Goal: Transaction & Acquisition: Purchase product/service

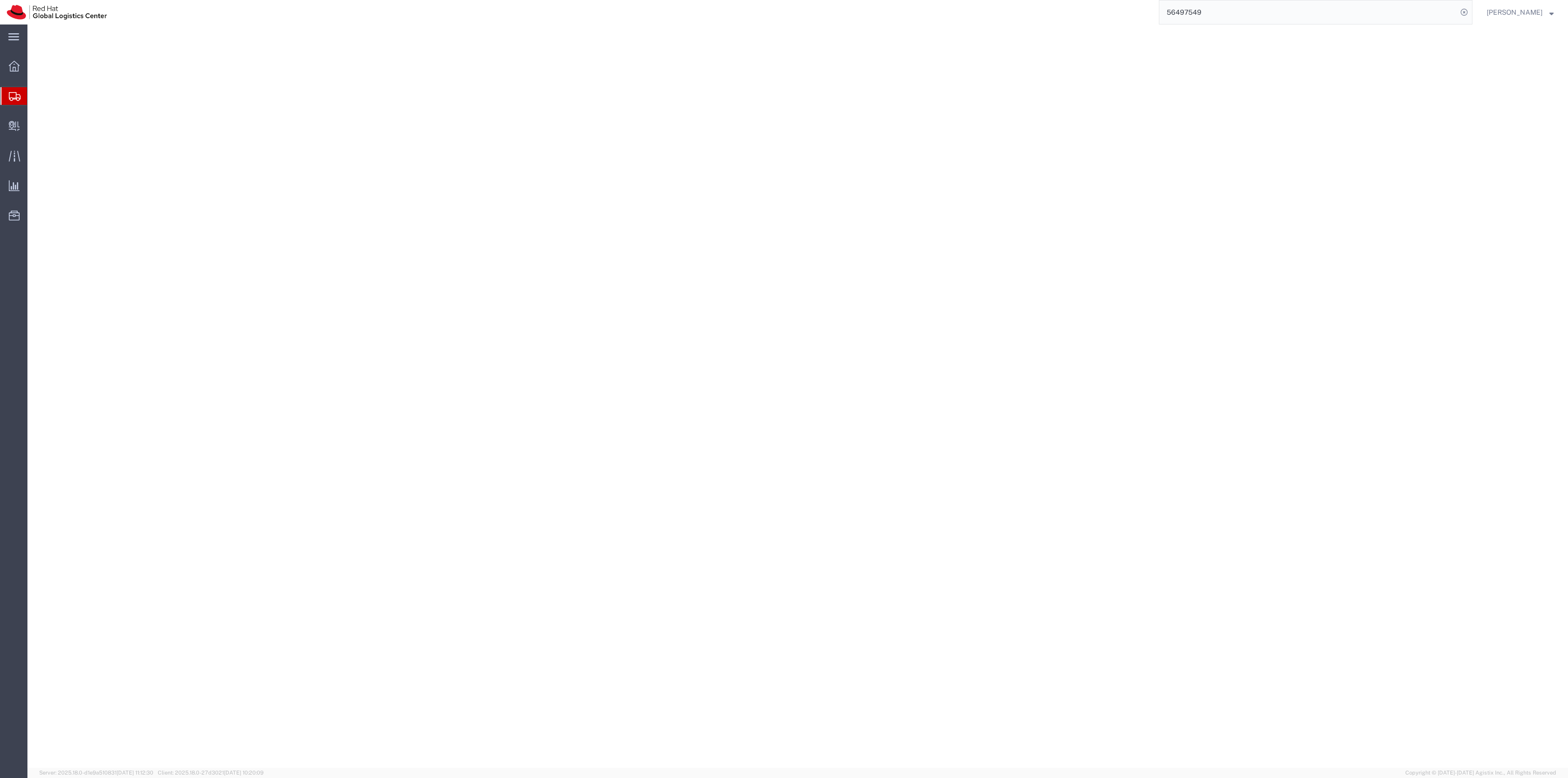
select select
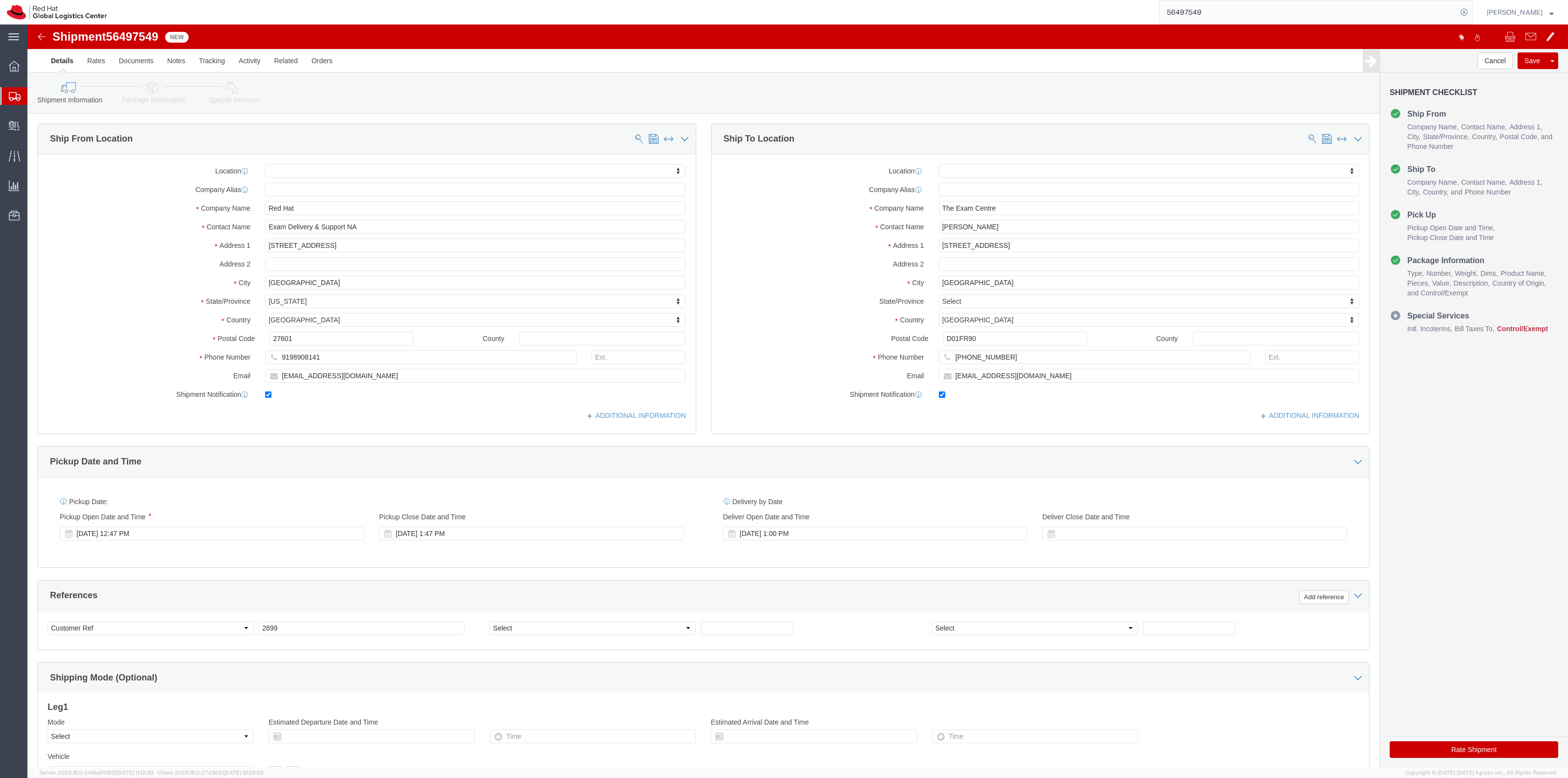
drag, startPoint x: 60, startPoint y: 119, endPoint x: 79, endPoint y: 117, distance: 19.1
click at [0, 0] on span "Shipment Manager" at bounding box center [0, 0] width 0 height 0
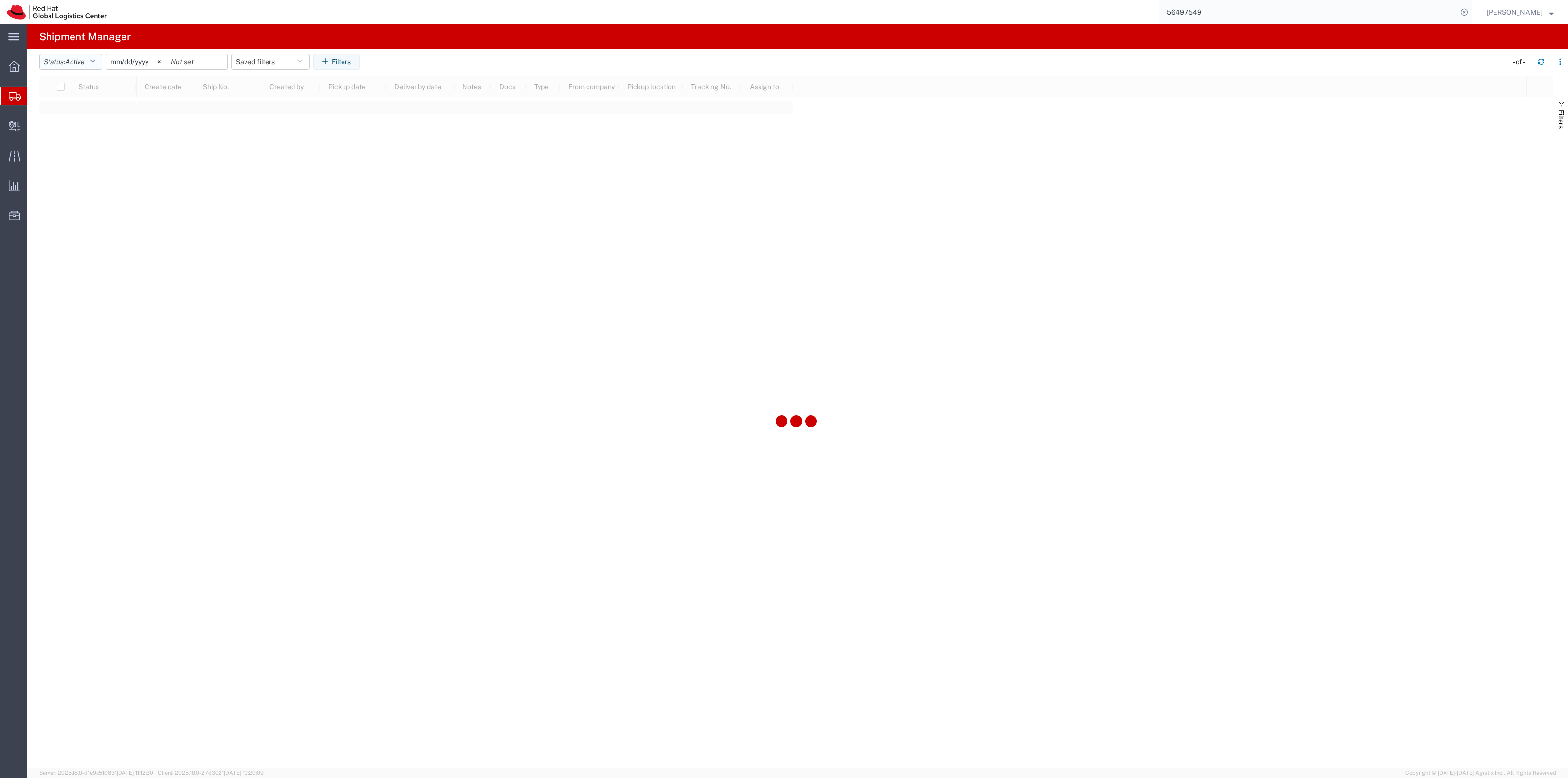
click at [74, 59] on span "Active" at bounding box center [75, 61] width 19 height 8
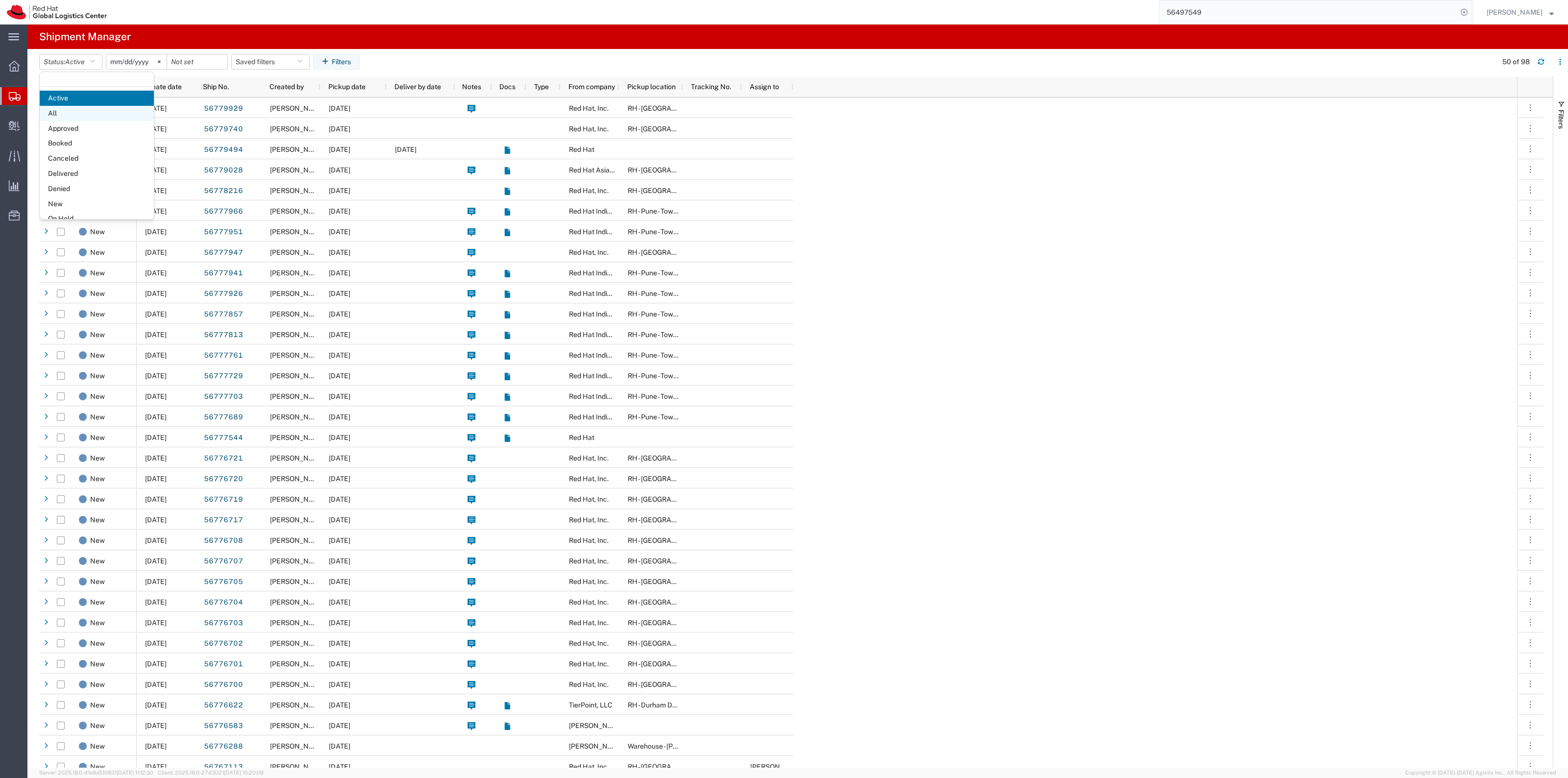
click at [104, 108] on span "All" at bounding box center [97, 113] width 114 height 15
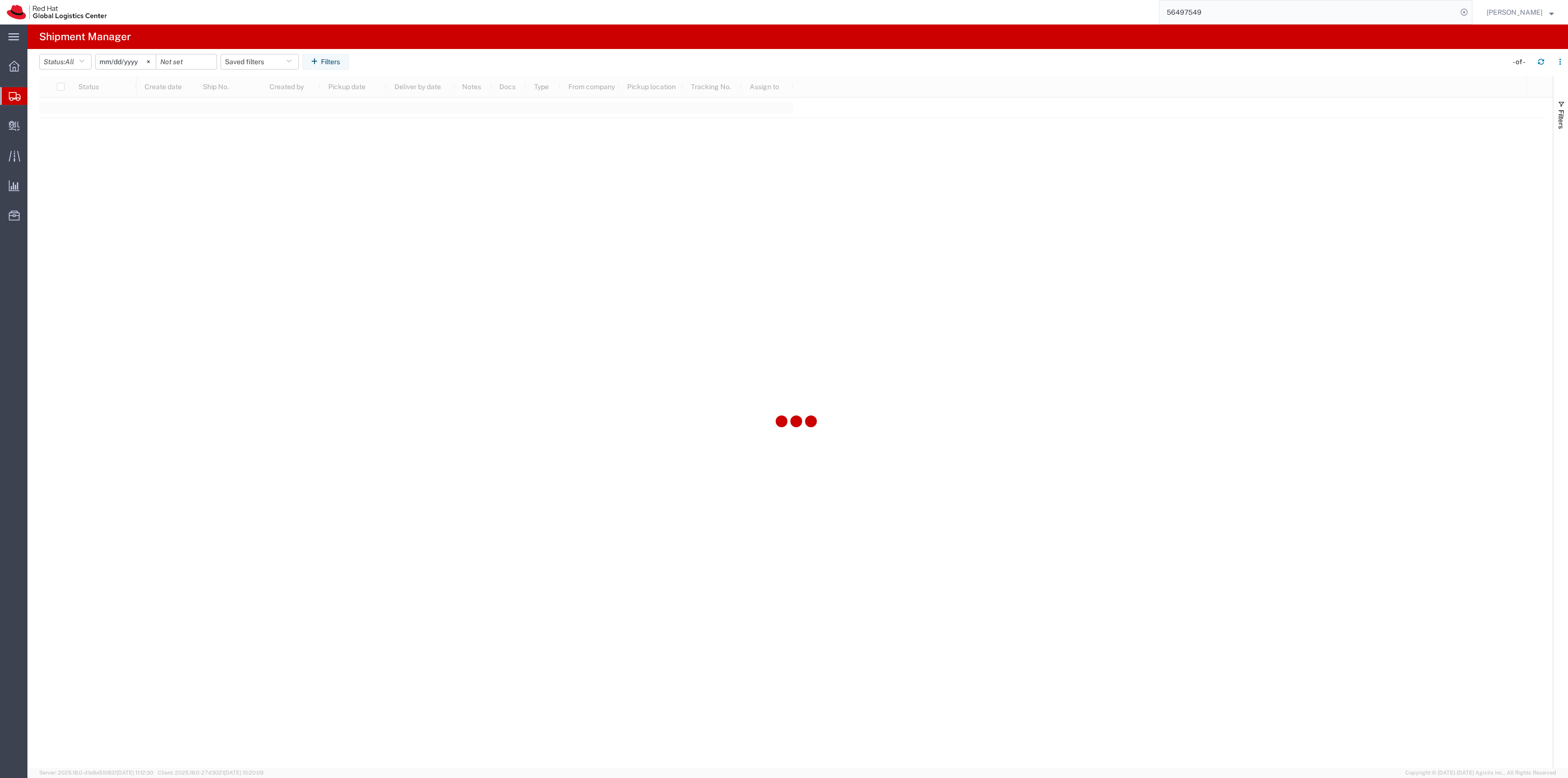
click at [136, 66] on input "2025-08-10" at bounding box center [125, 61] width 60 height 15
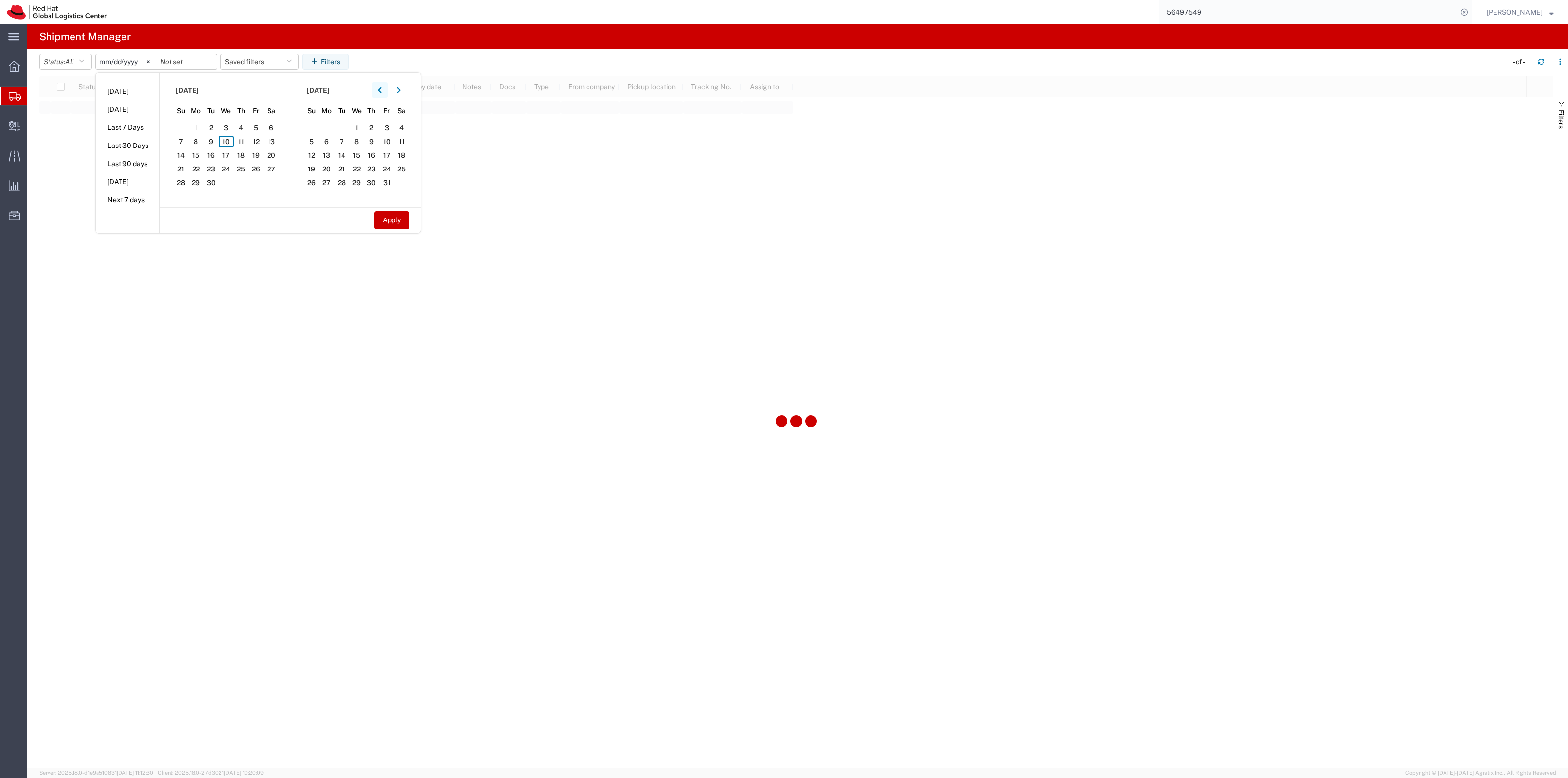
click at [374, 94] on div "October 2025" at bounding box center [357, 90] width 105 height 16
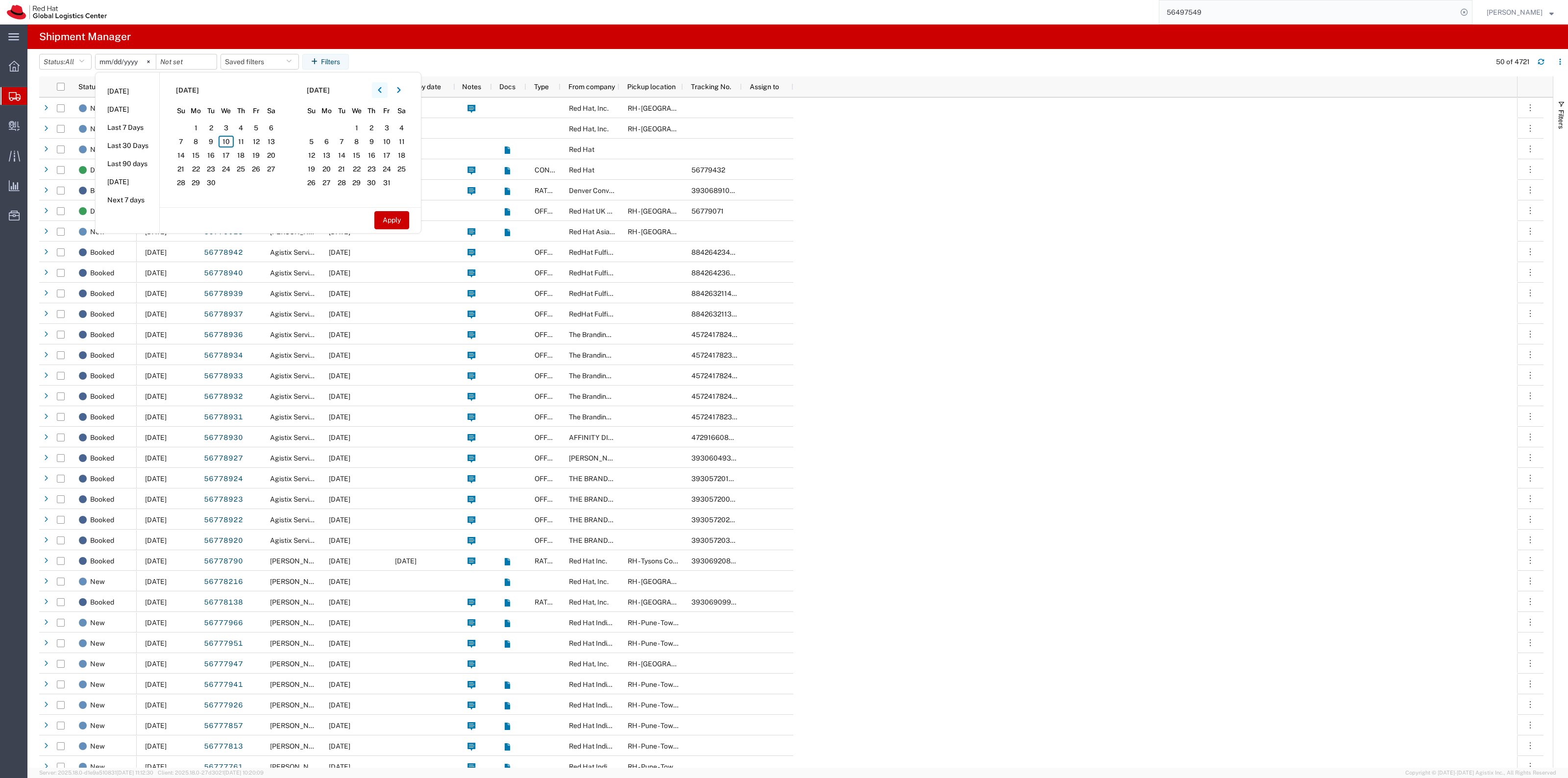
click at [380, 89] on button "button" at bounding box center [380, 90] width 16 height 16
click at [214, 161] on span "12" at bounding box center [211, 155] width 15 height 12
click at [214, 164] on span "19" at bounding box center [211, 169] width 15 height 12
click at [187, 194] on span "31" at bounding box center [181, 196] width 15 height 12
click at [219, 167] on span "19" at bounding box center [211, 169] width 15 height 12
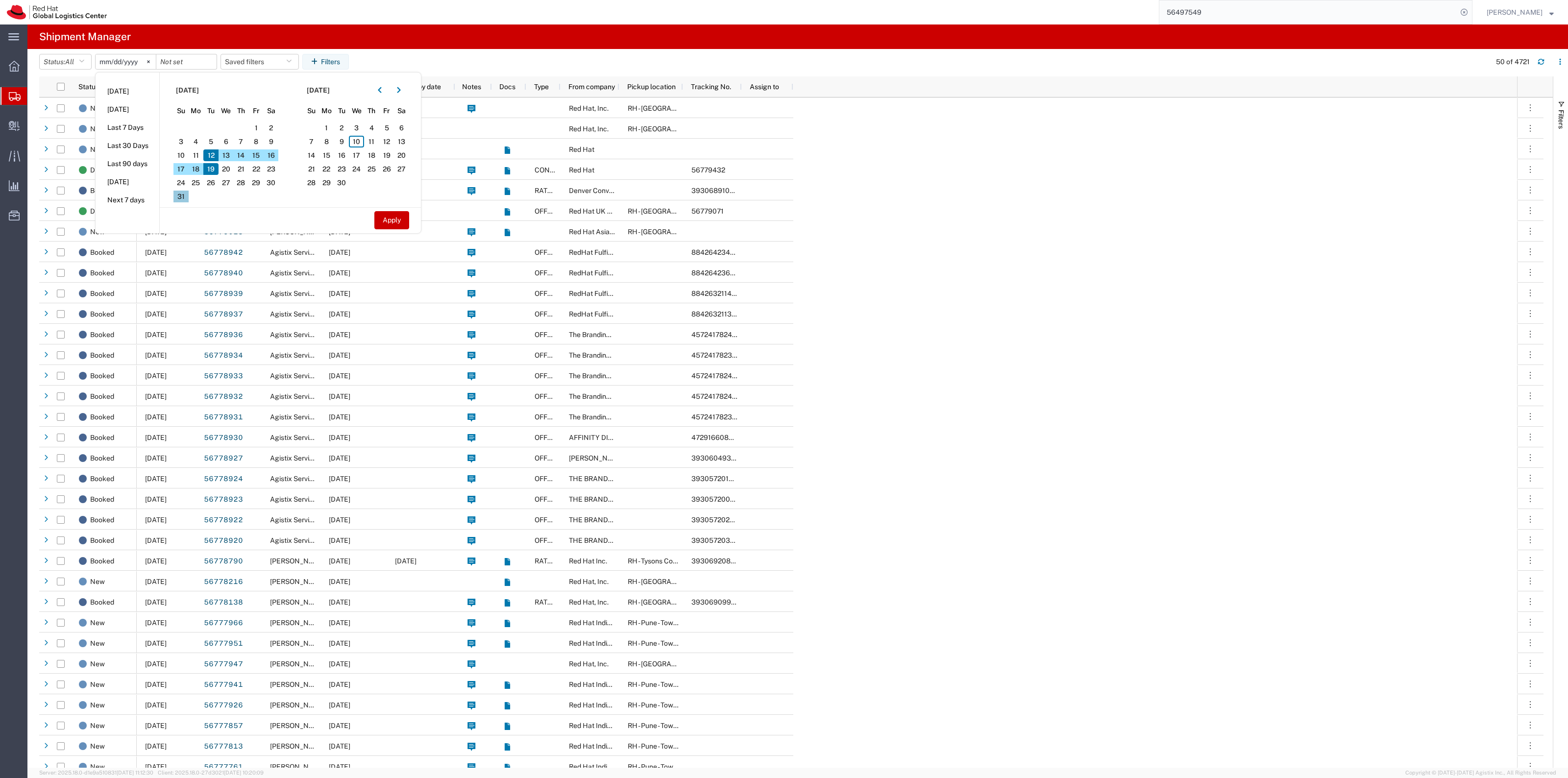
click at [187, 192] on span "31" at bounding box center [181, 196] width 15 height 12
click at [216, 169] on span "19" at bounding box center [211, 169] width 15 height 12
click at [180, 197] on span "31" at bounding box center [181, 196] width 15 height 12
click at [219, 148] on section "August 2025 Su Mo Tu We Th Fr Sa 27 28 29 30 31 1 2 3 4 5 6 7 8 9 10 11 12 13 1…" at bounding box center [225, 139] width 131 height 135
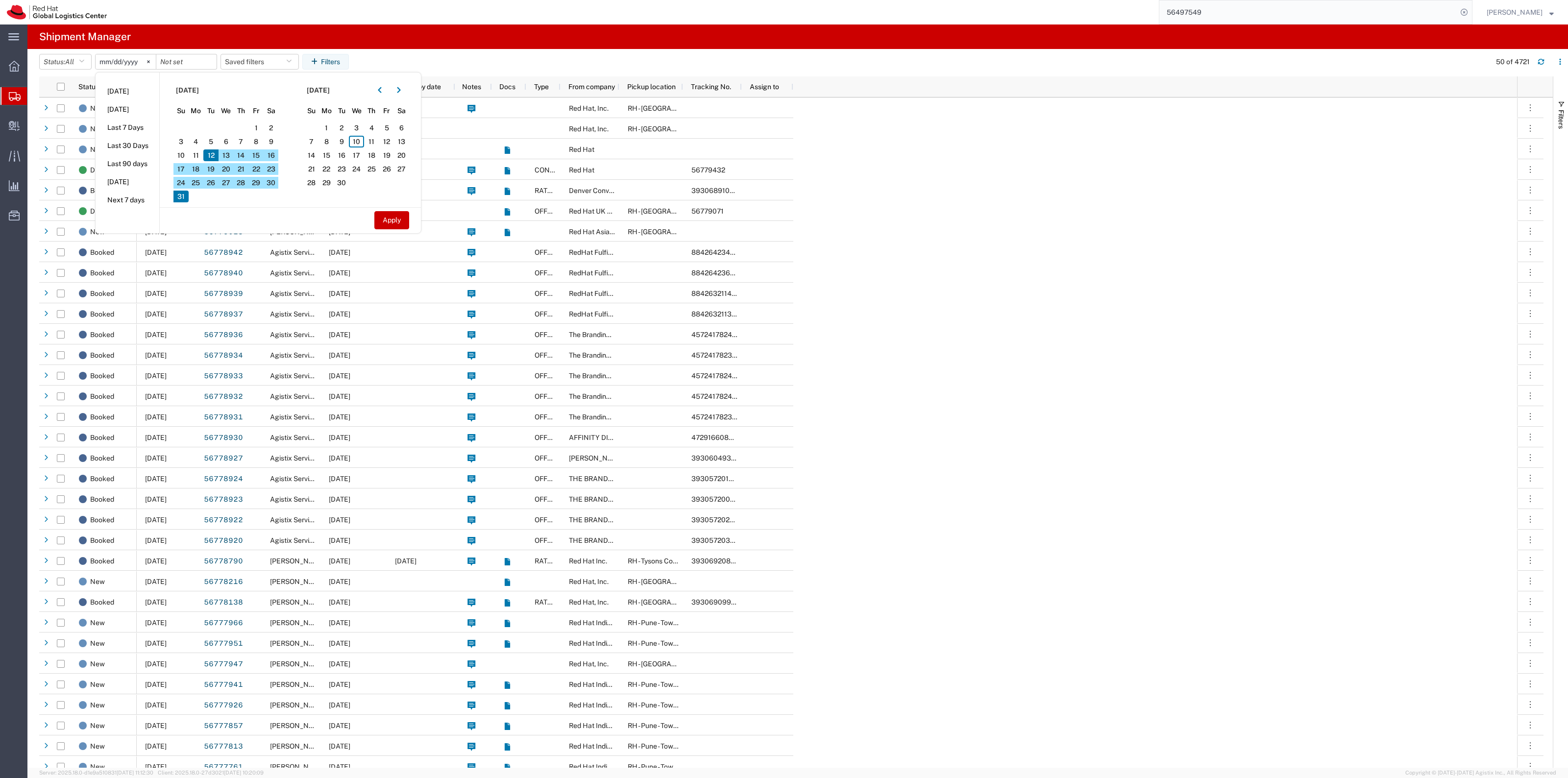
click at [215, 155] on span "12" at bounding box center [211, 155] width 15 height 12
click at [217, 170] on span "19" at bounding box center [211, 169] width 15 height 12
click at [187, 195] on span "31" at bounding box center [181, 196] width 15 height 12
click at [256, 157] on span "15" at bounding box center [256, 155] width 15 height 12
click at [275, 163] on span "23" at bounding box center [271, 169] width 15 height 12
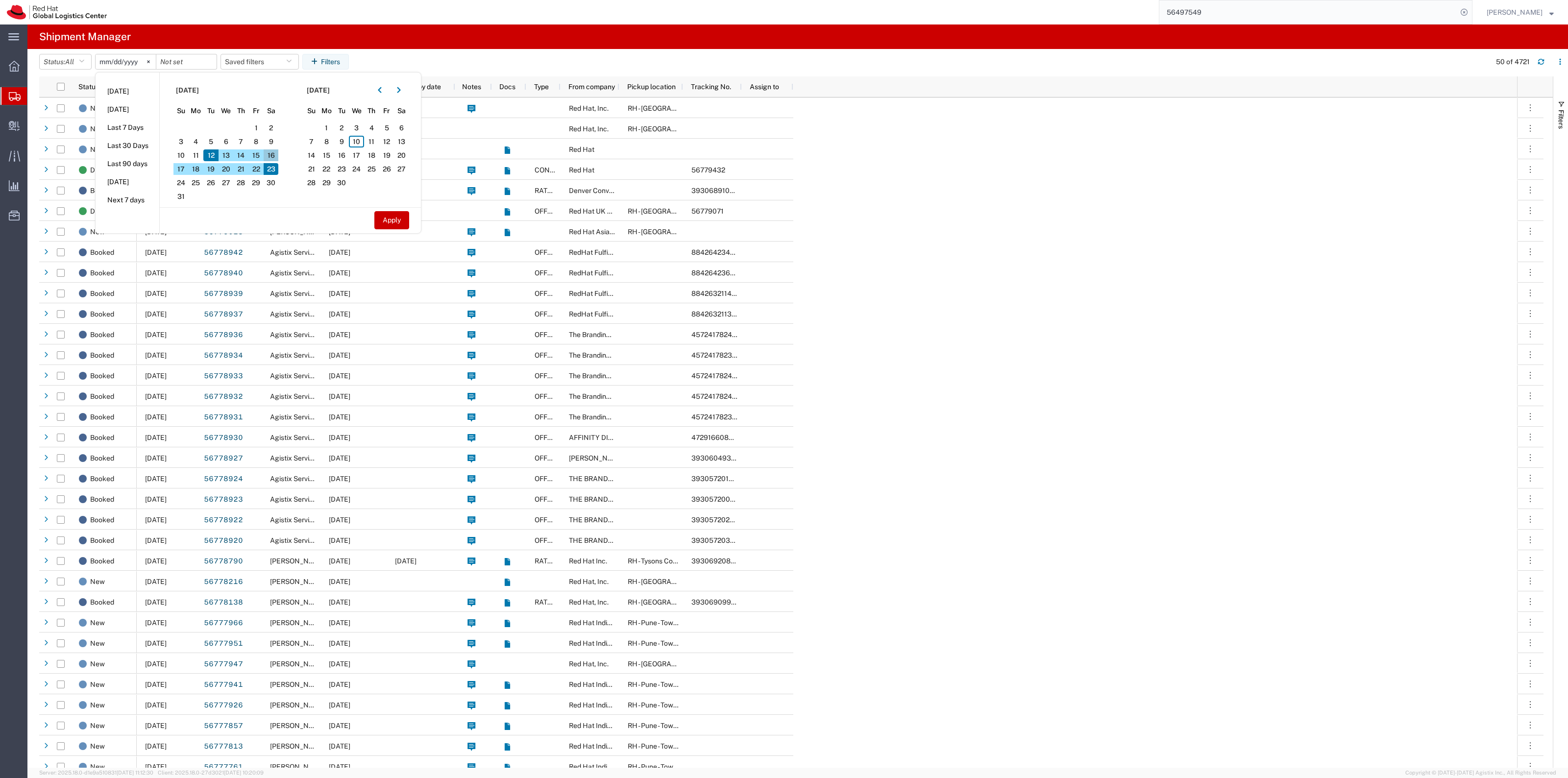
click at [275, 155] on span "16" at bounding box center [271, 155] width 15 height 12
click at [273, 153] on span "16" at bounding box center [271, 155] width 15 height 12
click at [268, 174] on span "23" at bounding box center [271, 169] width 15 height 12
click at [197, 141] on span "4" at bounding box center [196, 141] width 15 height 12
click at [213, 153] on span "12" at bounding box center [211, 155] width 15 height 12
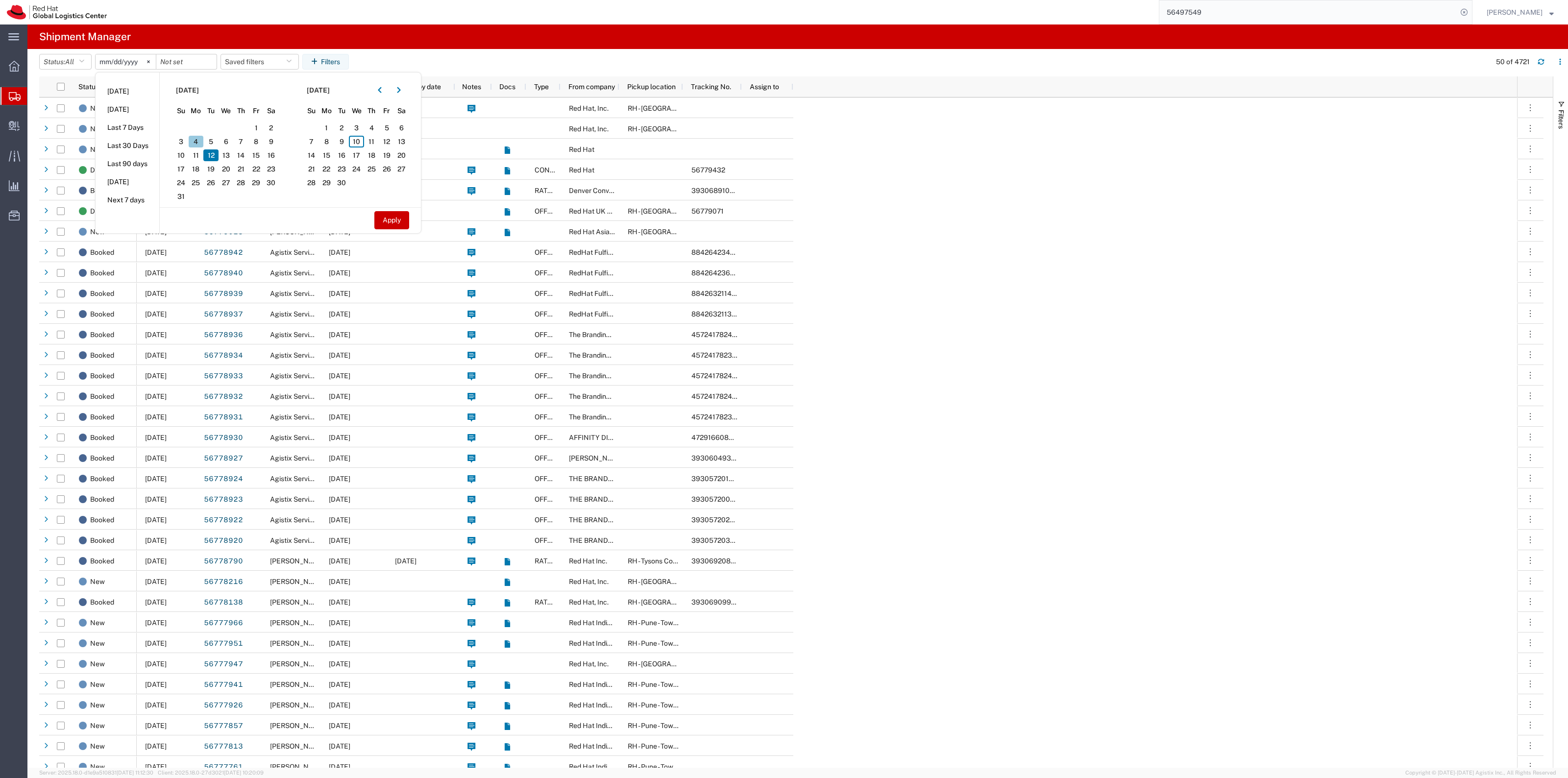
click at [197, 145] on span "4" at bounding box center [196, 141] width 15 height 12
click at [212, 159] on span "12" at bounding box center [211, 155] width 15 height 12
click at [204, 143] on span "4" at bounding box center [196, 141] width 15 height 12
click at [257, 127] on span "1" at bounding box center [256, 127] width 15 height 12
click at [231, 164] on span "20" at bounding box center [226, 169] width 15 height 12
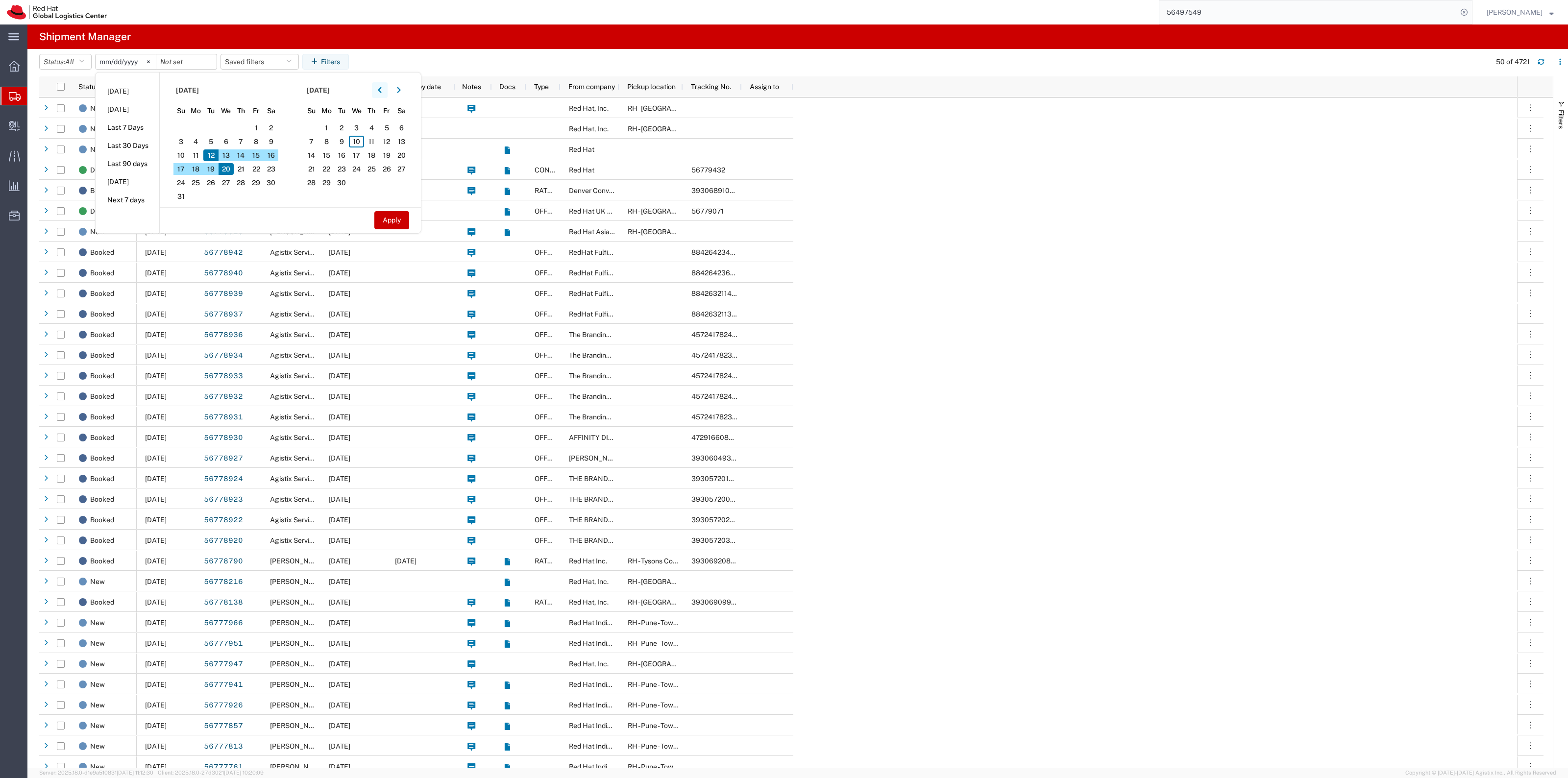
click at [380, 94] on button "button" at bounding box center [380, 90] width 16 height 16
click at [270, 145] on span "12" at bounding box center [271, 141] width 15 height 12
click at [215, 145] on span "8" at bounding box center [211, 141] width 15 height 12
click at [229, 151] on span "16" at bounding box center [226, 155] width 15 height 12
click at [239, 170] on span "24" at bounding box center [241, 169] width 15 height 12
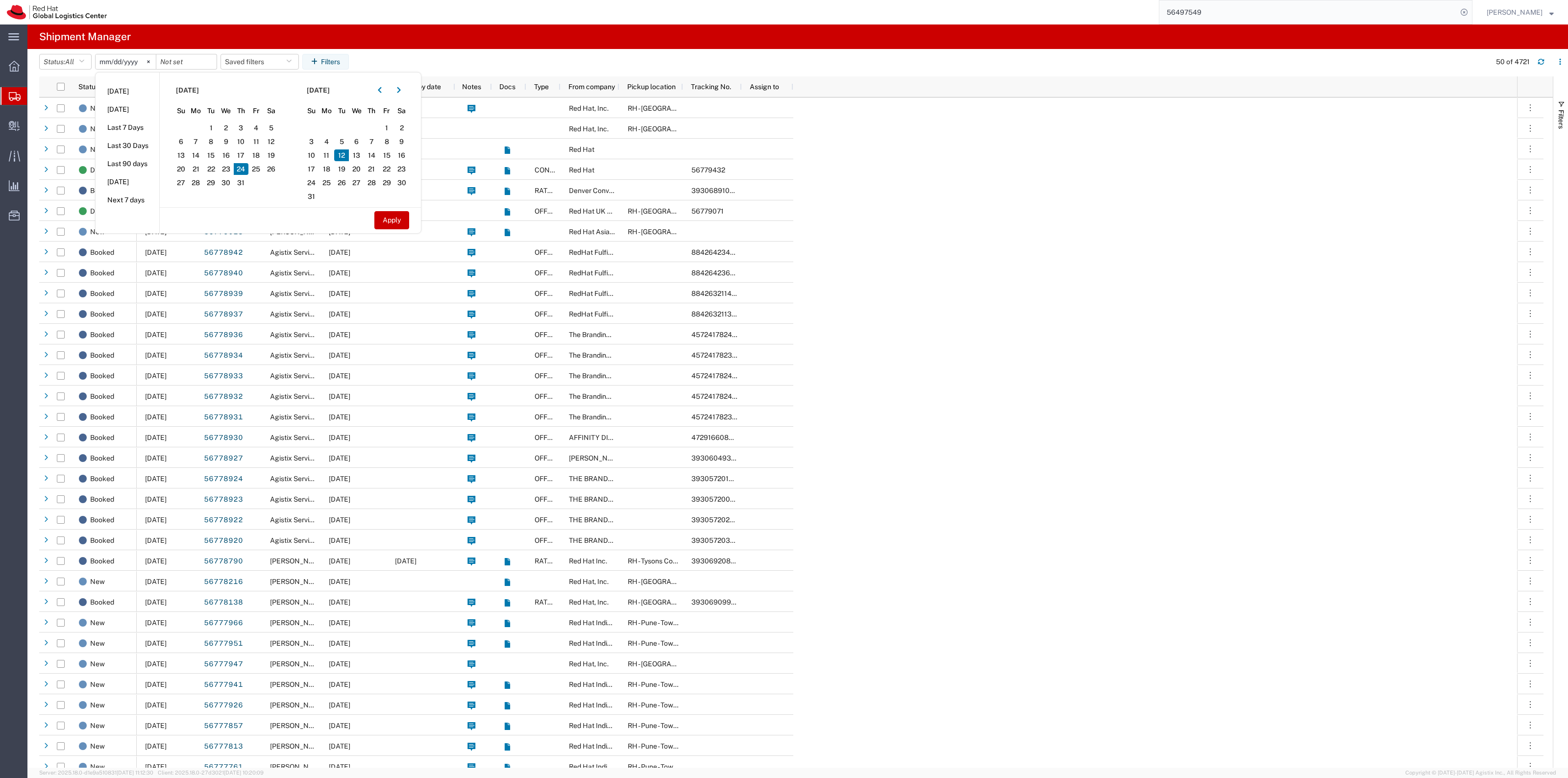
click at [239, 170] on span "24" at bounding box center [241, 169] width 15 height 12
click at [234, 150] on span "16" at bounding box center [226, 155] width 15 height 12
click at [156, 61] on svg-icon at bounding box center [149, 61] width 15 height 15
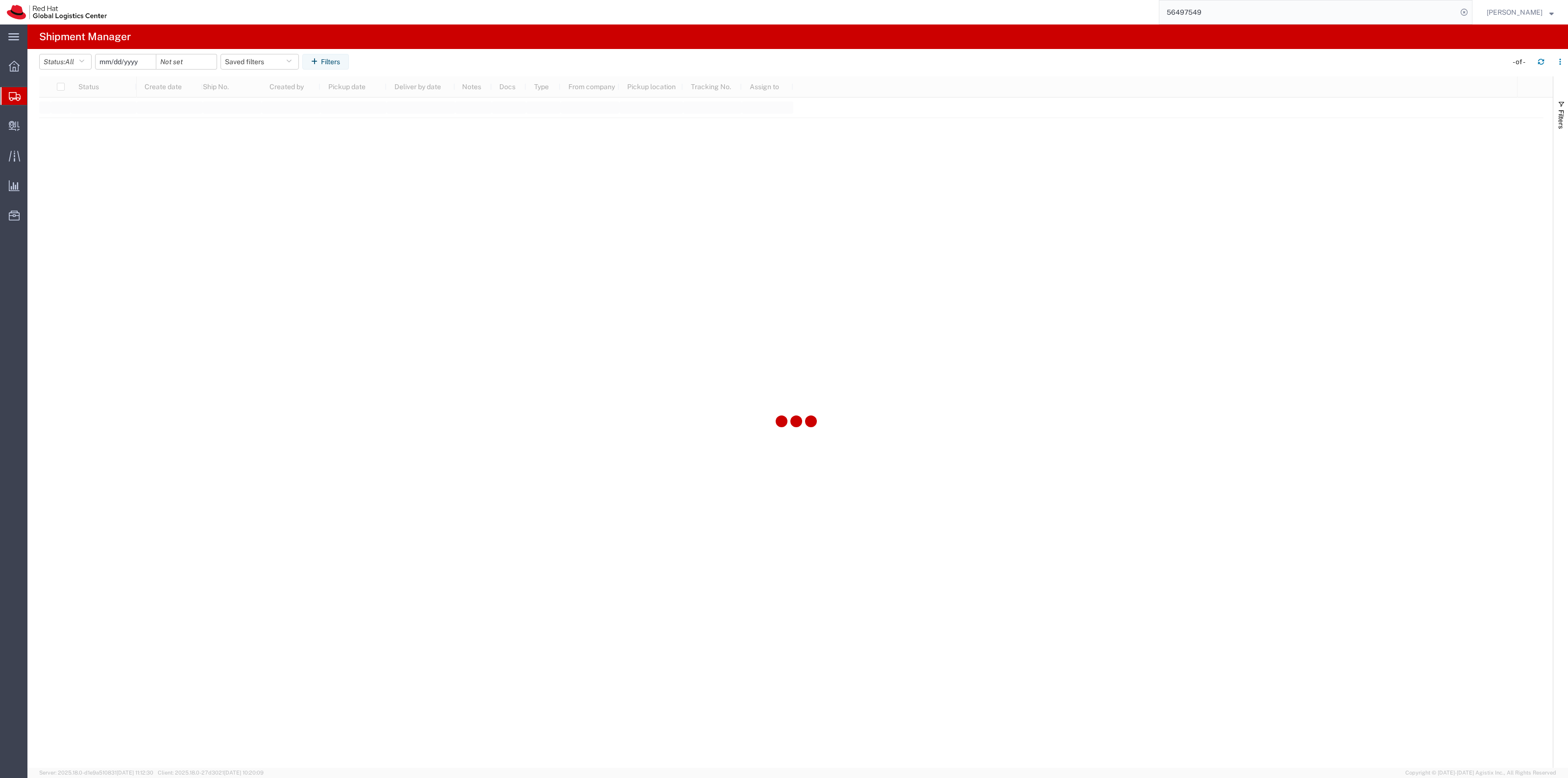
click at [127, 59] on input "date" at bounding box center [125, 61] width 60 height 15
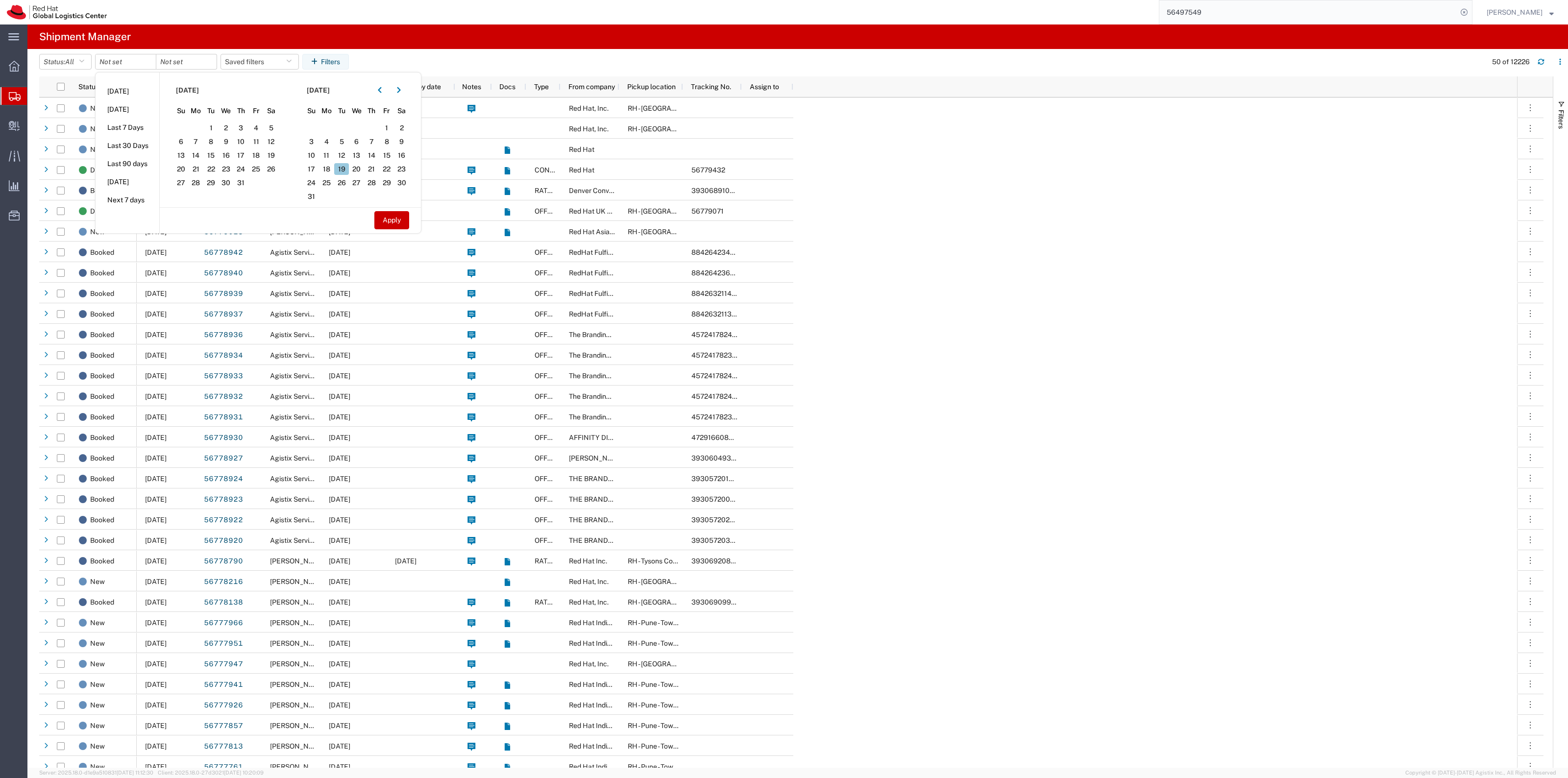
click at [343, 170] on span "19" at bounding box center [341, 169] width 15 height 12
click at [317, 196] on span "31" at bounding box center [312, 196] width 15 height 12
click at [402, 219] on button "Apply" at bounding box center [391, 220] width 35 height 18
type input "2025-08-19"
type input "2025-08-31"
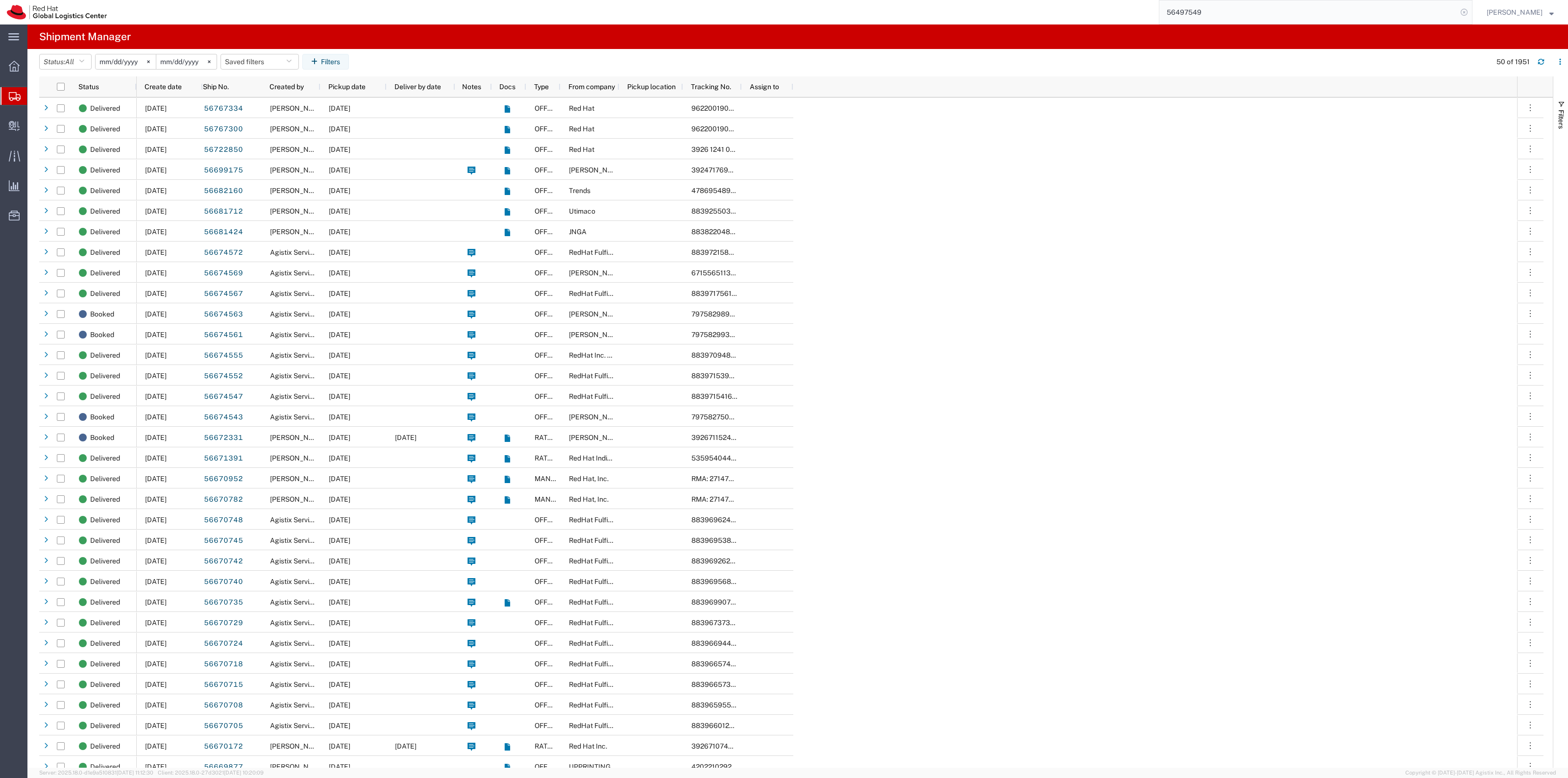
click at [1469, 10] on icon at bounding box center [1464, 12] width 14 height 14
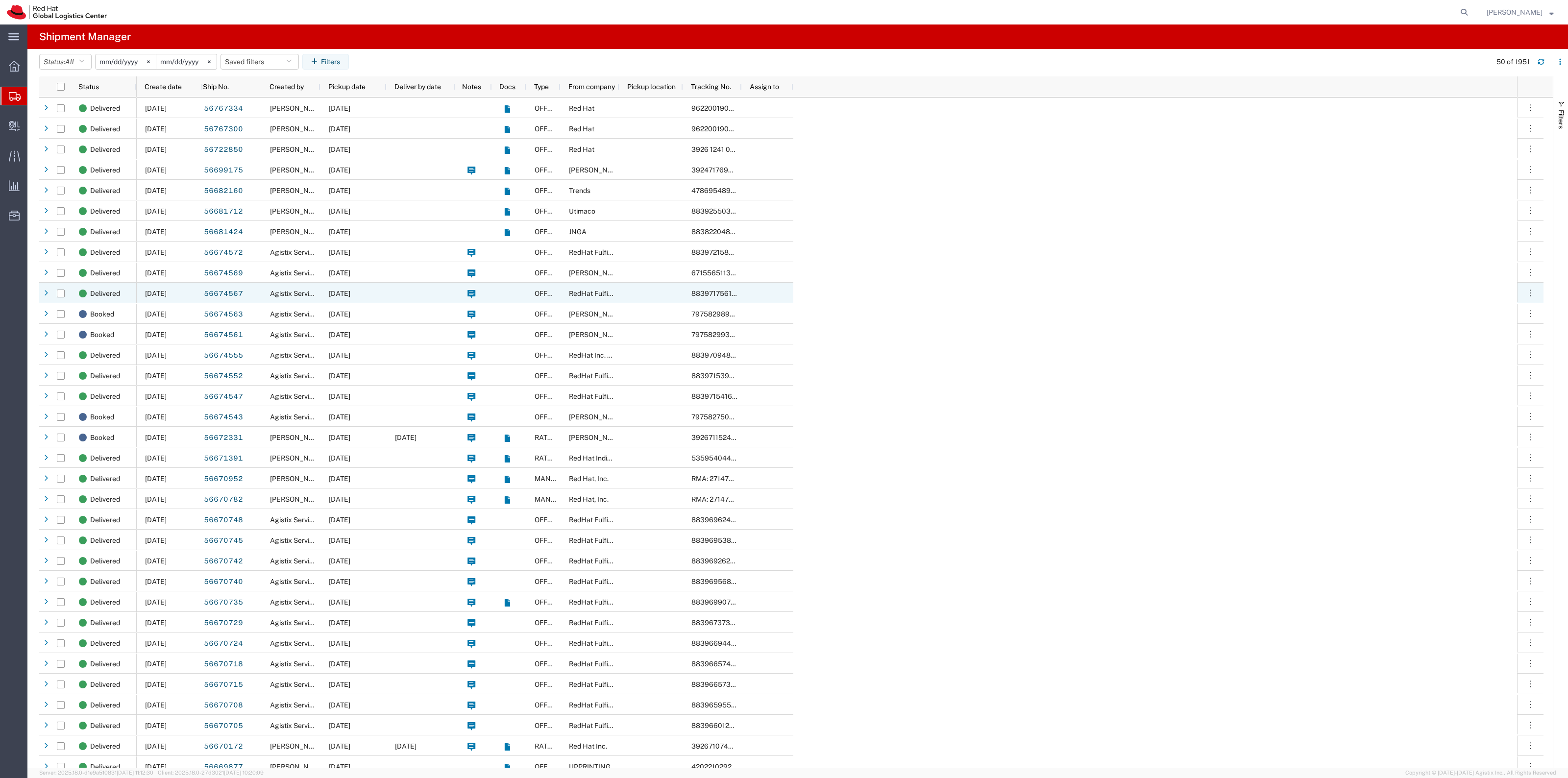
scroll to position [429, 0]
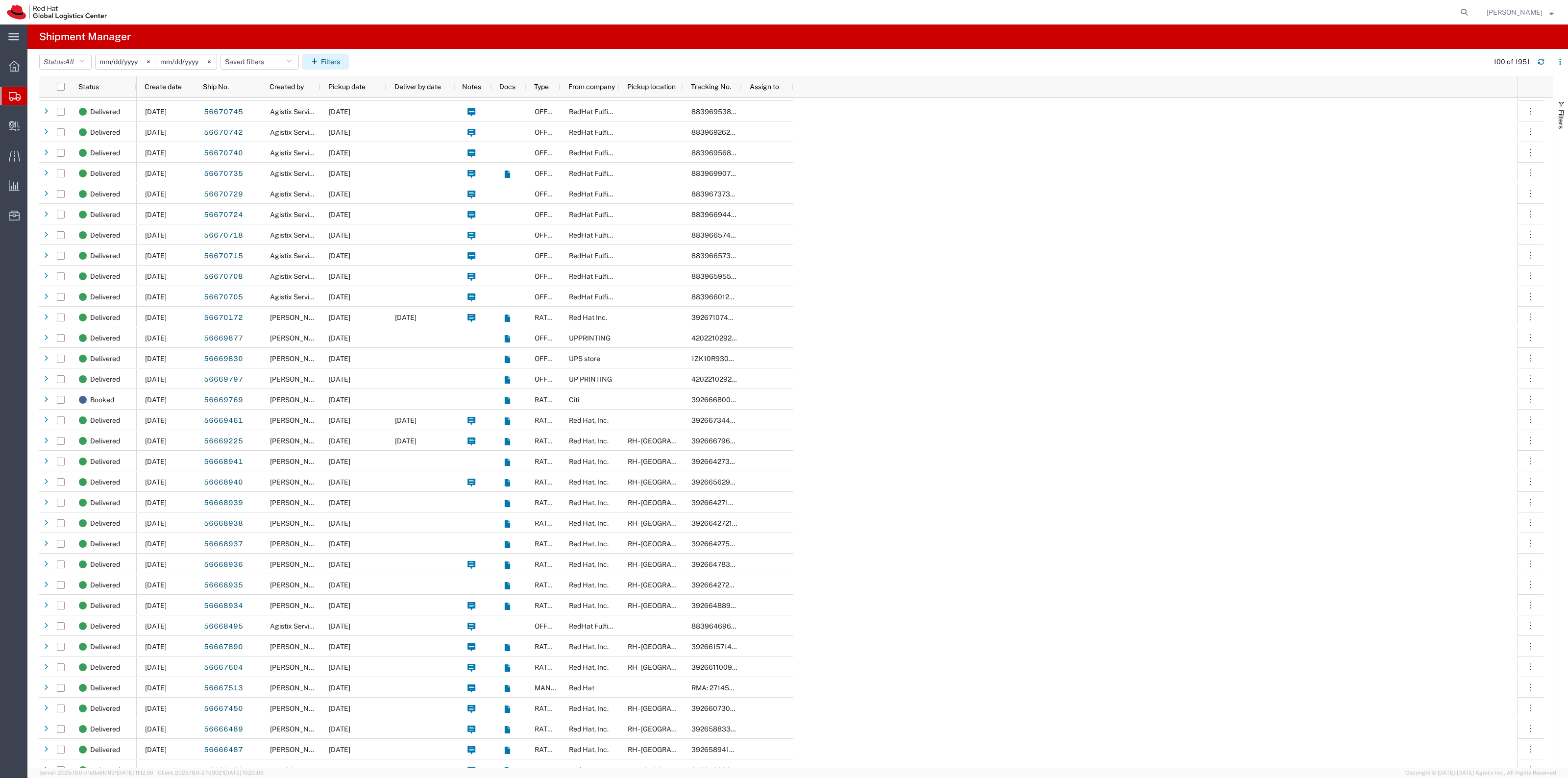
click at [343, 65] on button "Filters" at bounding box center [326, 62] width 46 height 16
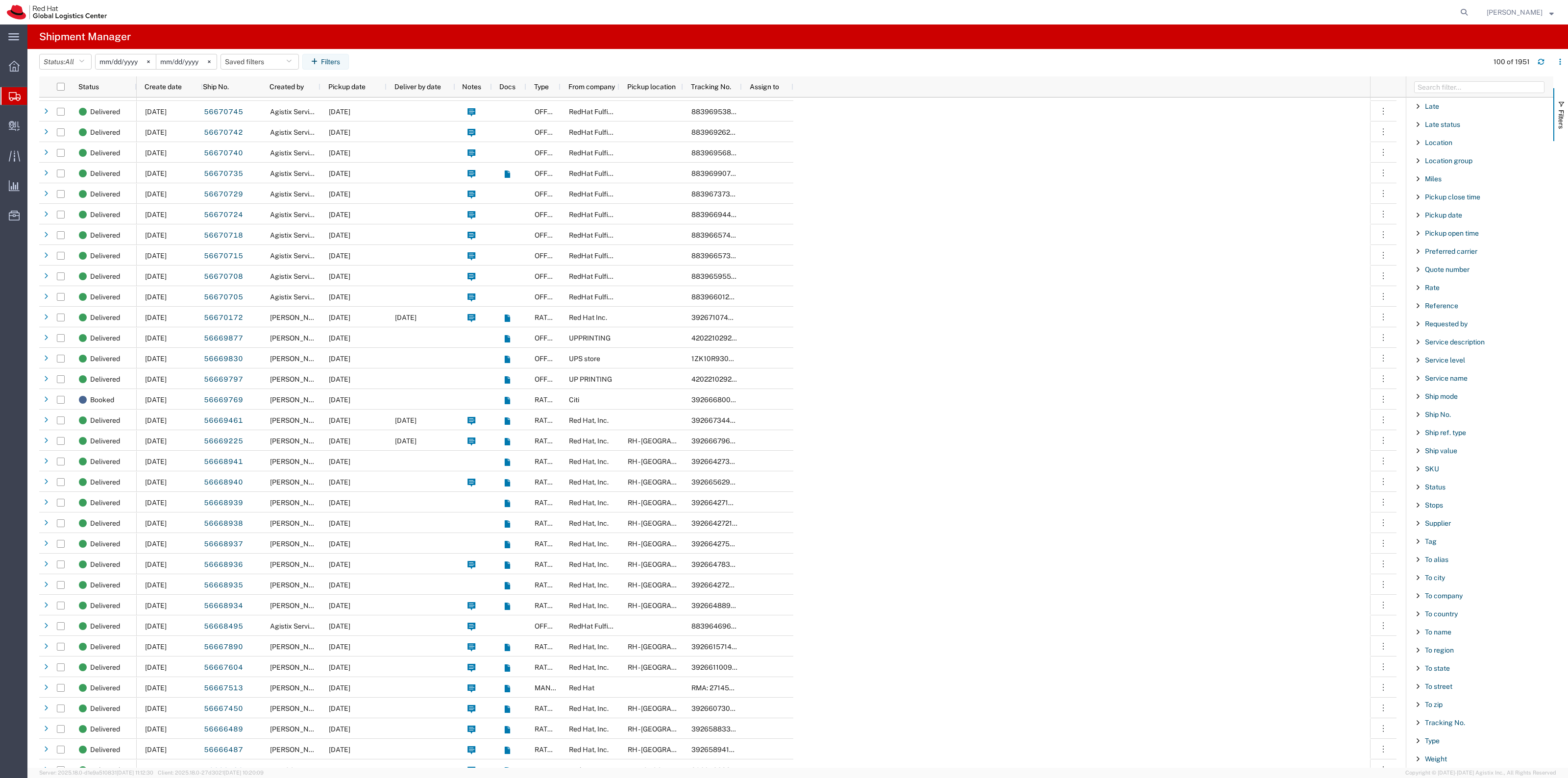
scroll to position [534, 0]
click at [1443, 628] on span "To name" at bounding box center [1438, 632] width 26 height 8
click at [1436, 667] on input "Filter Value" at bounding box center [1483, 665] width 128 height 12
paste input "Judd Maltin"
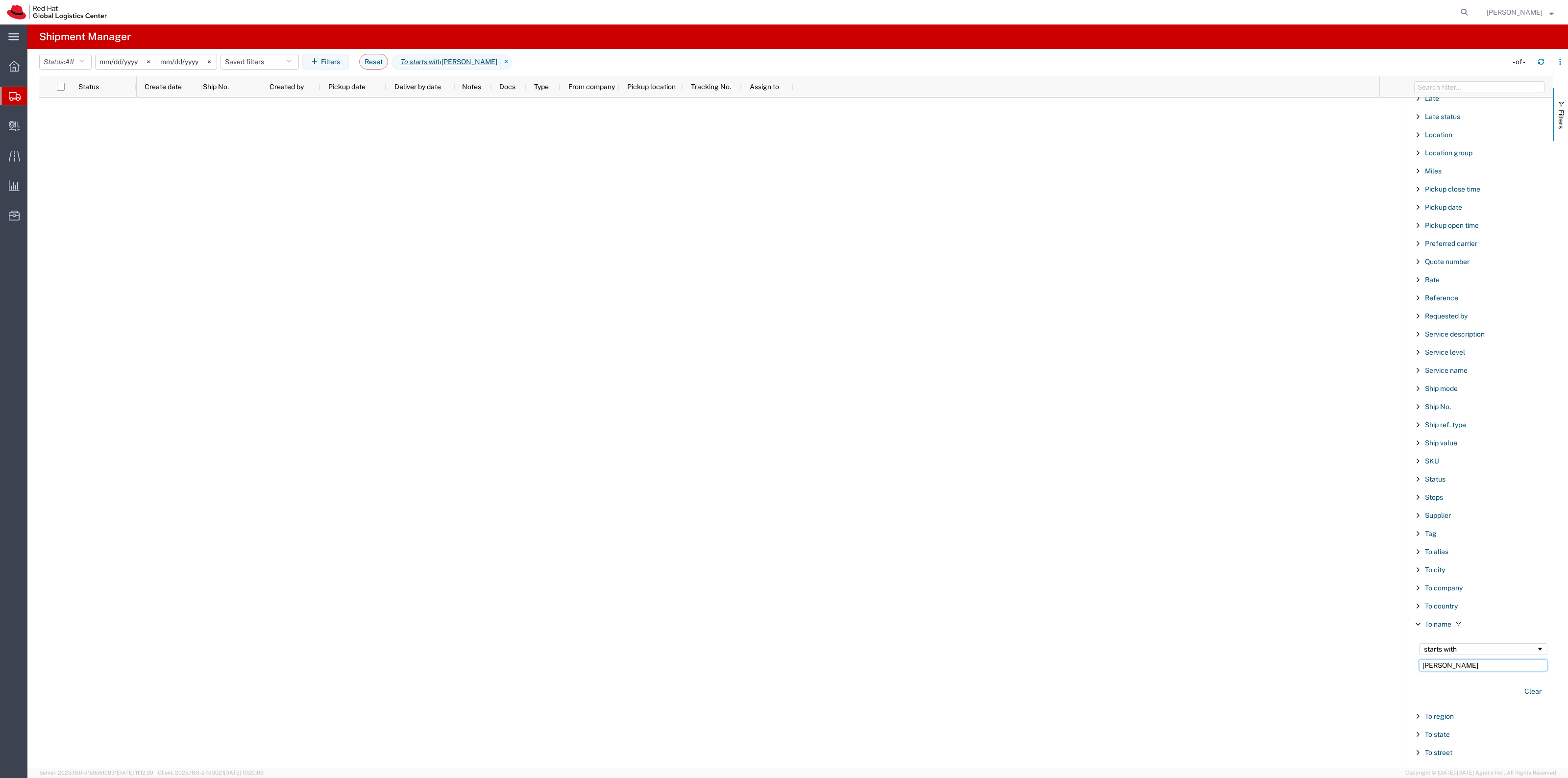
type input "Judd Maltin"
click at [0, 0] on span "Create Delivery" at bounding box center [0, 0] width 0 height 0
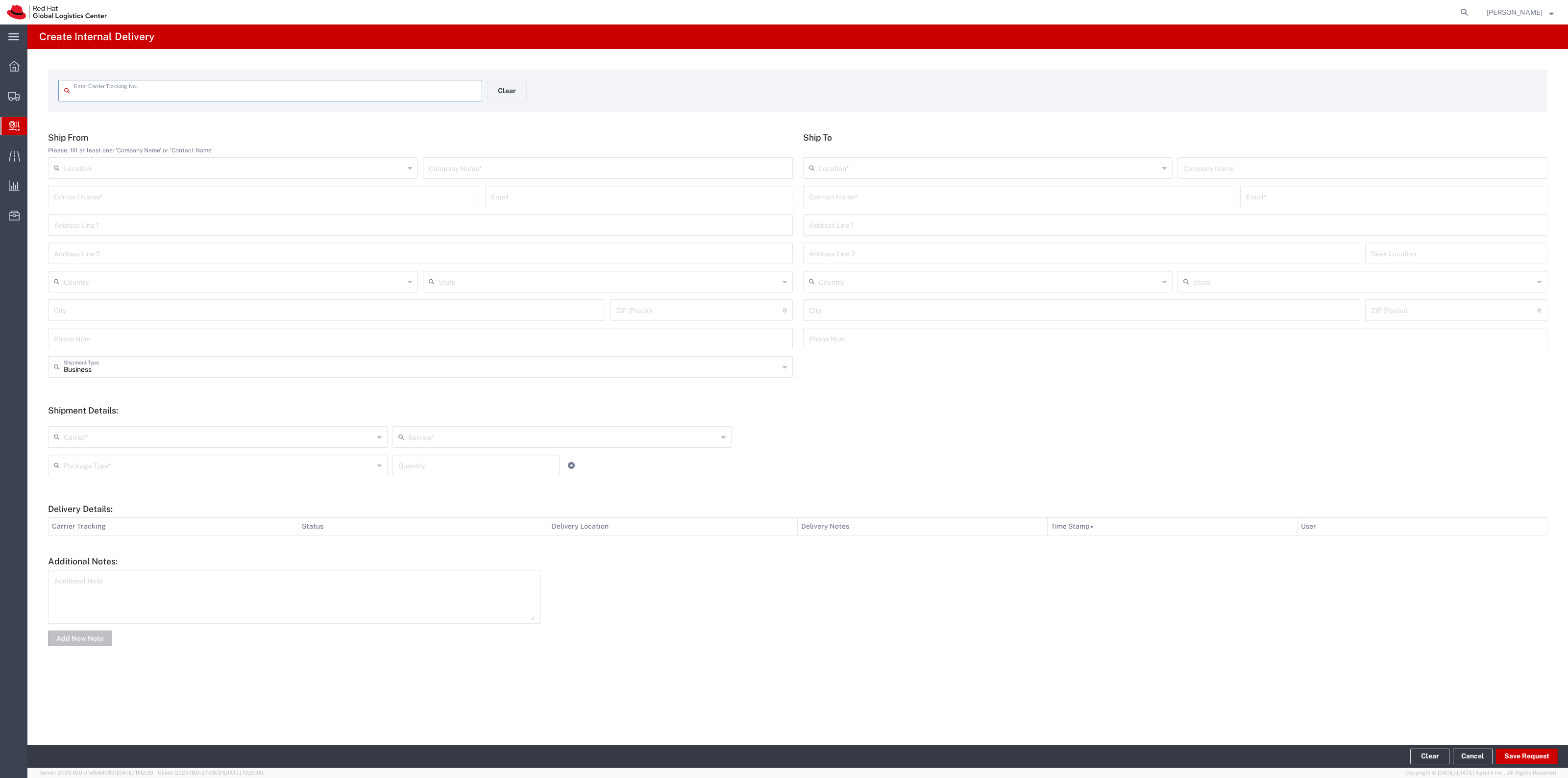
click at [947, 192] on input "text" at bounding box center [1019, 196] width 421 height 17
type input "Devan Clegg"
click at [937, 225] on p "Red Hat, Inc. (Devan Clegg), dclegg@redhat.com" at bounding box center [1019, 220] width 419 height 12
type input "RH - [GEOGRAPHIC_DATA]"
type input "Red Hat, Inc."
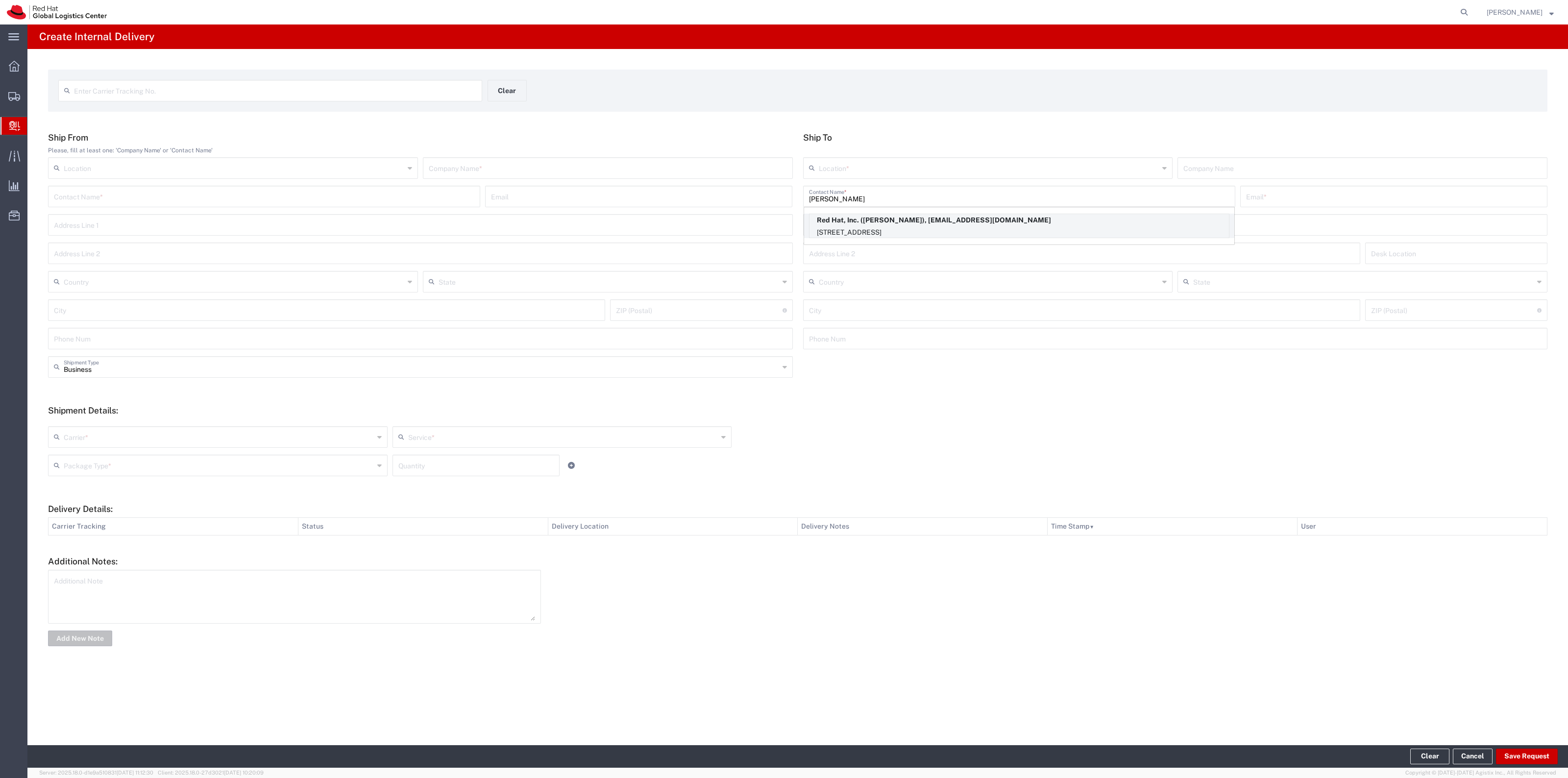
type input "dclegg@redhat.com"
type input "[STREET_ADDRESS]"
type input "FLEX"
type input "[GEOGRAPHIC_DATA]"
type input "RALEIGH"
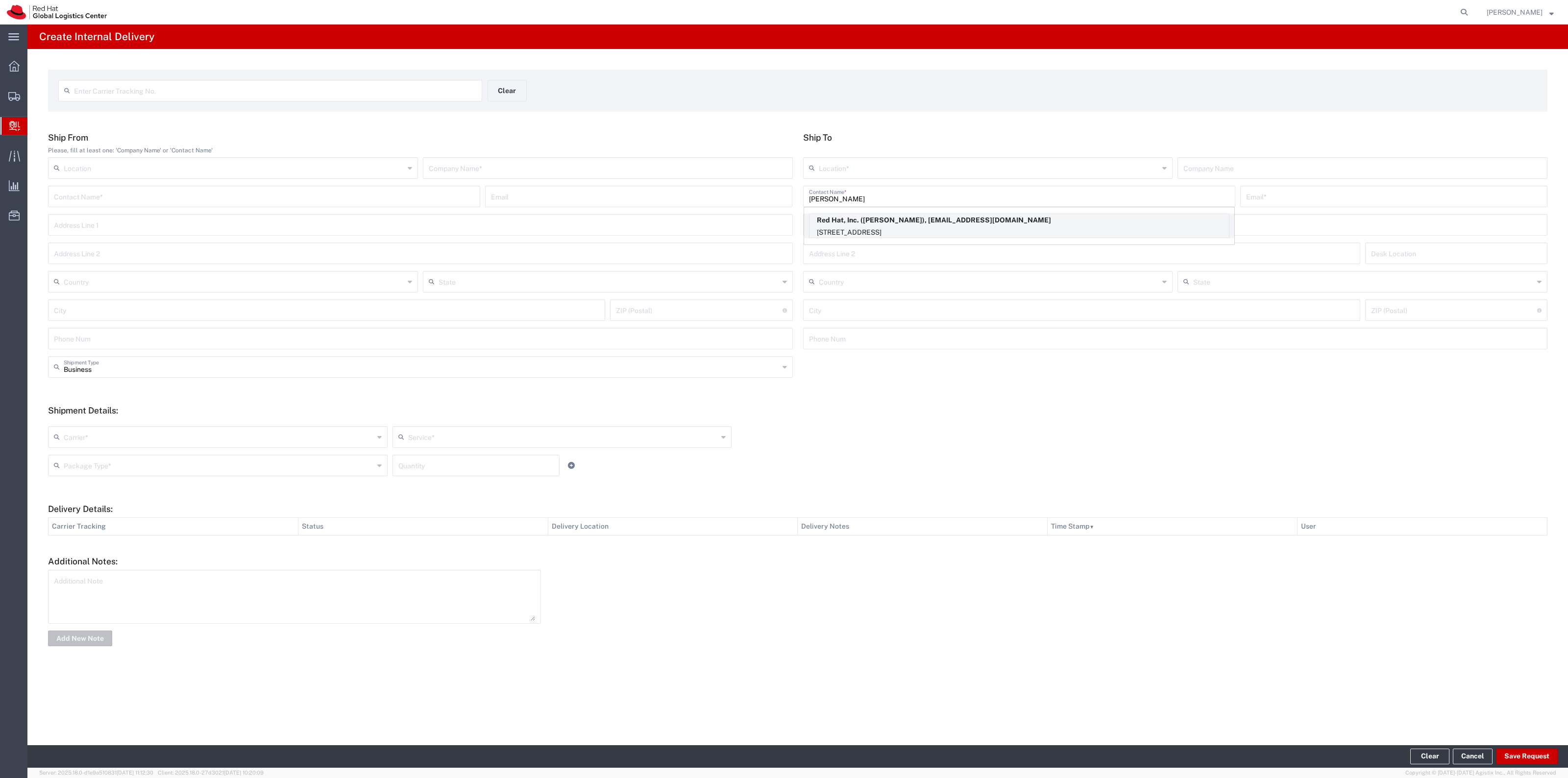
type input "27601"
type input "[US_STATE]"
click at [586, 162] on input "text" at bounding box center [607, 167] width 358 height 17
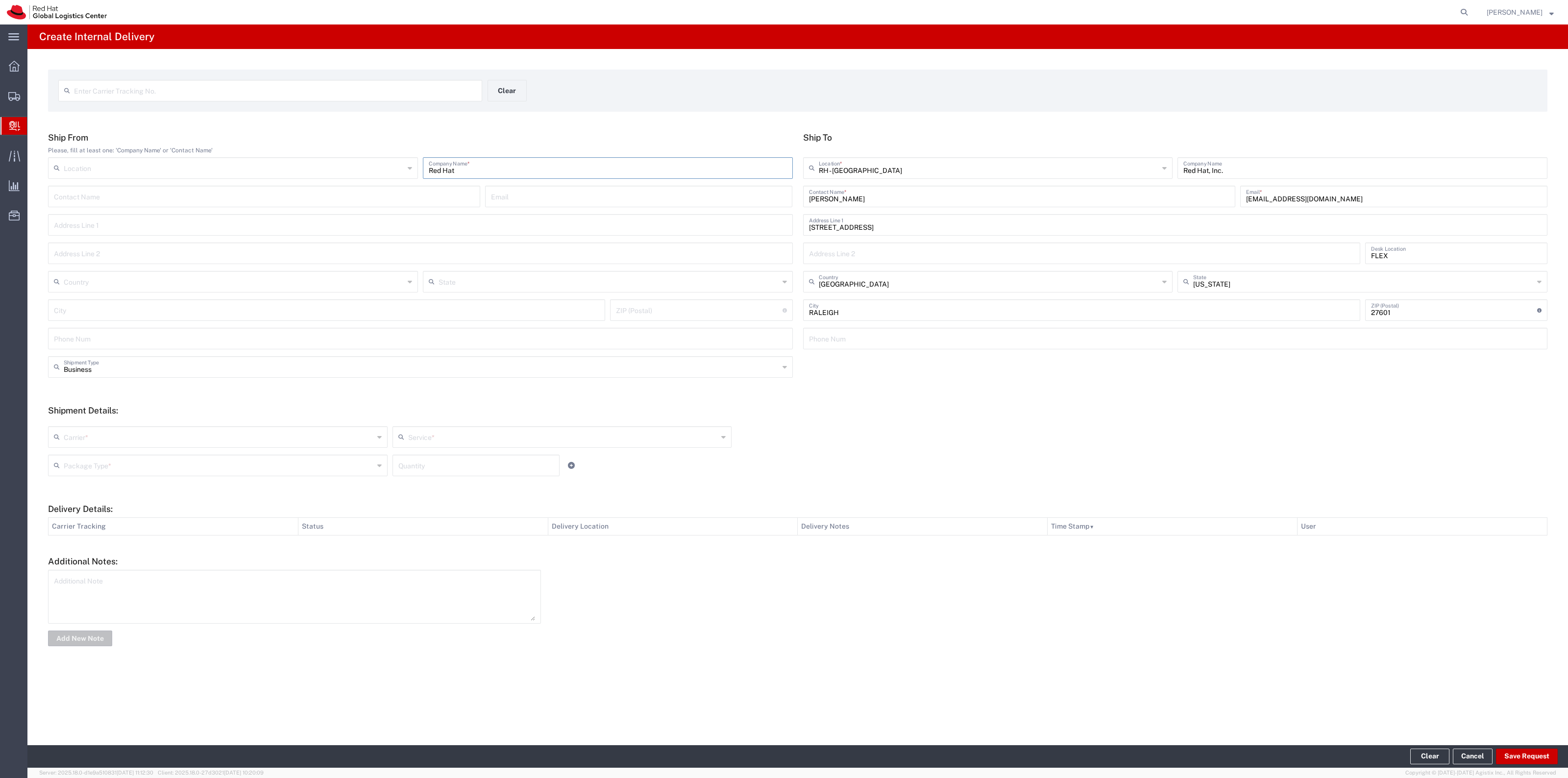
type input "Red Hat"
click at [270, 430] on input "text" at bounding box center [219, 436] width 310 height 17
drag, startPoint x: 246, startPoint y: 527, endPoint x: 425, endPoint y: 471, distance: 187.6
click at [246, 528] on span "Interoffice" at bounding box center [217, 522] width 338 height 15
type input "Interoffice"
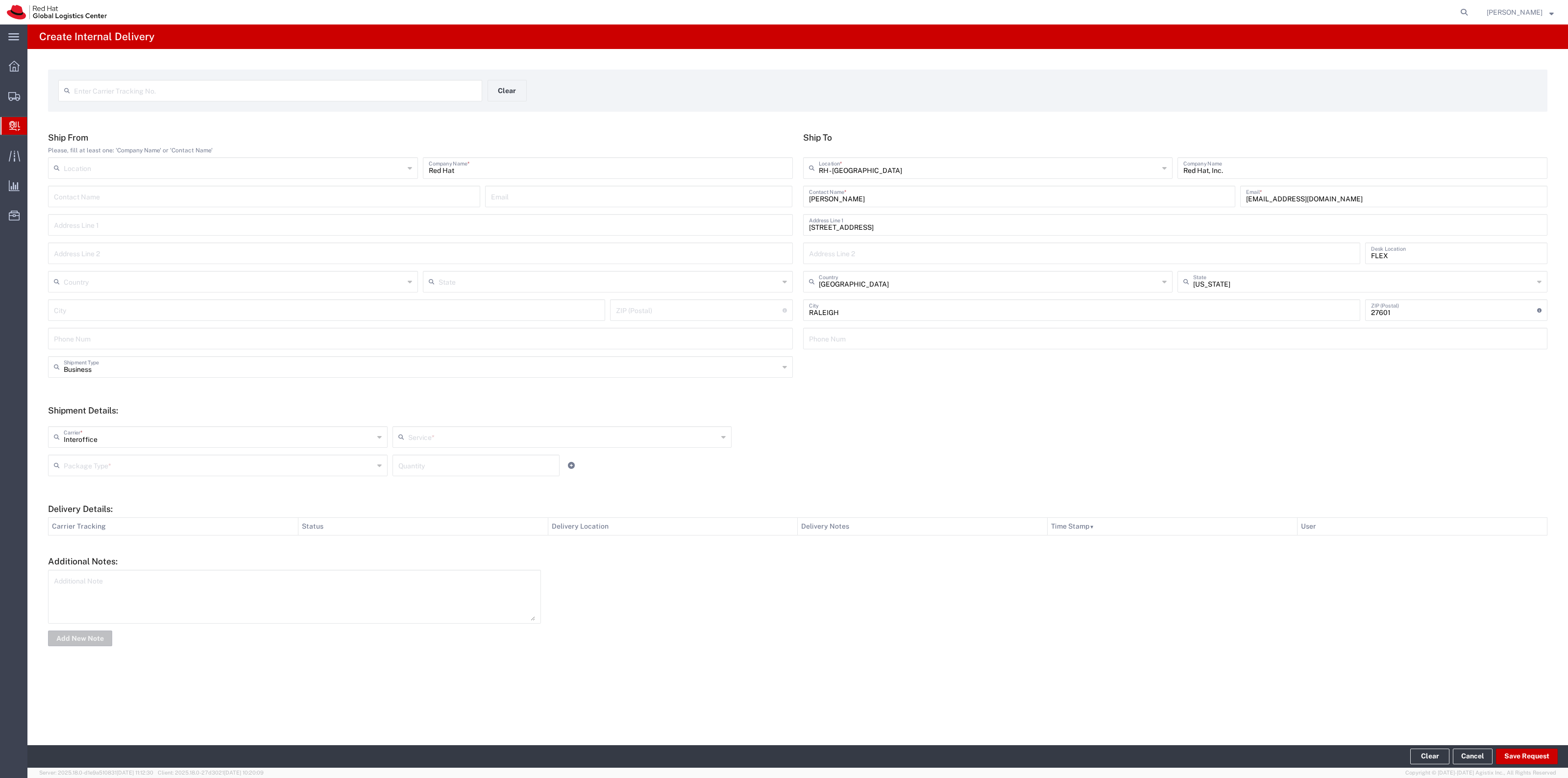
click at [444, 445] on div "Service *" at bounding box center [562, 436] width 340 height 21
drag, startPoint x: 446, startPoint y: 464, endPoint x: 439, endPoint y: 464, distance: 7.0
click at [444, 464] on span "IO_Ground" at bounding box center [562, 458] width 338 height 15
type input "IO_Ground"
click at [329, 477] on div "Package Type * Case(s) Envelope PAK Skid(s) Your Packaging Quantity" at bounding box center [562, 469] width 1033 height 29
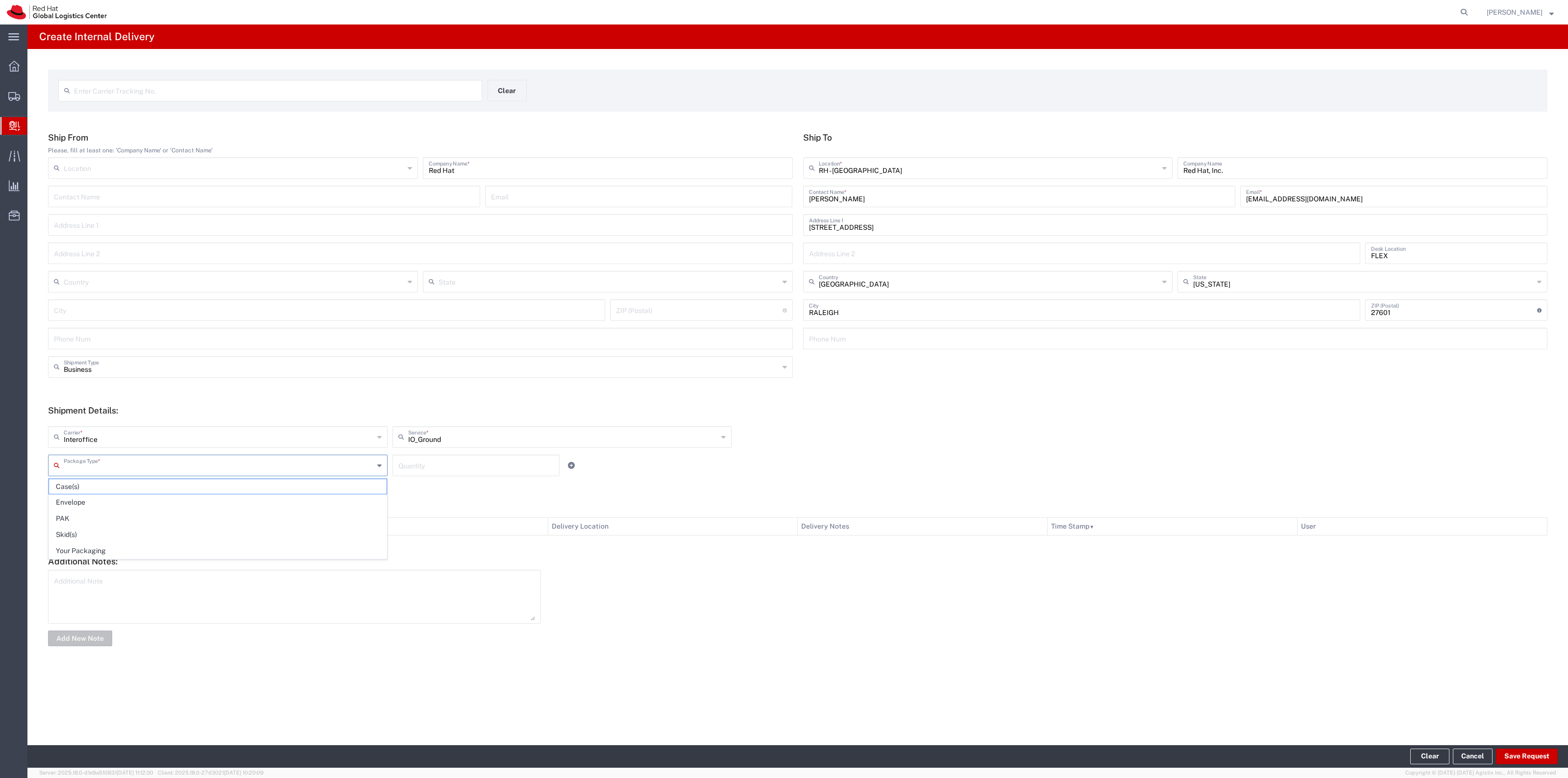
click at [337, 471] on input "text" at bounding box center [219, 464] width 310 height 17
drag, startPoint x: 237, startPoint y: 559, endPoint x: 242, endPoint y: 552, distance: 8.6
click at [238, 559] on span "Your Packaging" at bounding box center [217, 551] width 338 height 15
drag, startPoint x: 380, startPoint y: 469, endPoint x: 393, endPoint y: 467, distance: 13.2
click at [383, 469] on div "Your Packaging Package Type *" at bounding box center [218, 465] width 340 height 21
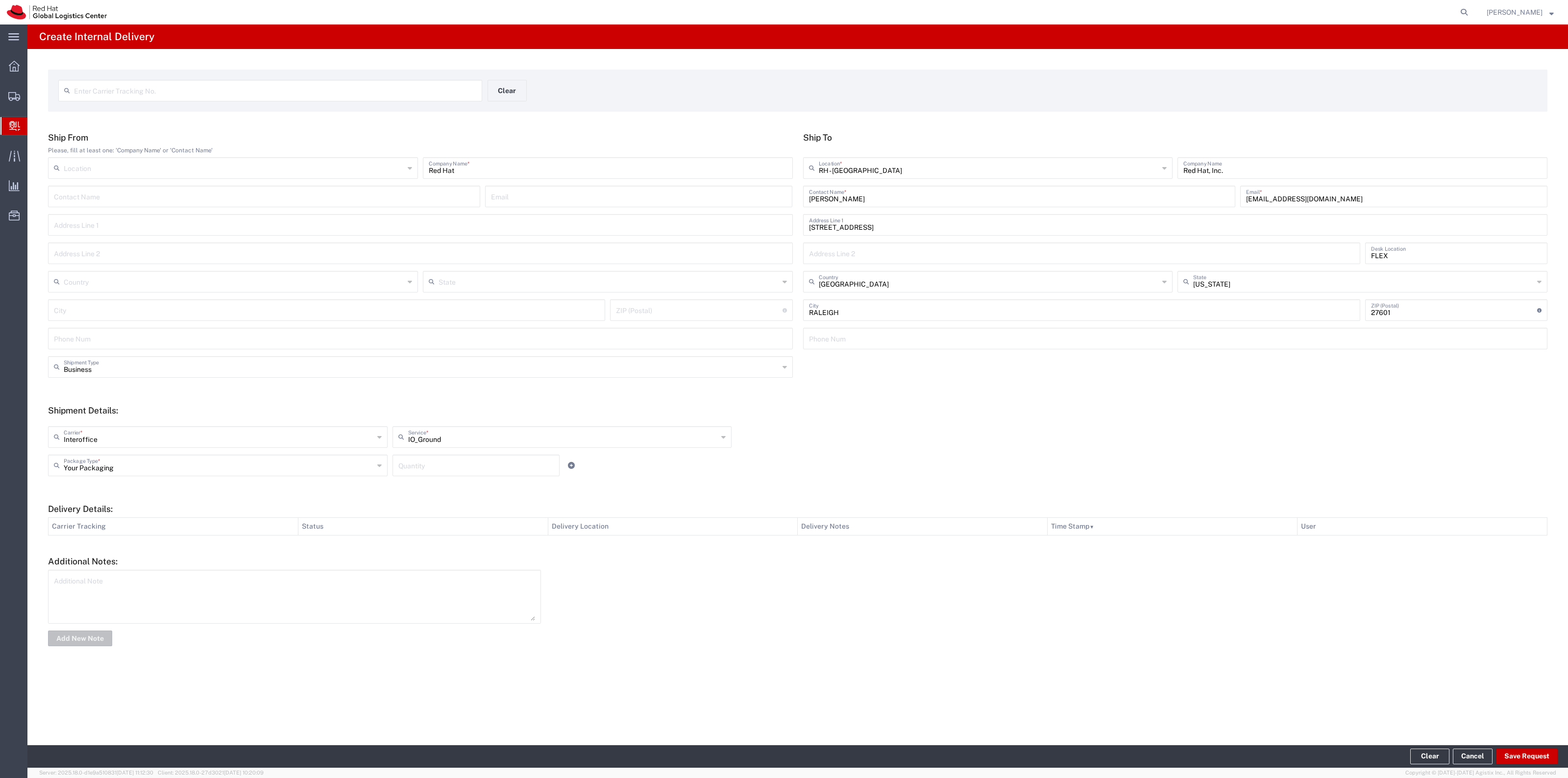
type input "Your Packaging"
click at [393, 467] on div "Quantity" at bounding box center [476, 465] width 167 height 21
type input "1"
click at [1541, 746] on footer "Clear Cancel Save Request" at bounding box center [797, 756] width 1541 height 23
click at [1541, 748] on footer "Clear Cancel Save Request" at bounding box center [797, 756] width 1541 height 23
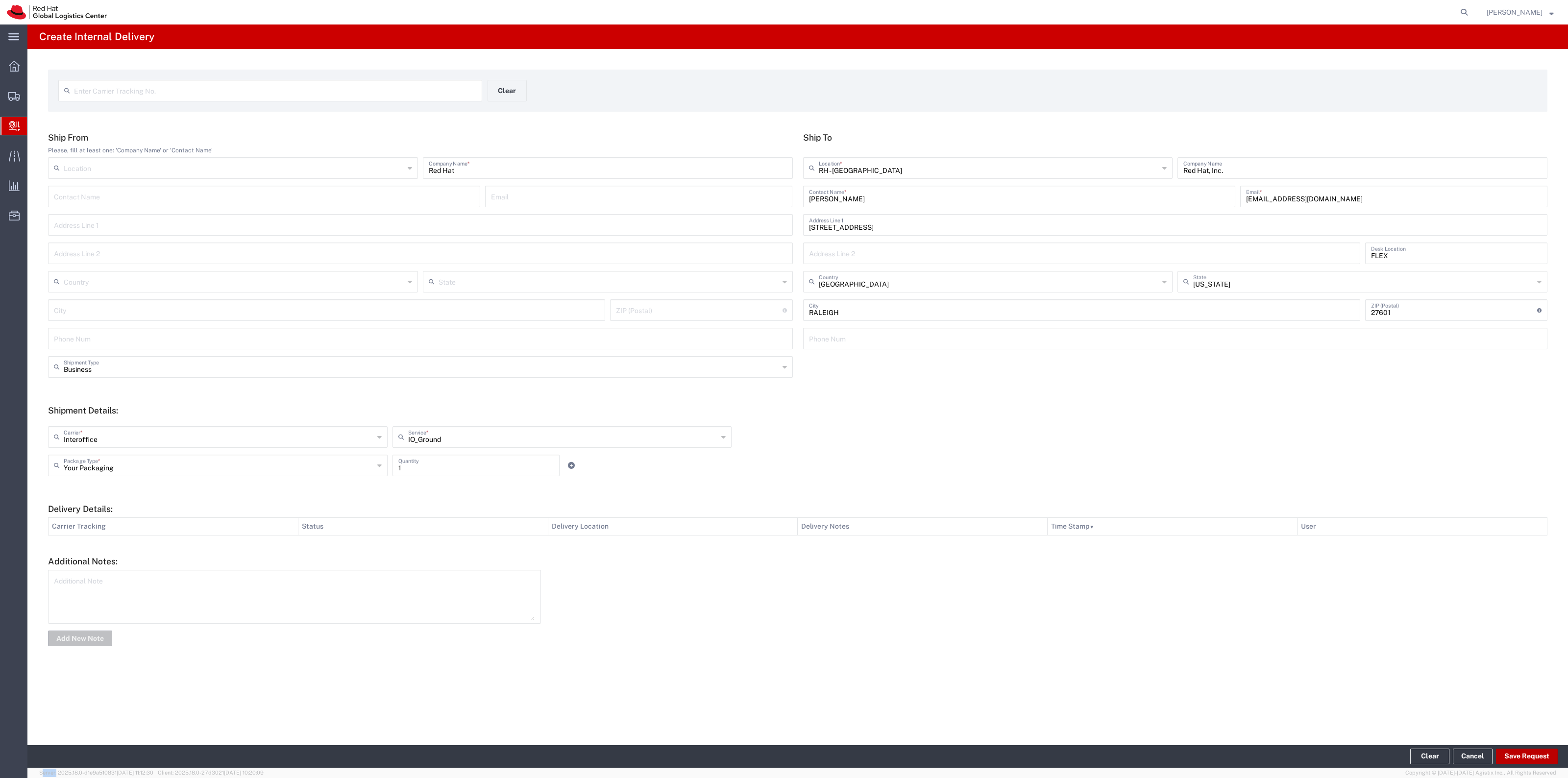
click at [1539, 749] on button "Save Request" at bounding box center [1527, 757] width 61 height 16
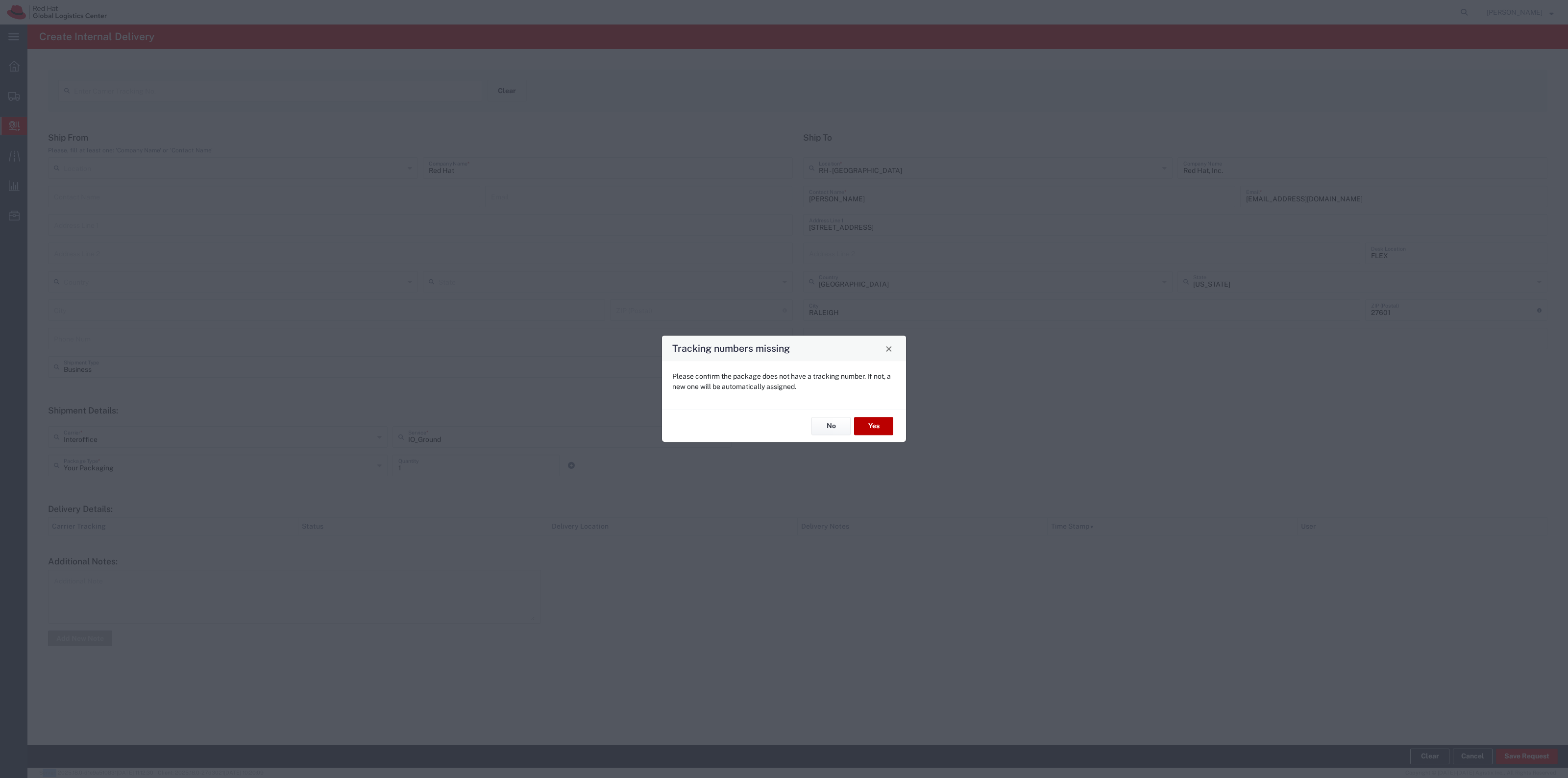
click at [866, 427] on button "Yes" at bounding box center [873, 426] width 39 height 18
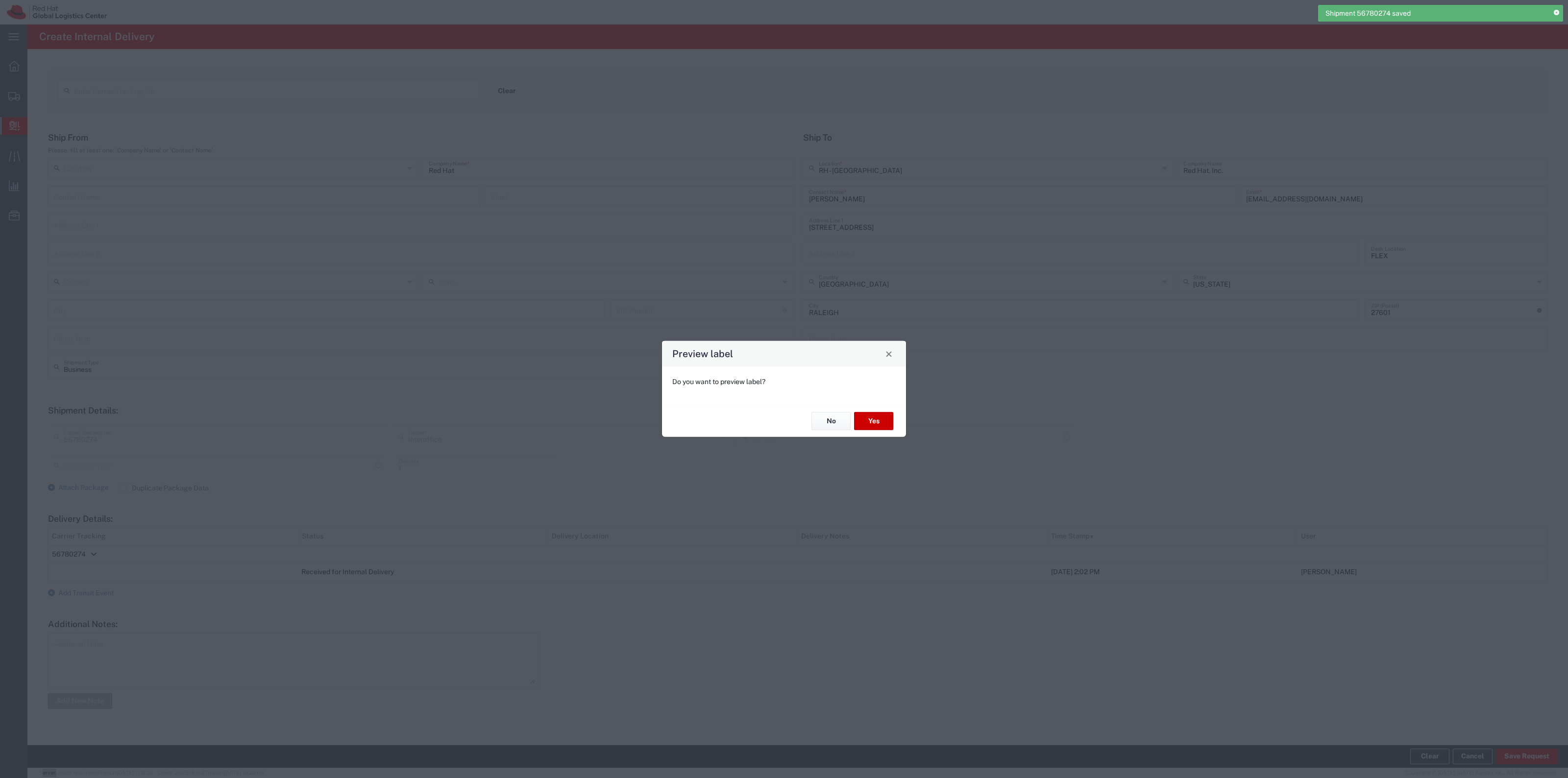
type input "Your Packaging"
type input "IO_Ground"
click at [878, 417] on button "Yes" at bounding box center [873, 421] width 39 height 18
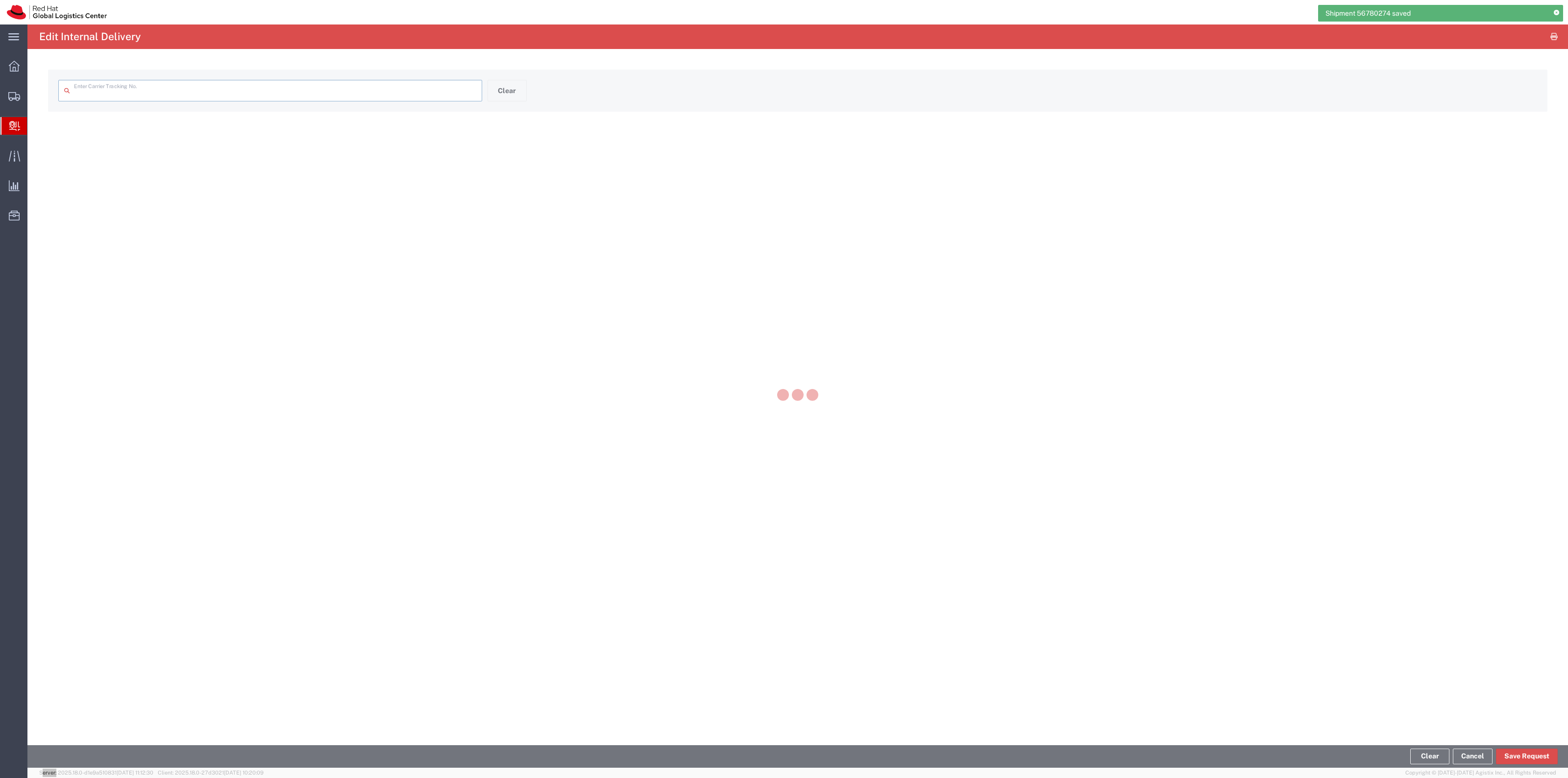
type input "56780274"
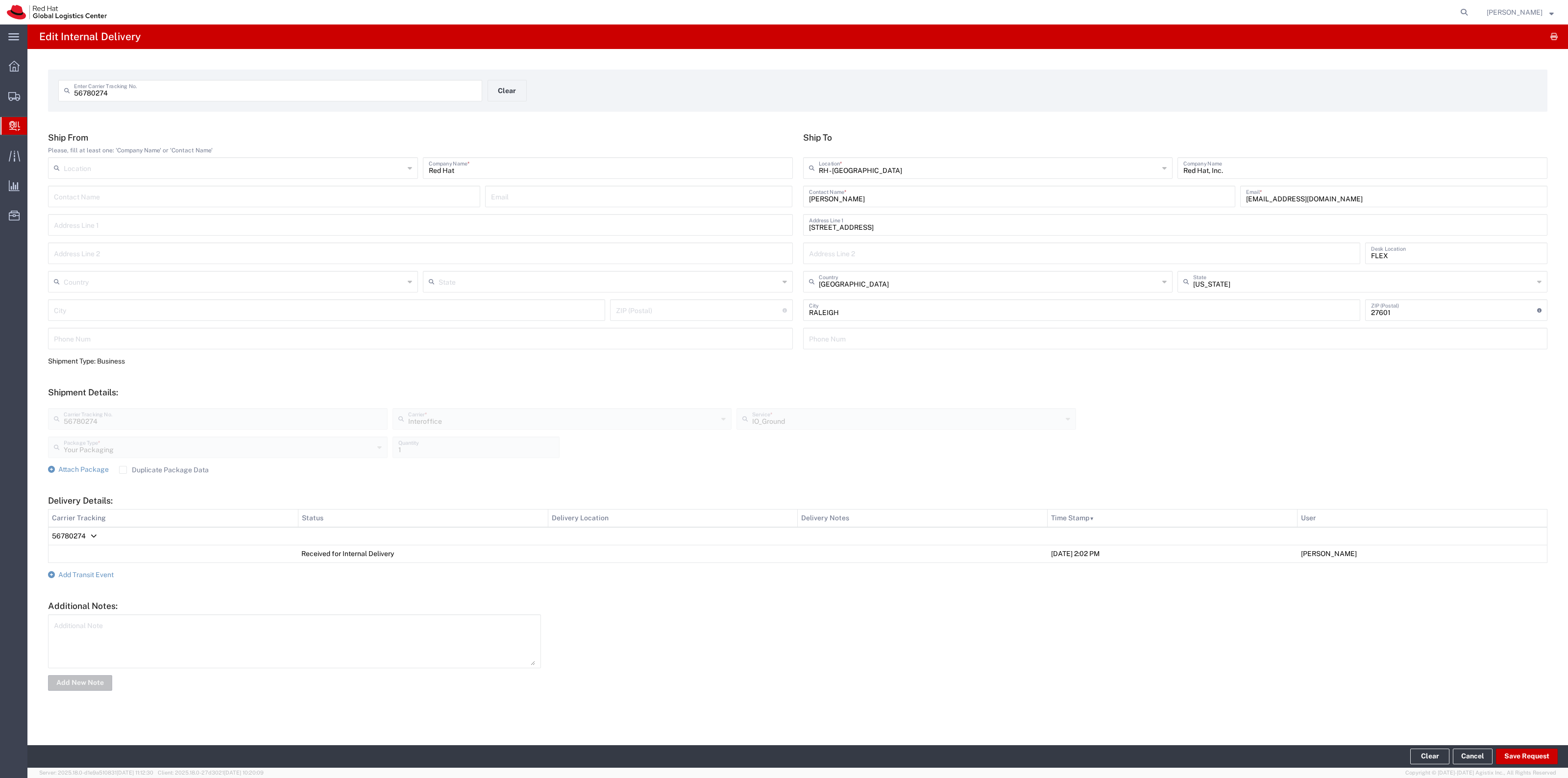
click at [534, 83] on div "56780274 Enter Carrier Tracking No. Clear" at bounding box center [488, 94] width 869 height 29
click at [523, 84] on button "Clear" at bounding box center [507, 90] width 39 height 21
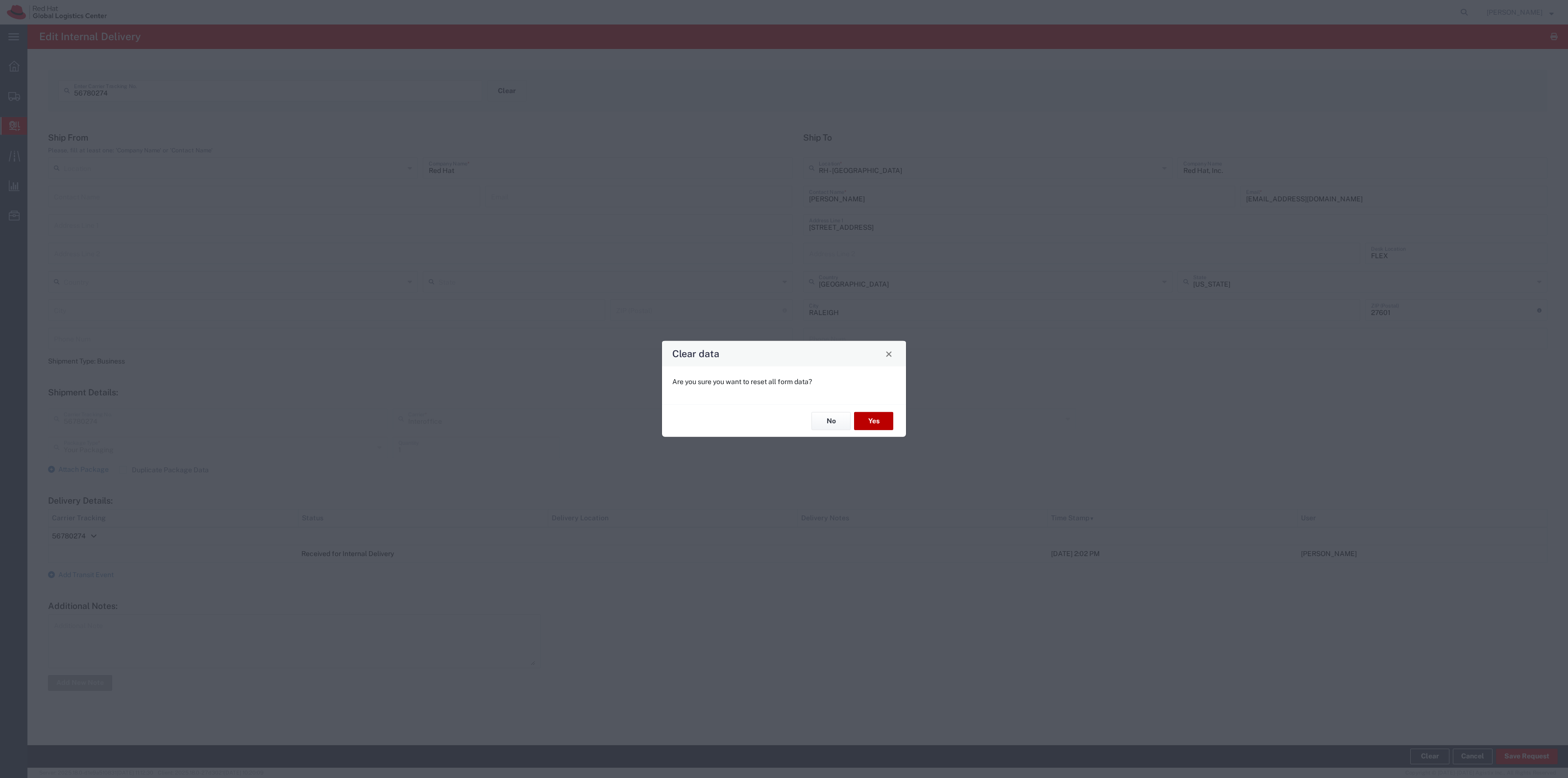
click at [866, 418] on button "Yes" at bounding box center [873, 421] width 39 height 18
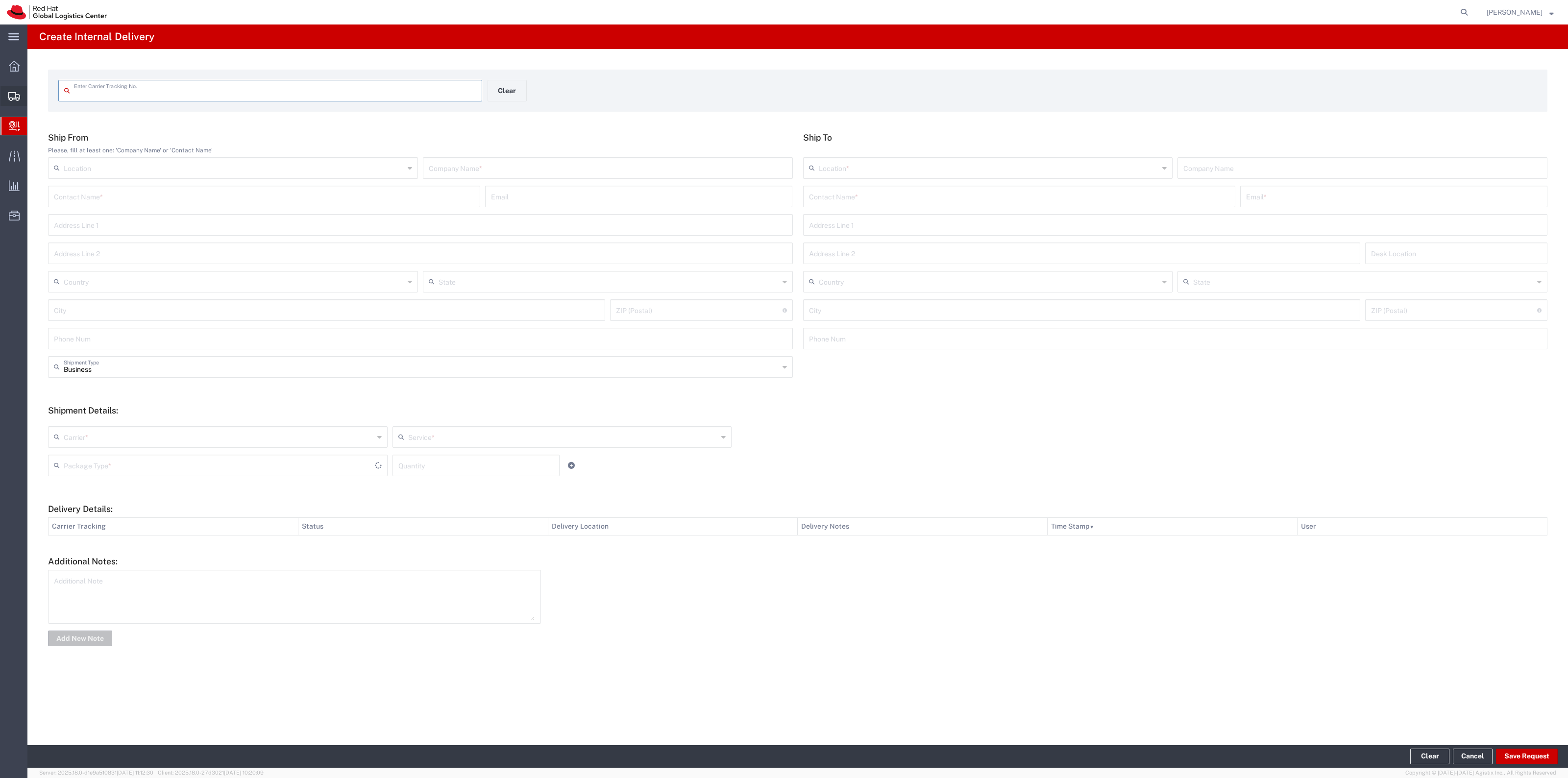
click at [0, 0] on span "Shipment Manager" at bounding box center [0, 0] width 0 height 0
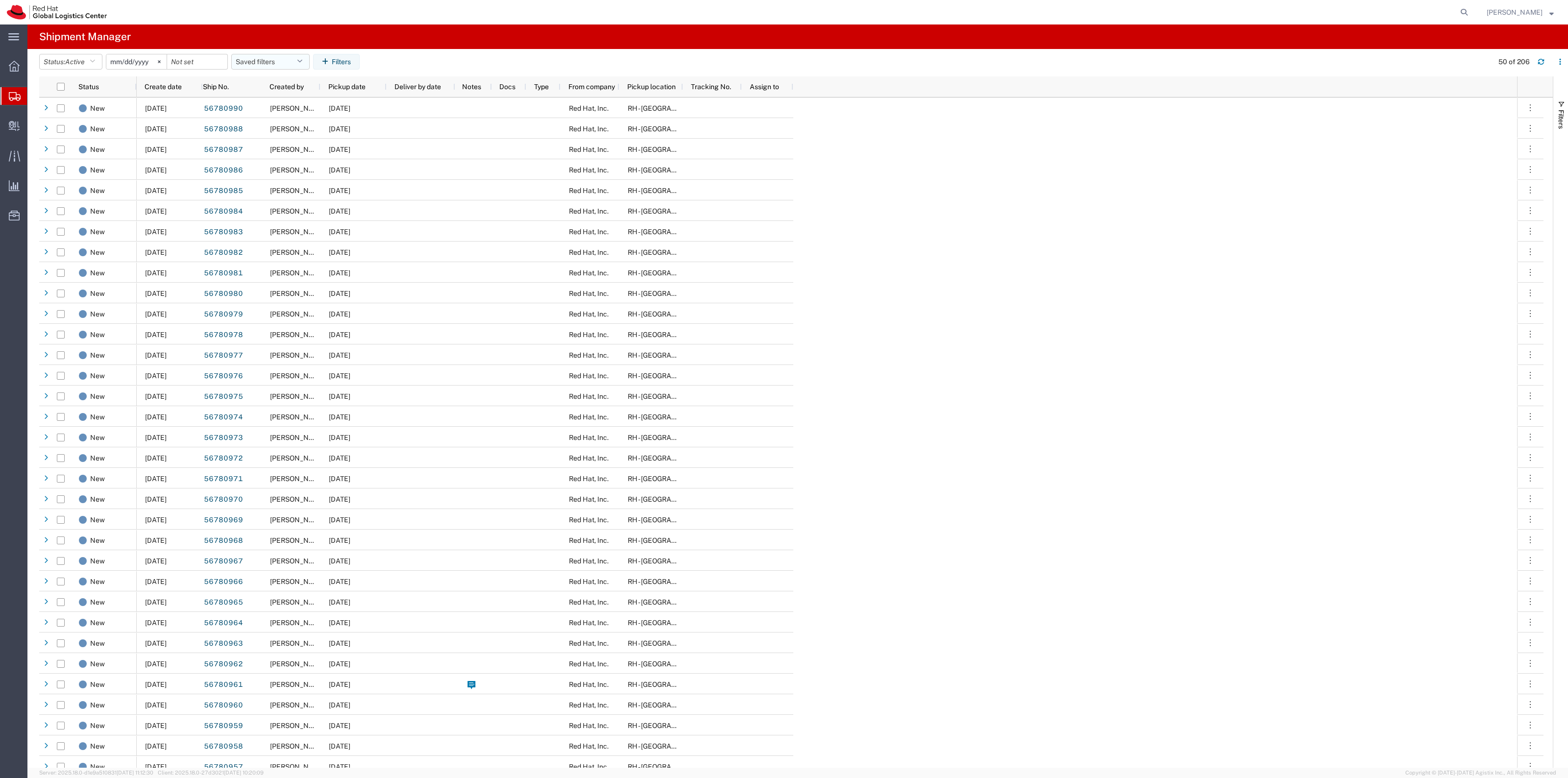
click at [301, 60] on button "Saved filters" at bounding box center [270, 62] width 79 height 16
click at [296, 103] on span "New filter save" at bounding box center [296, 105] width 128 height 18
type input "2022-06-27"
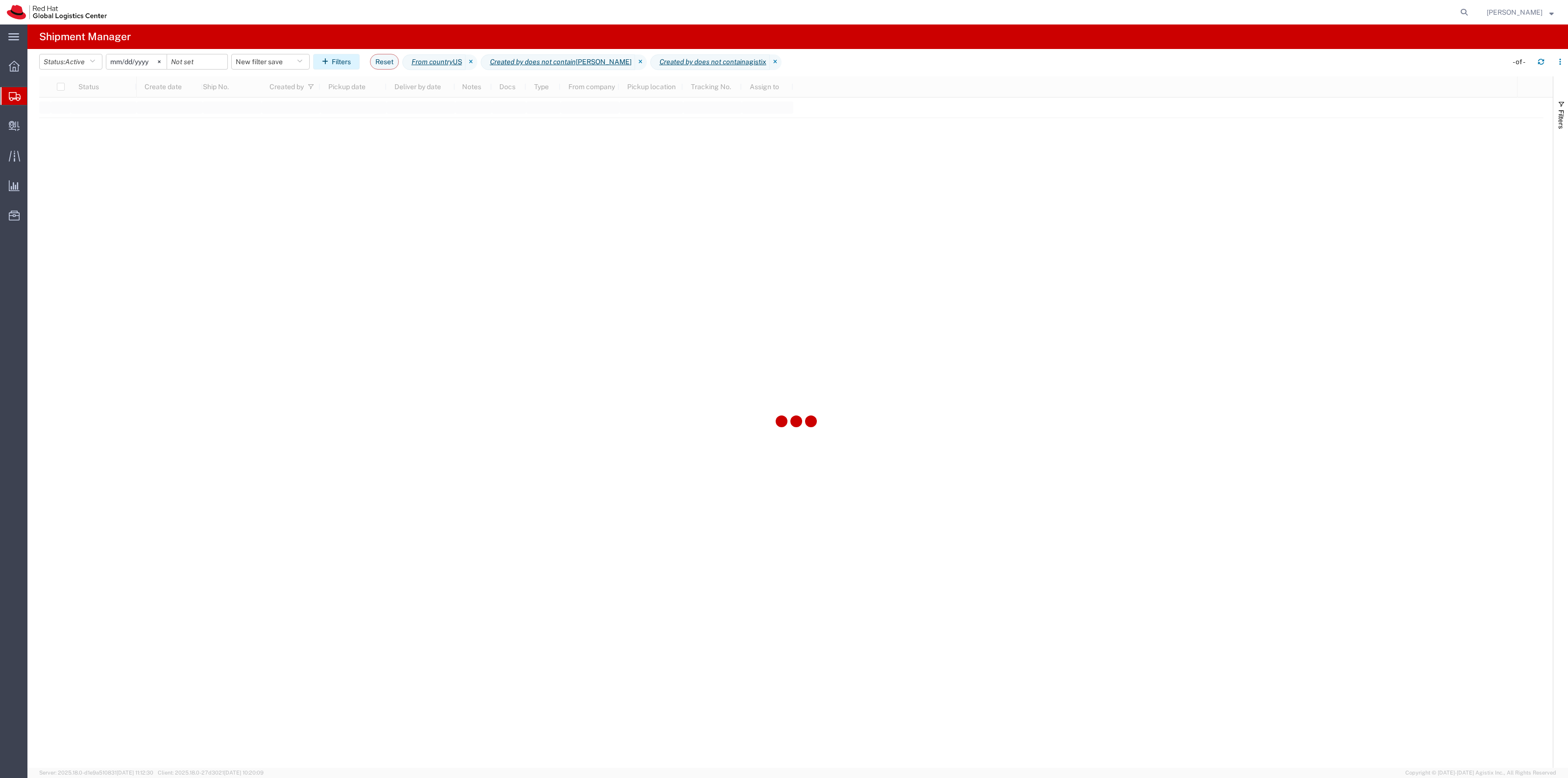
click at [359, 54] on button "Filters" at bounding box center [336, 62] width 46 height 16
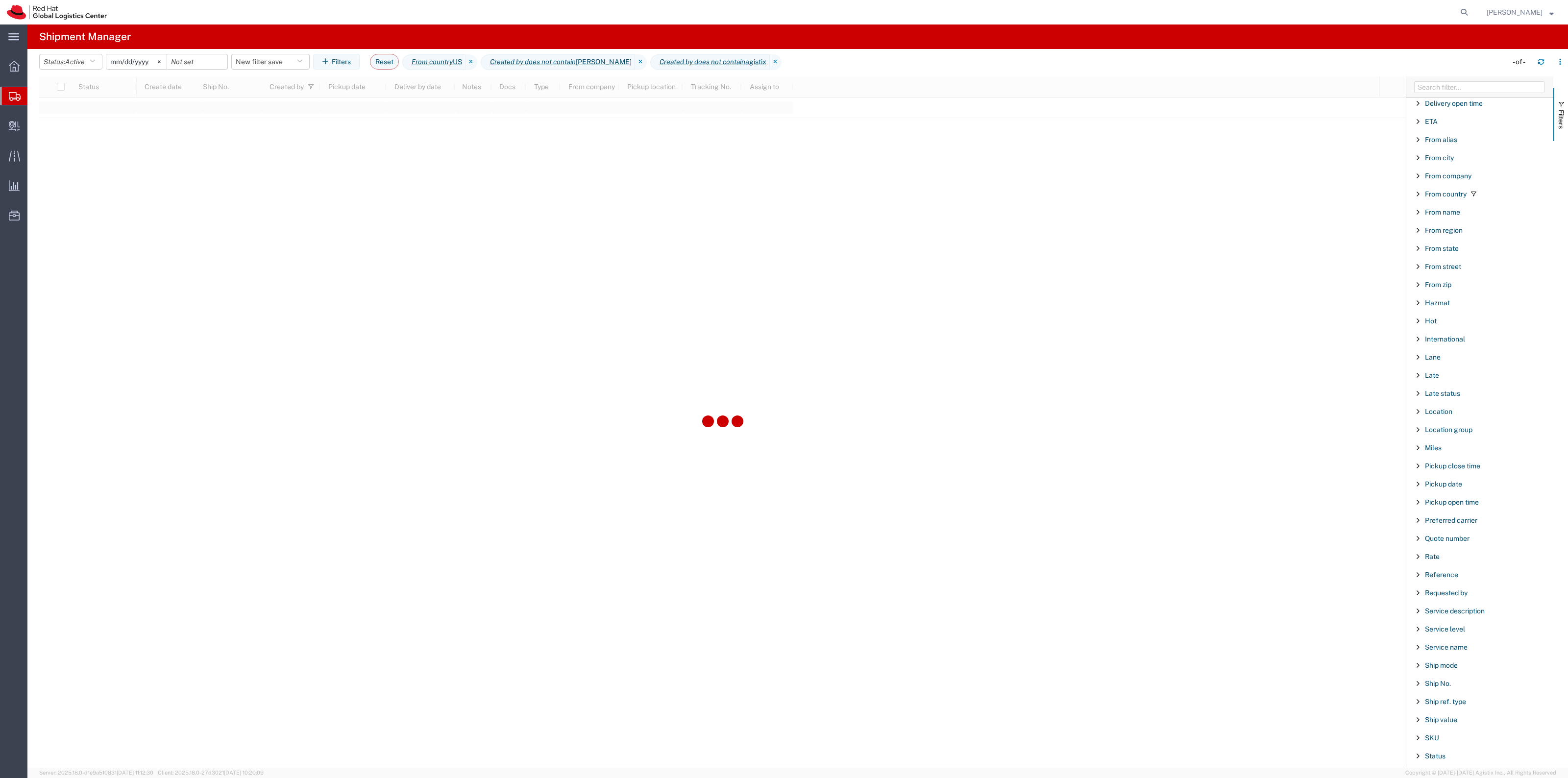
scroll to position [368, 0]
click at [1435, 469] on span "Reference" at bounding box center [1441, 464] width 33 height 8
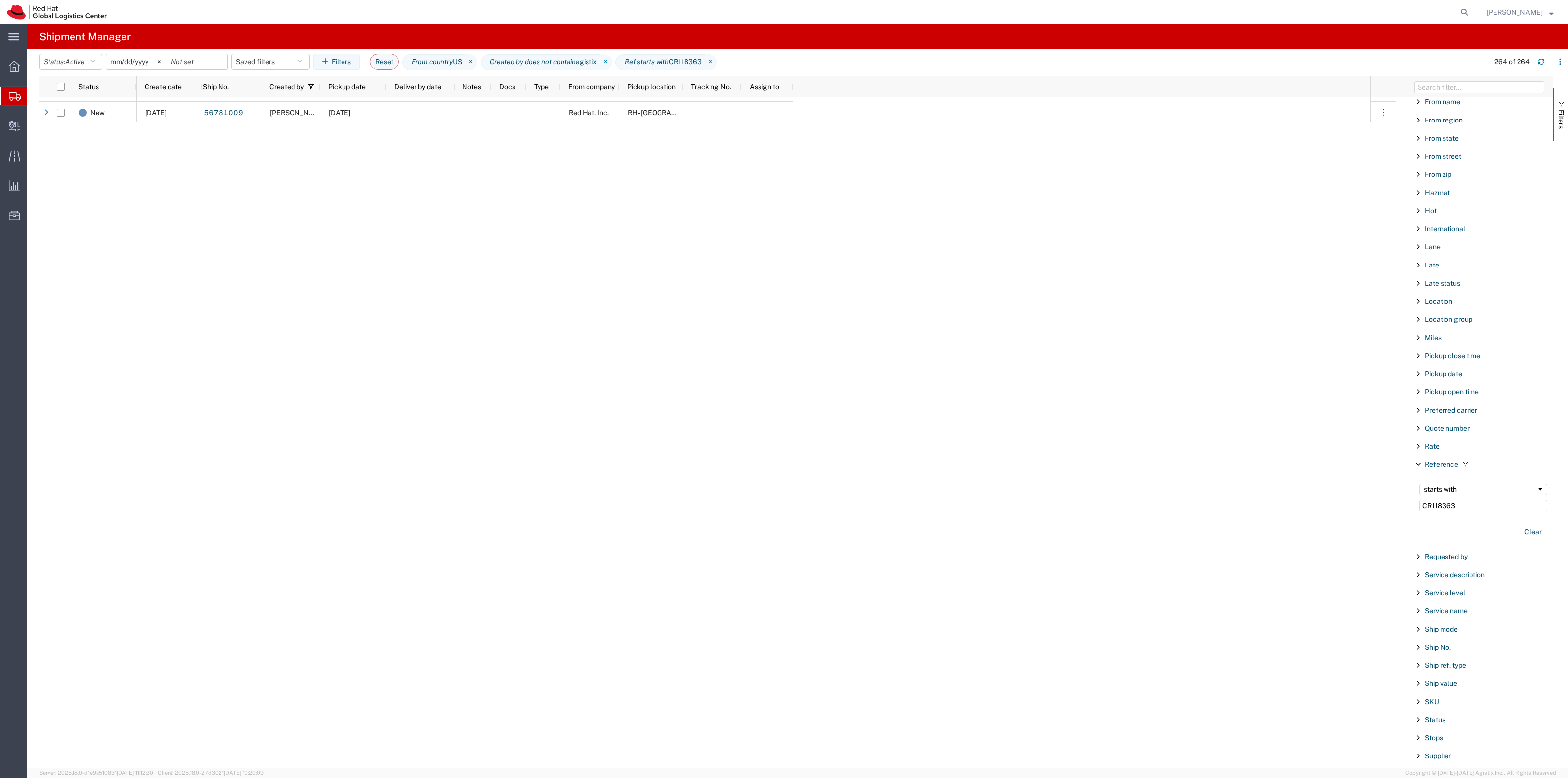
scroll to position [2453, 0]
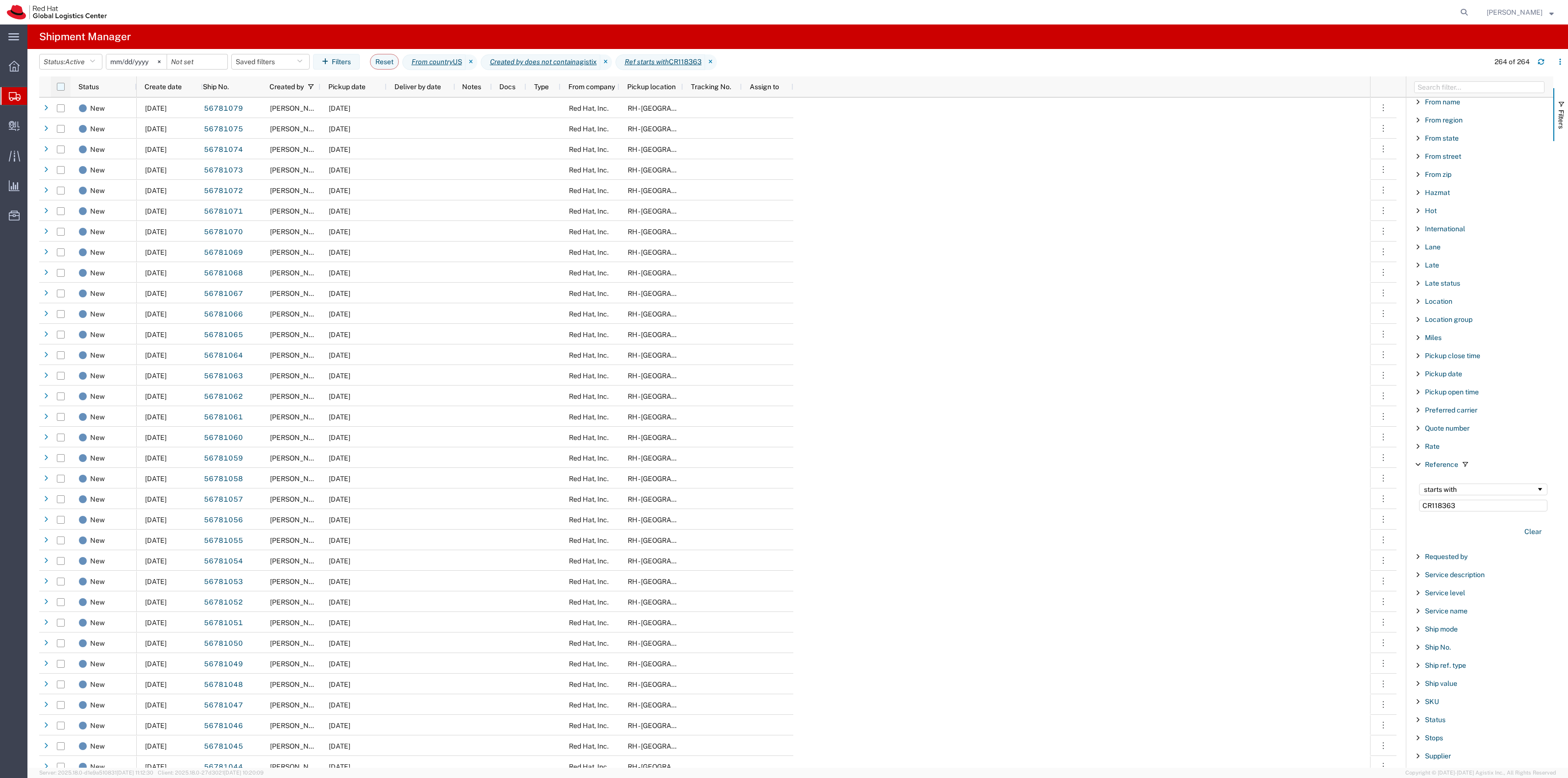
type input "CR118363"
click at [62, 87] on input "checkbox" at bounding box center [60, 86] width 8 height 8
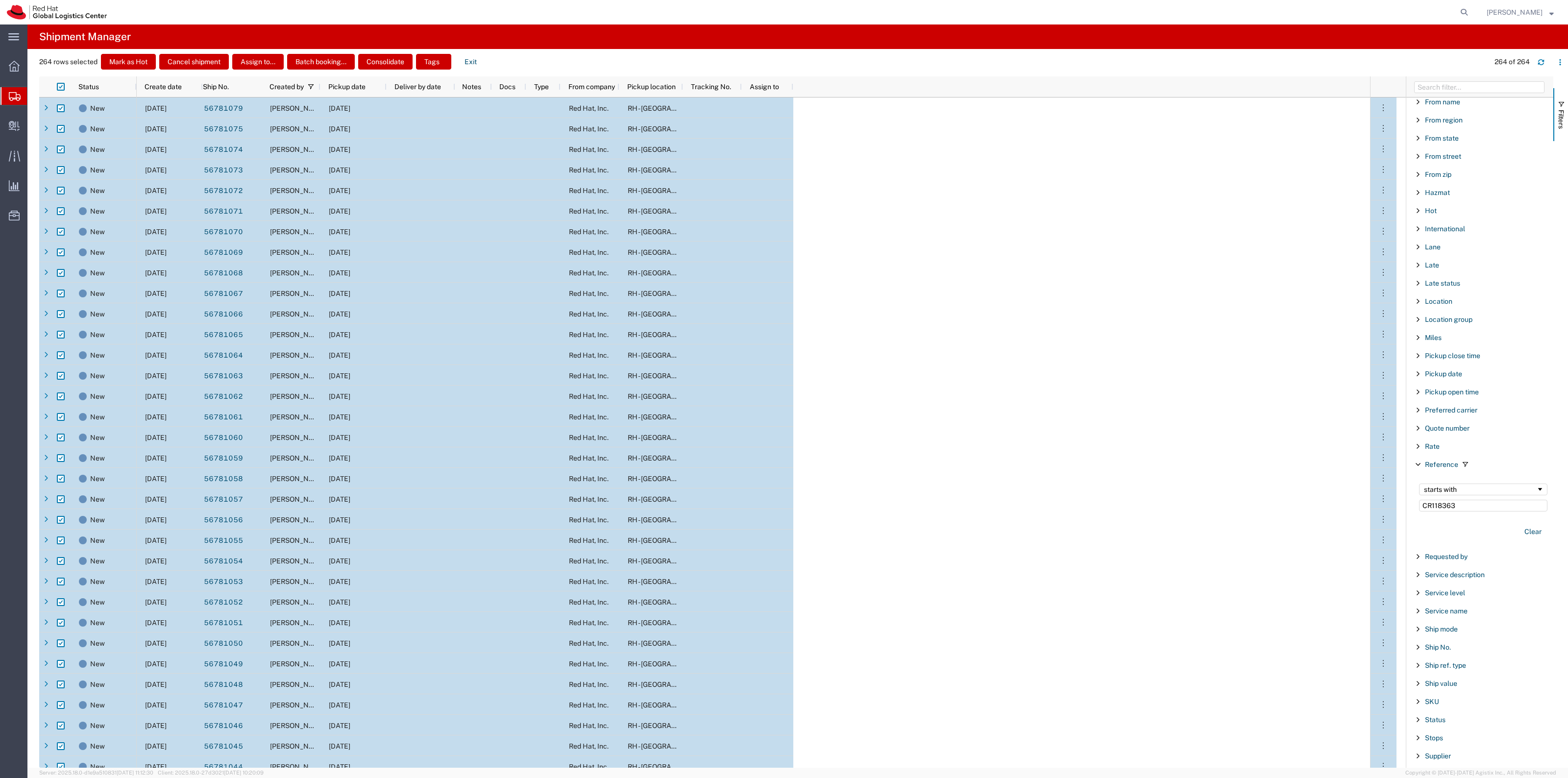
checkbox input "true"
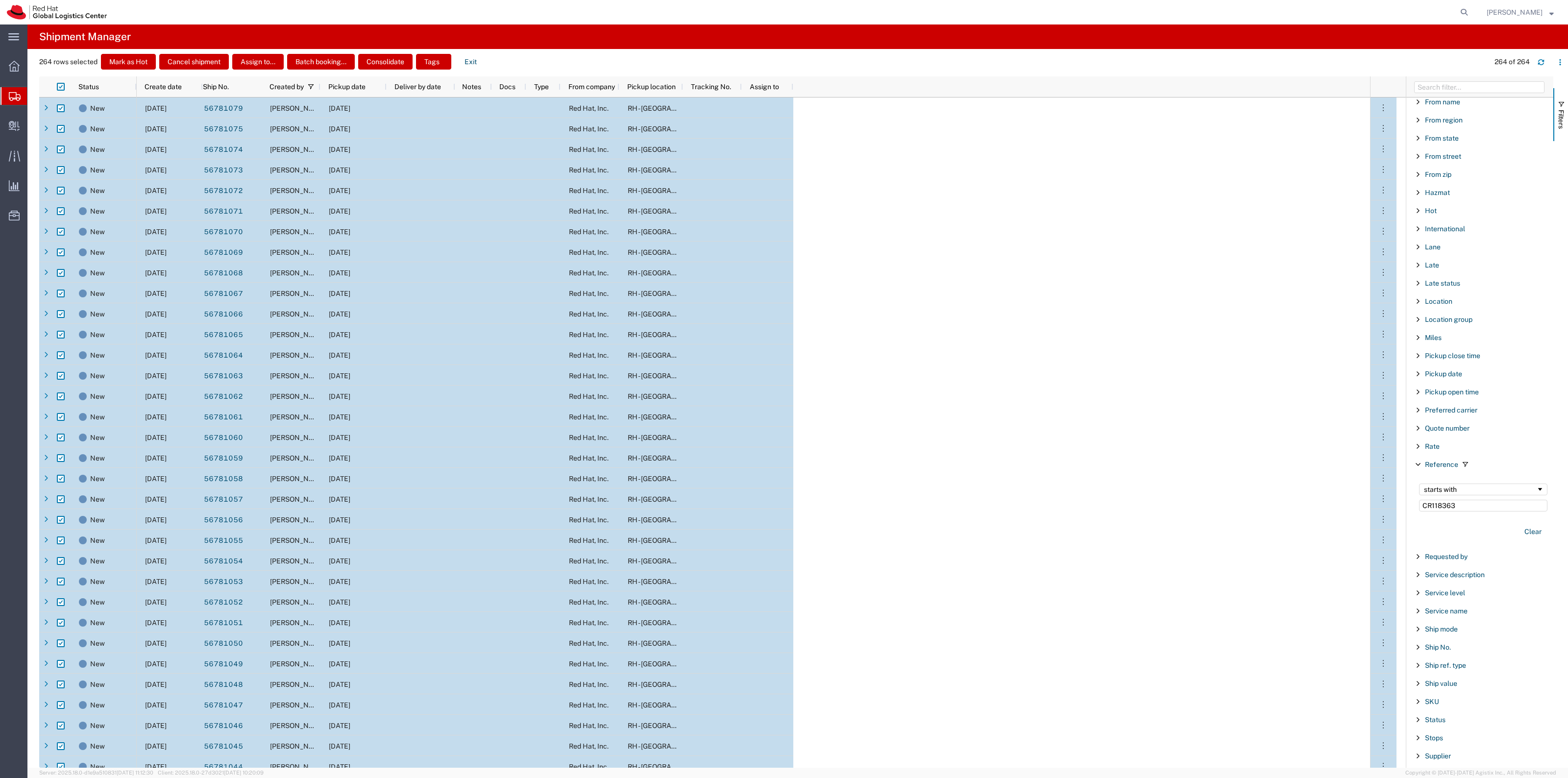
checkbox input "true"
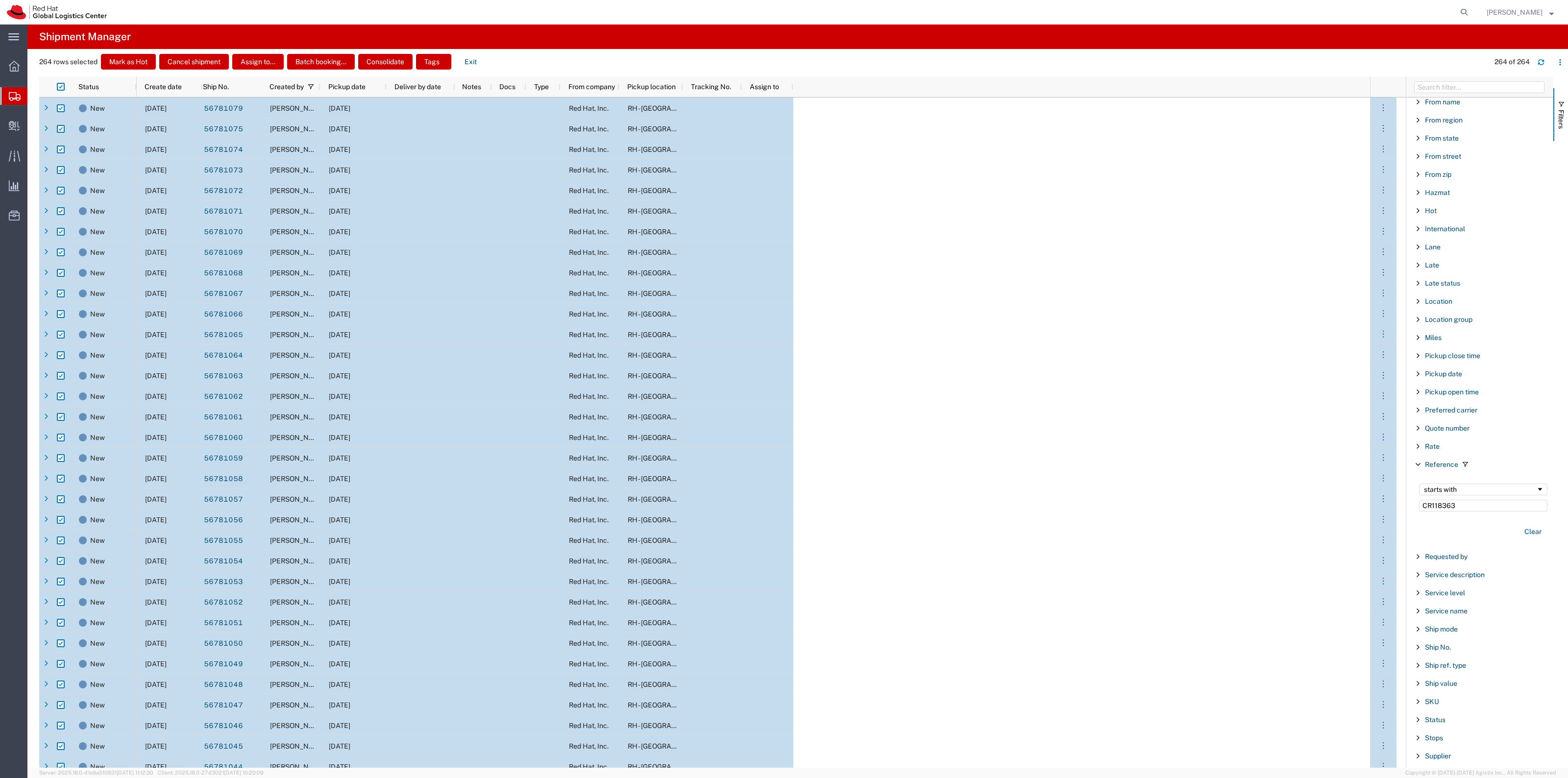
checkbox input "true"
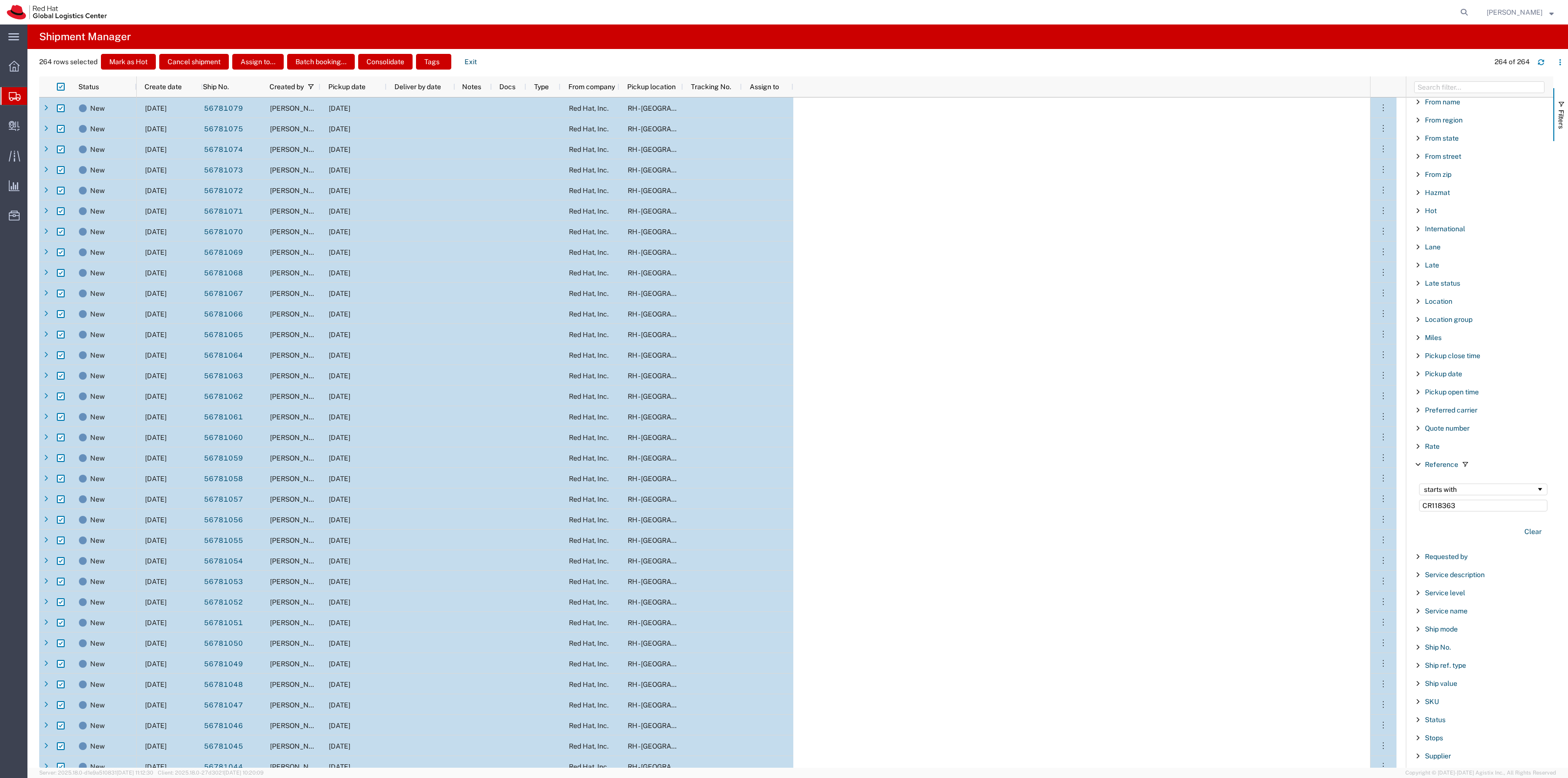
checkbox input "true"
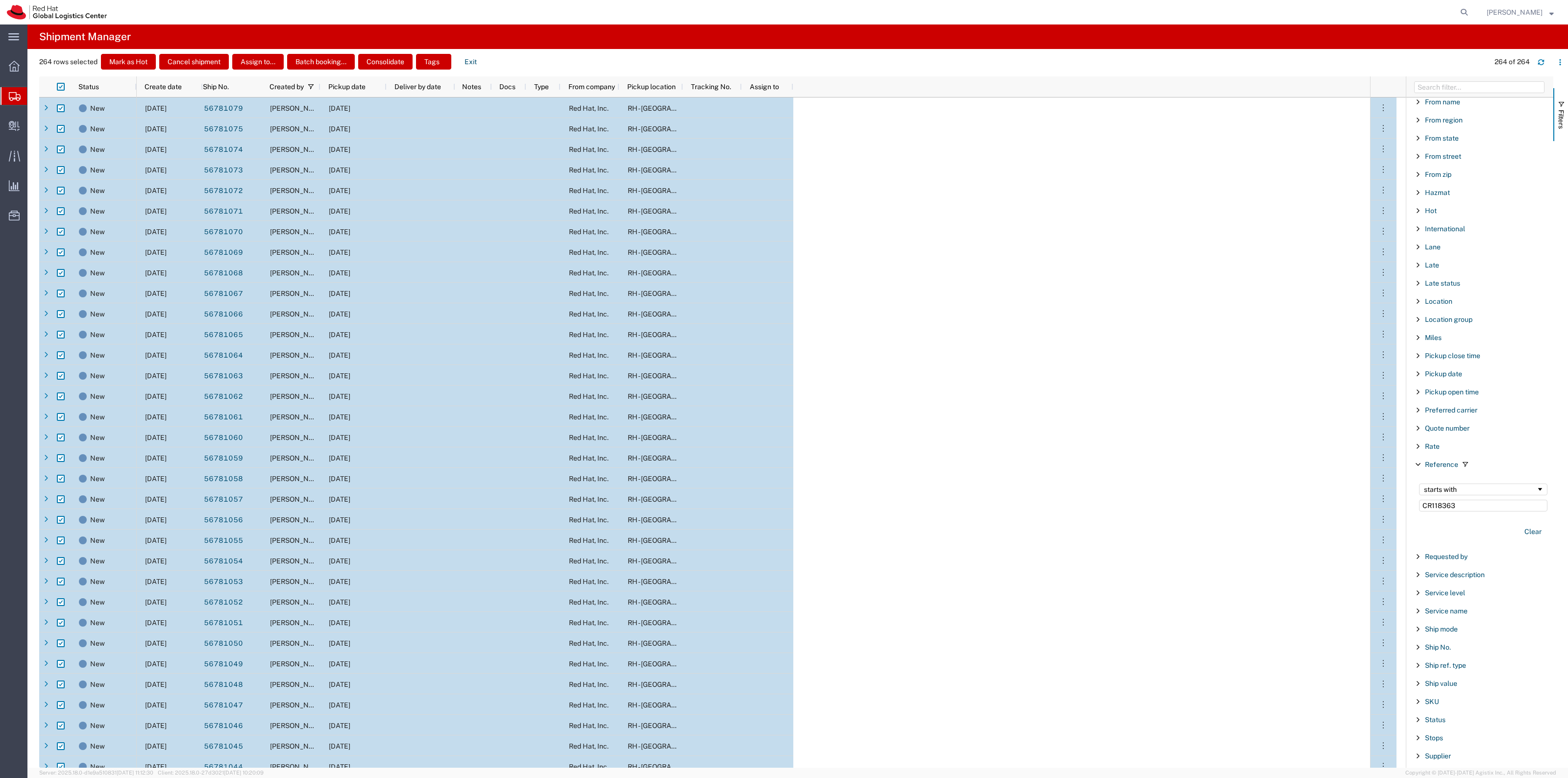
checkbox input "true"
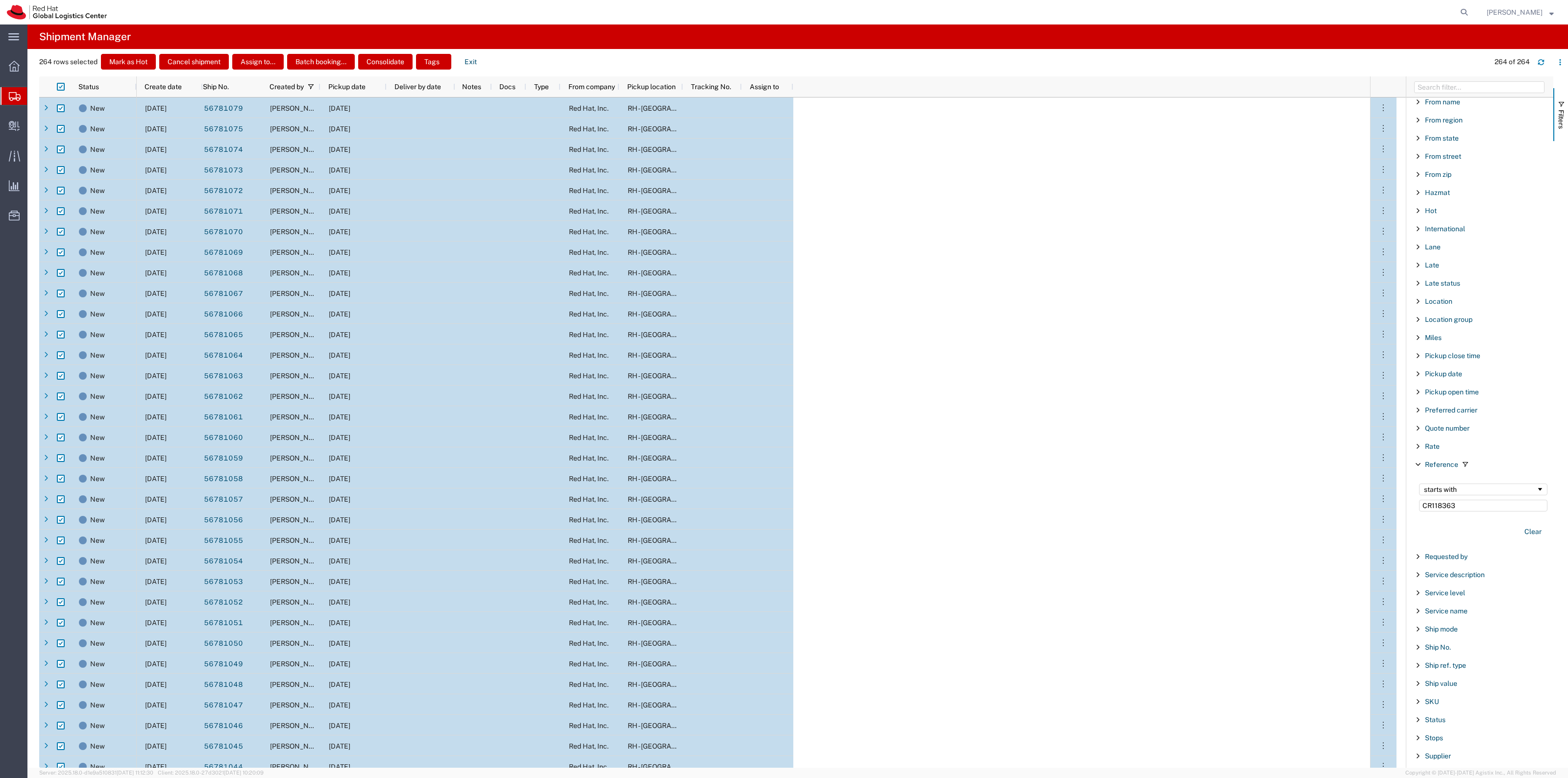
checkbox input "true"
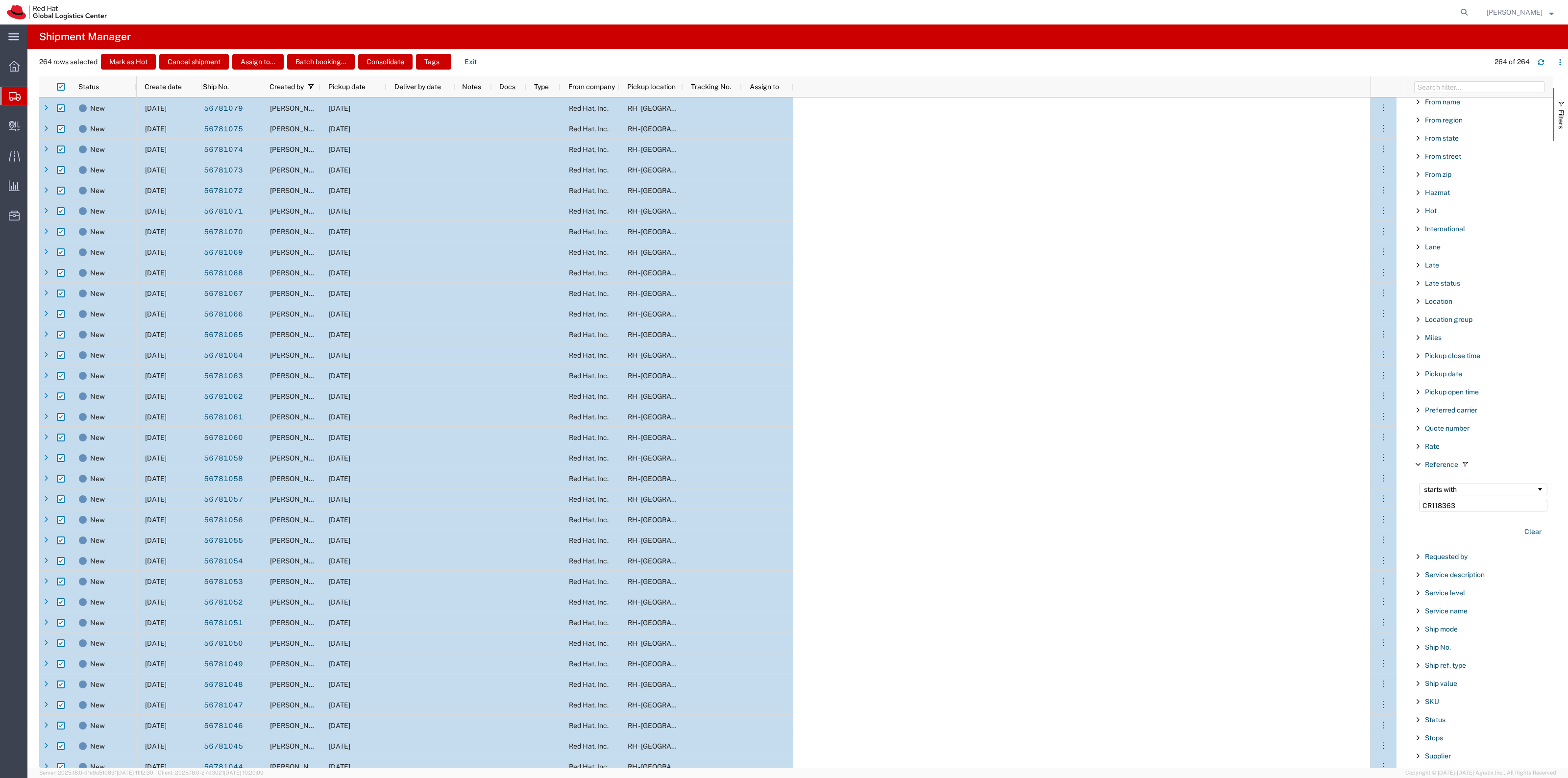
checkbox input "true"
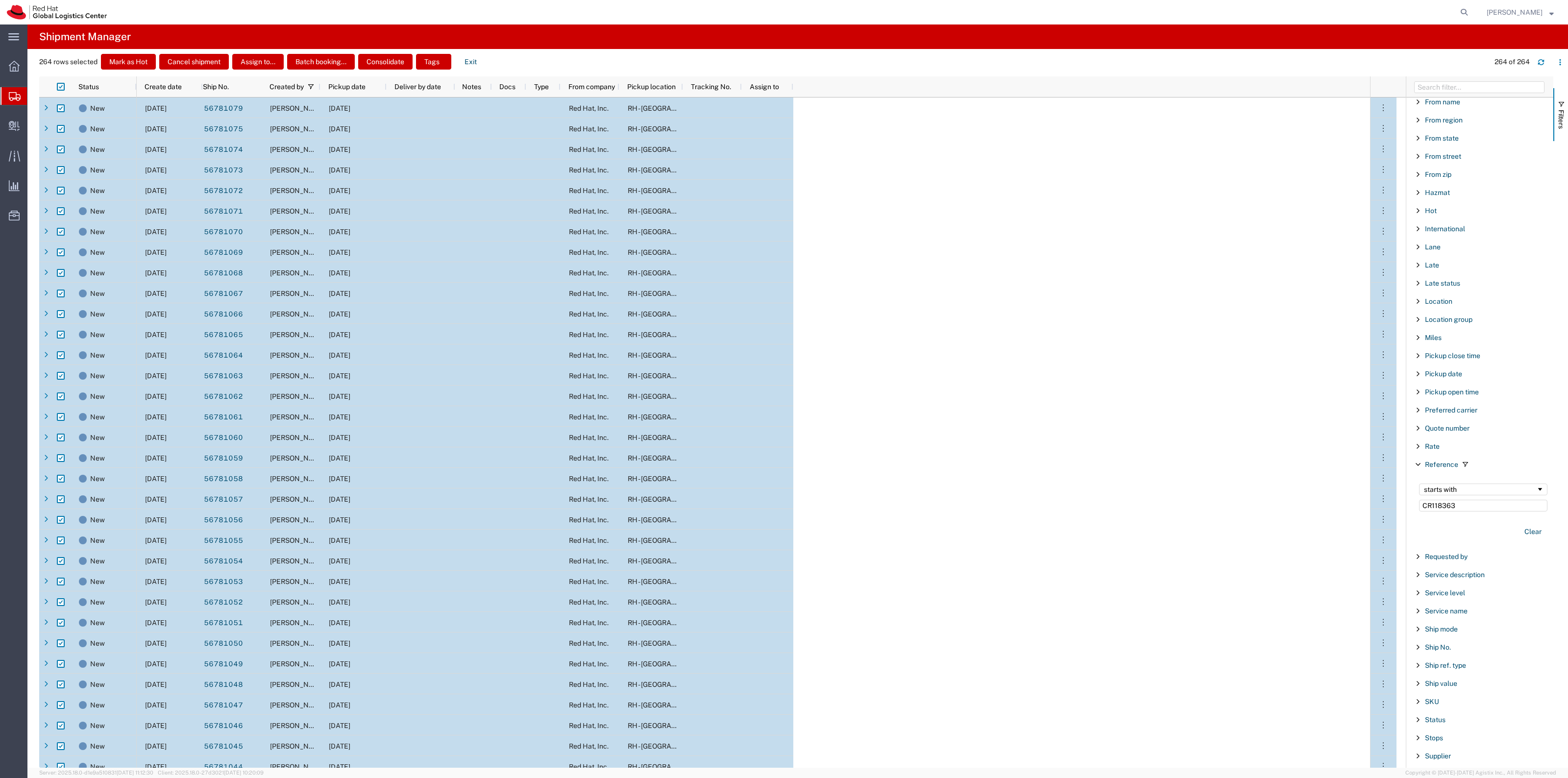
checkbox input "true"
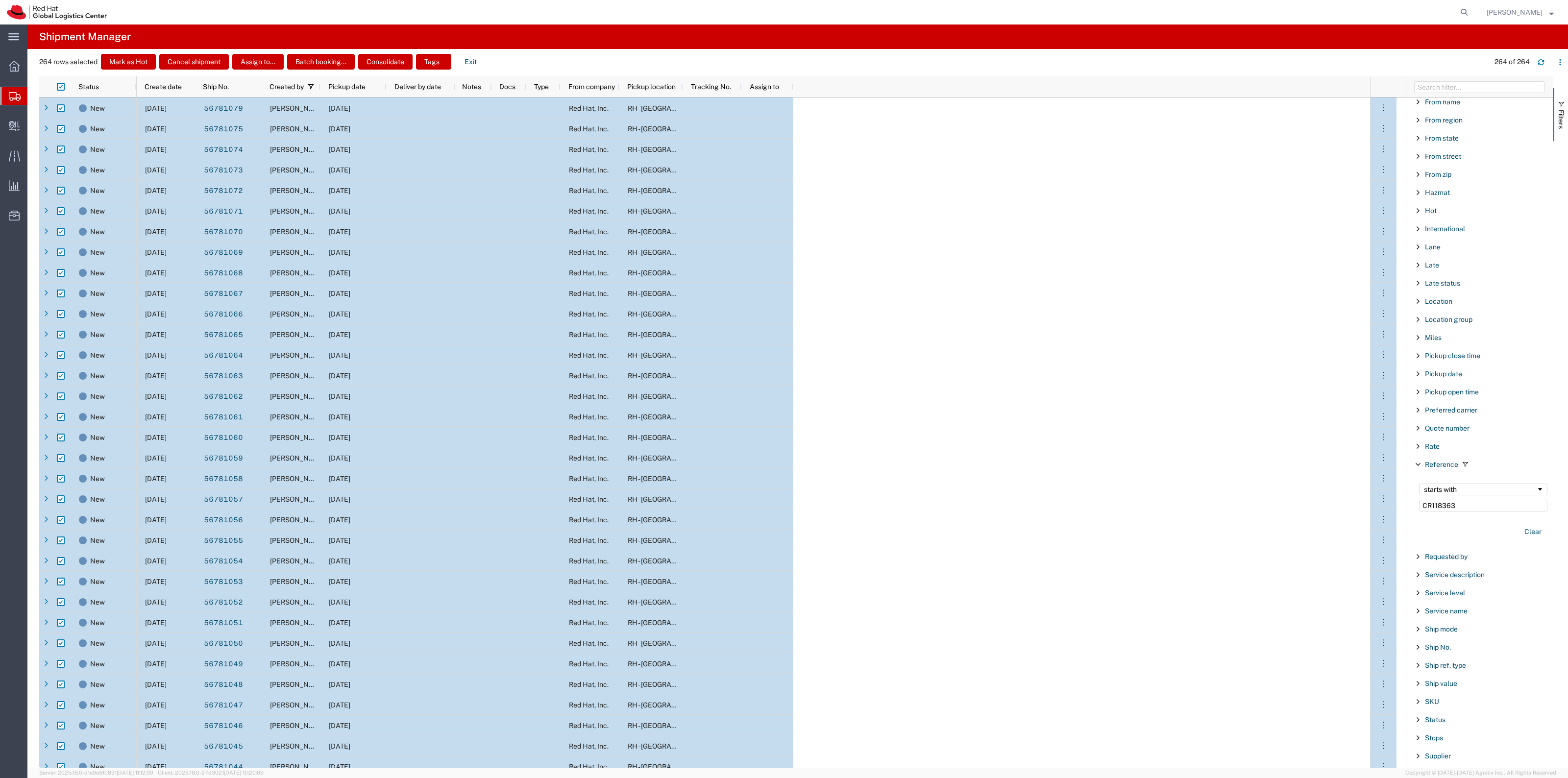
checkbox input "true"
click at [309, 61] on button "Batch booking..." at bounding box center [321, 62] width 68 height 16
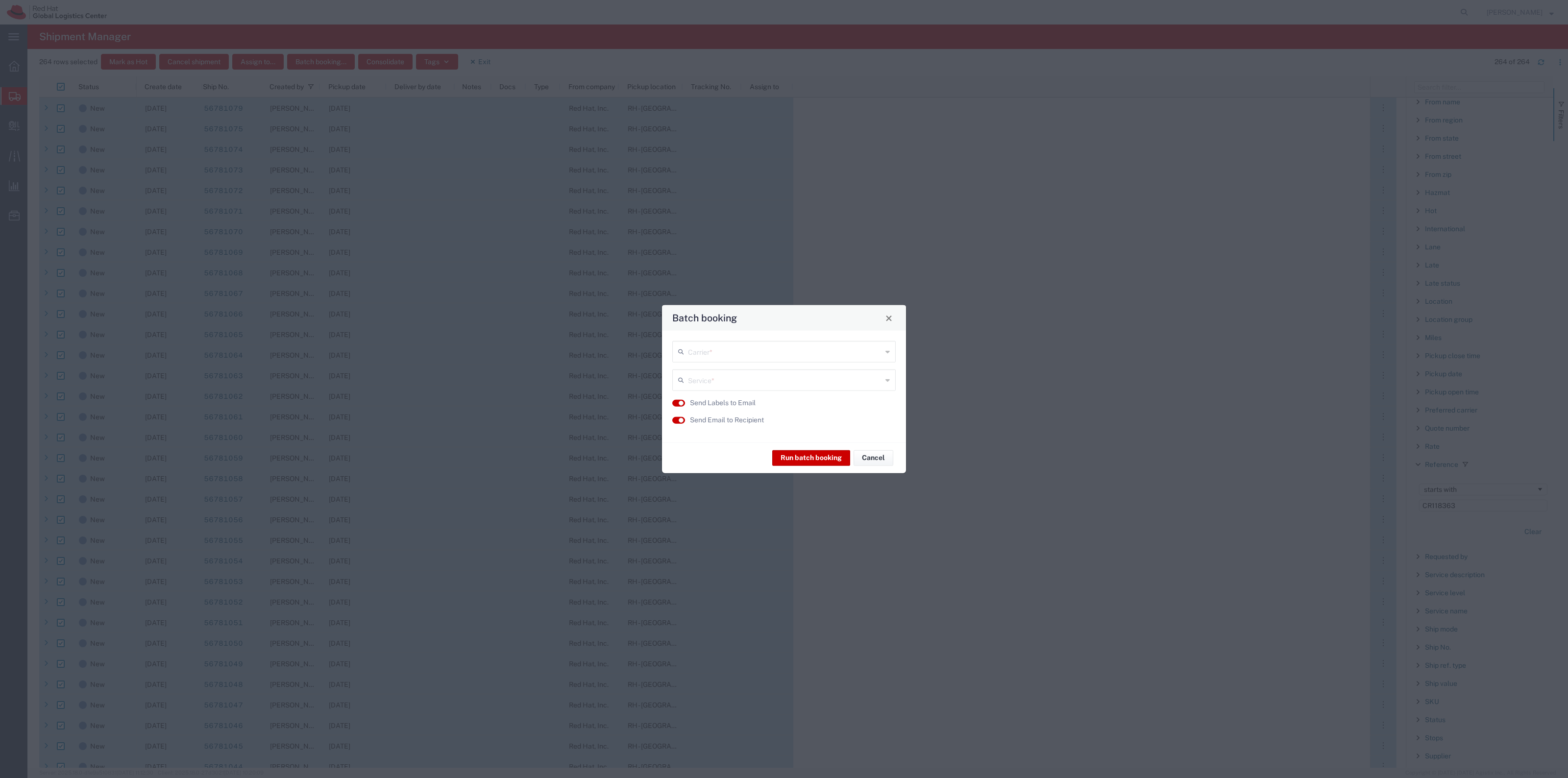
click at [729, 359] on div "Carrier *" at bounding box center [783, 351] width 223 height 21
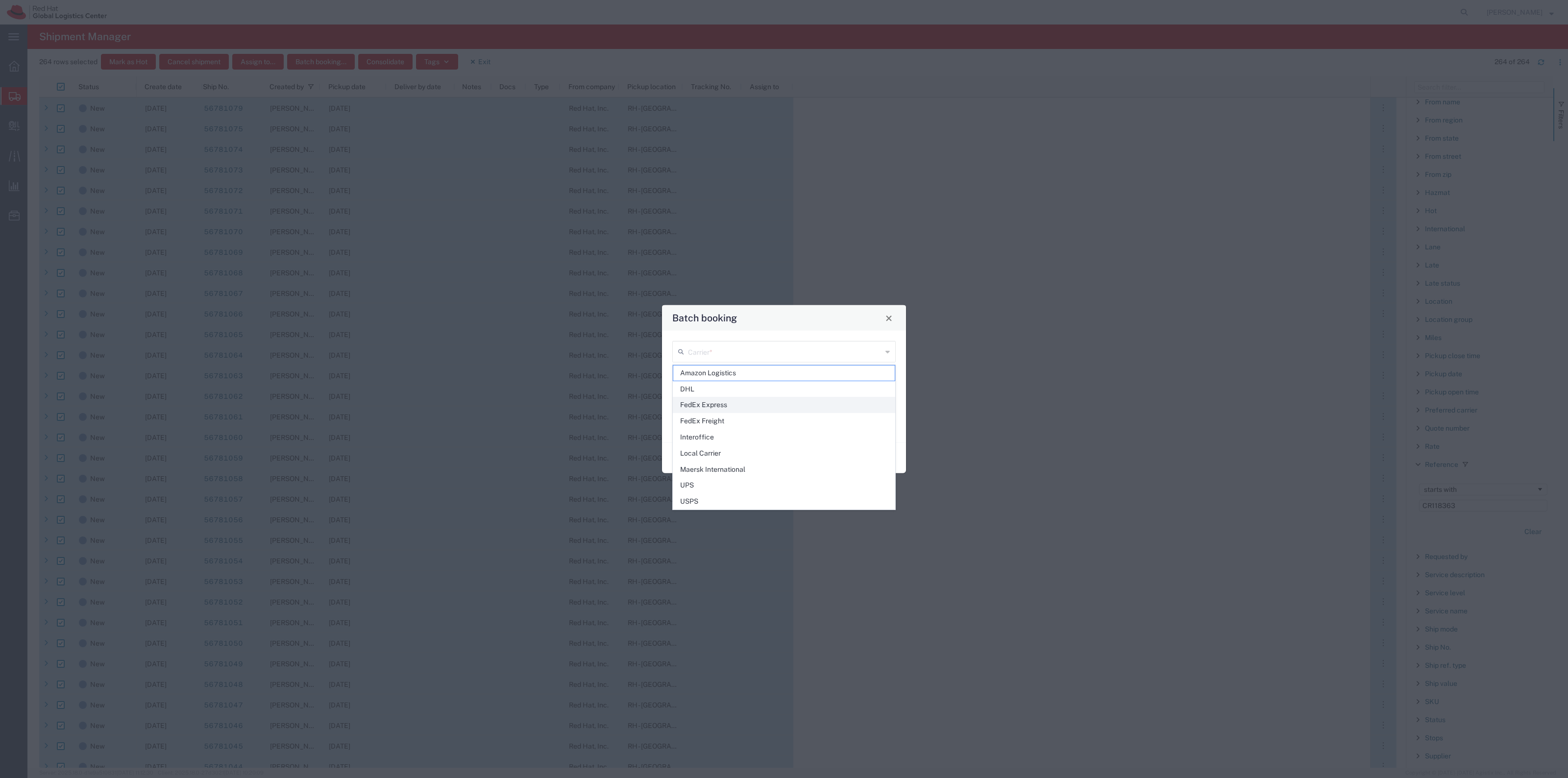
click at [741, 407] on span "FedEx Express" at bounding box center [784, 405] width 222 height 15
type input "FedEx Express"
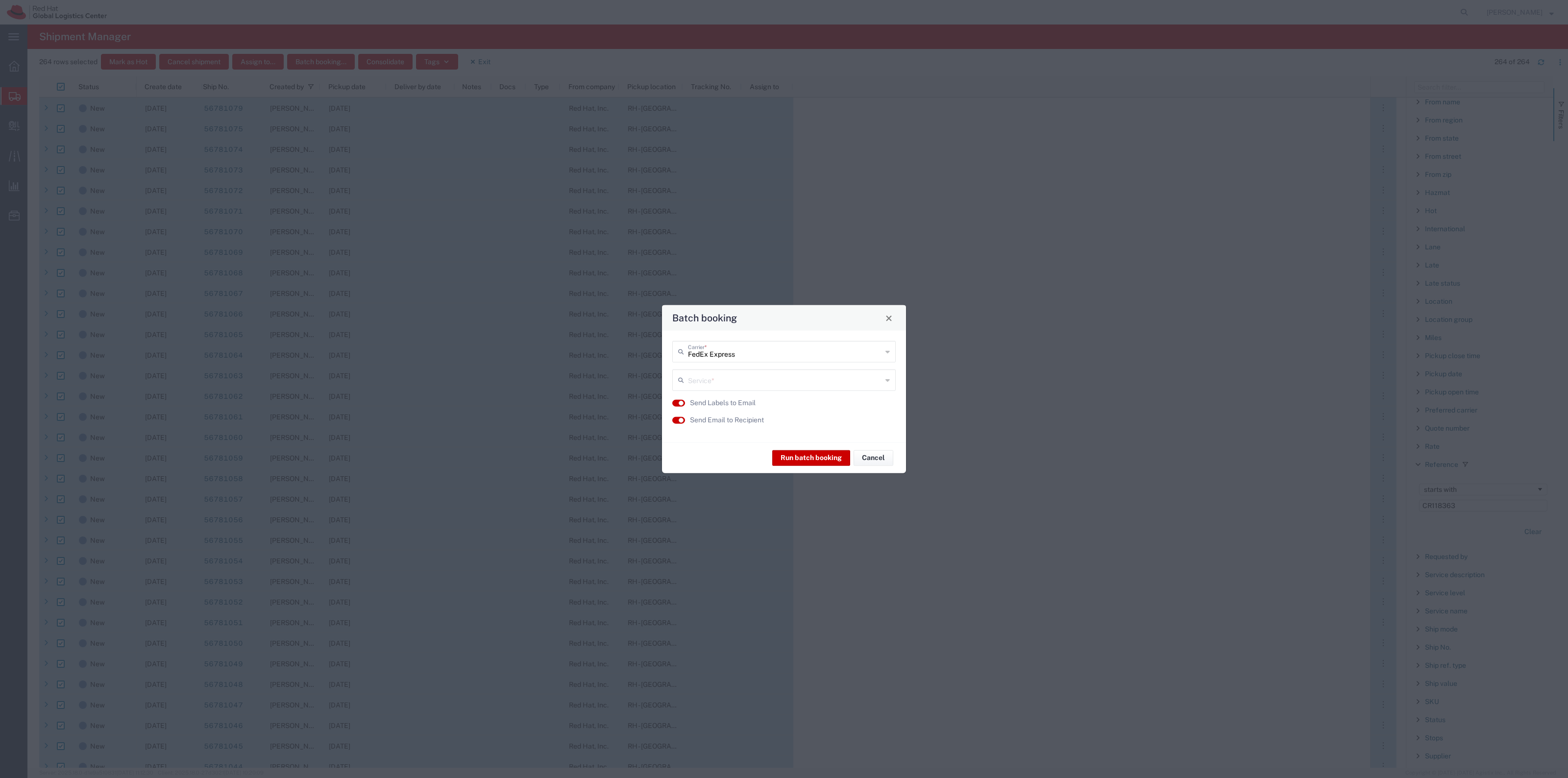
click at [752, 383] on input "text" at bounding box center [785, 379] width 194 height 17
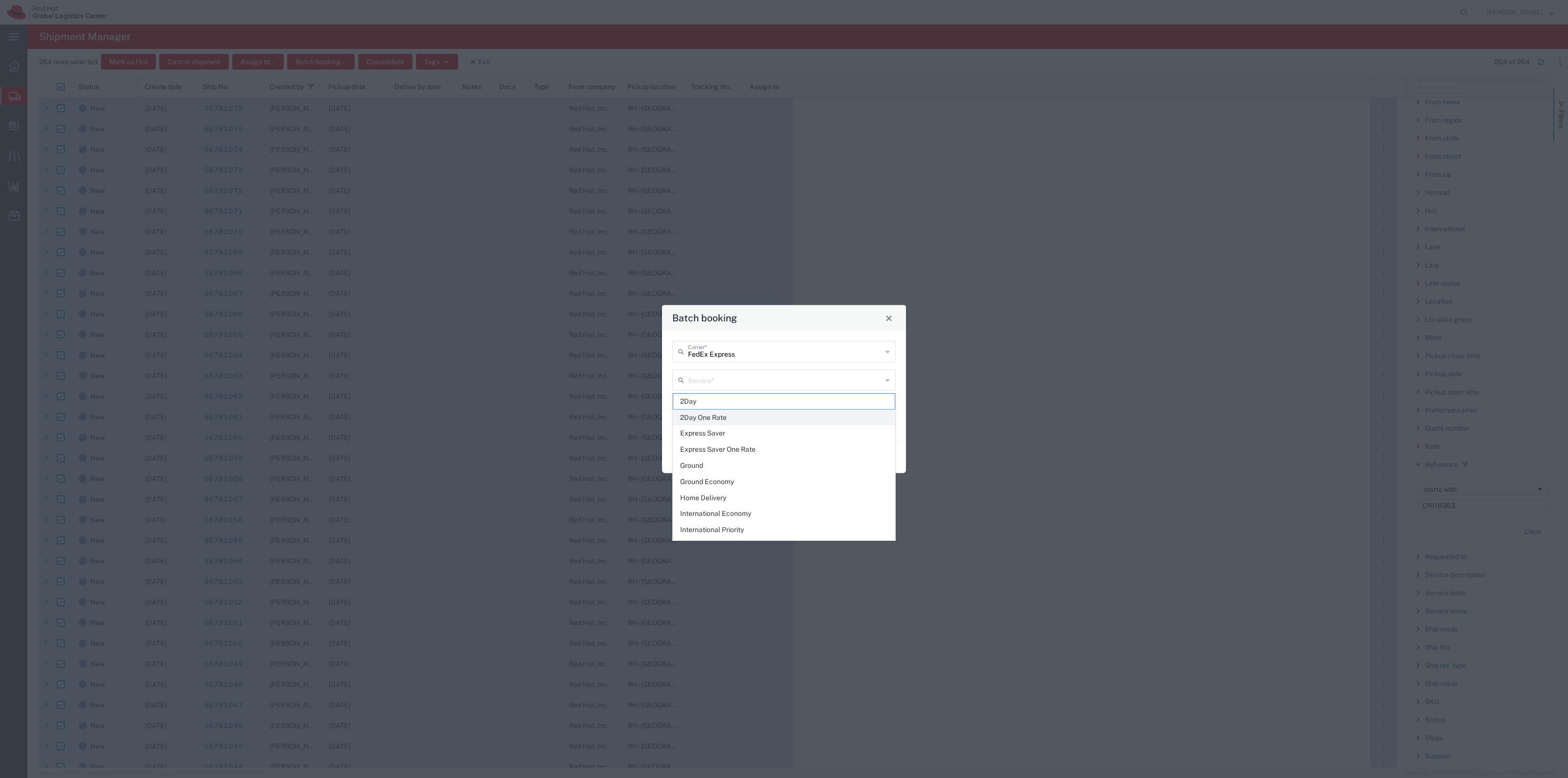
click at [741, 421] on span "2Day One Rate" at bounding box center [784, 418] width 222 height 15
type input "2Day One Rate"
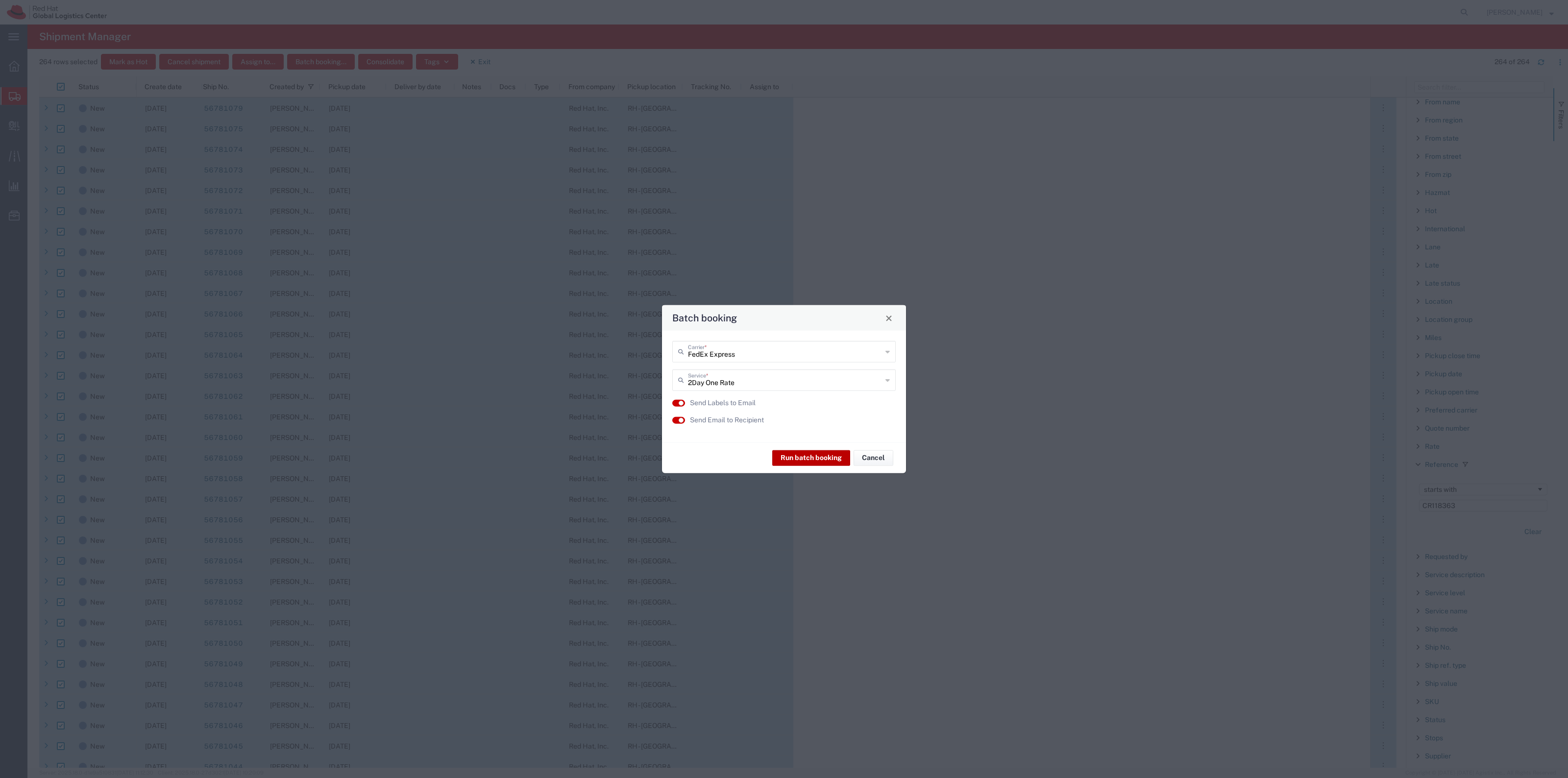
click at [825, 458] on button "Run batch booking" at bounding box center [811, 458] width 78 height 16
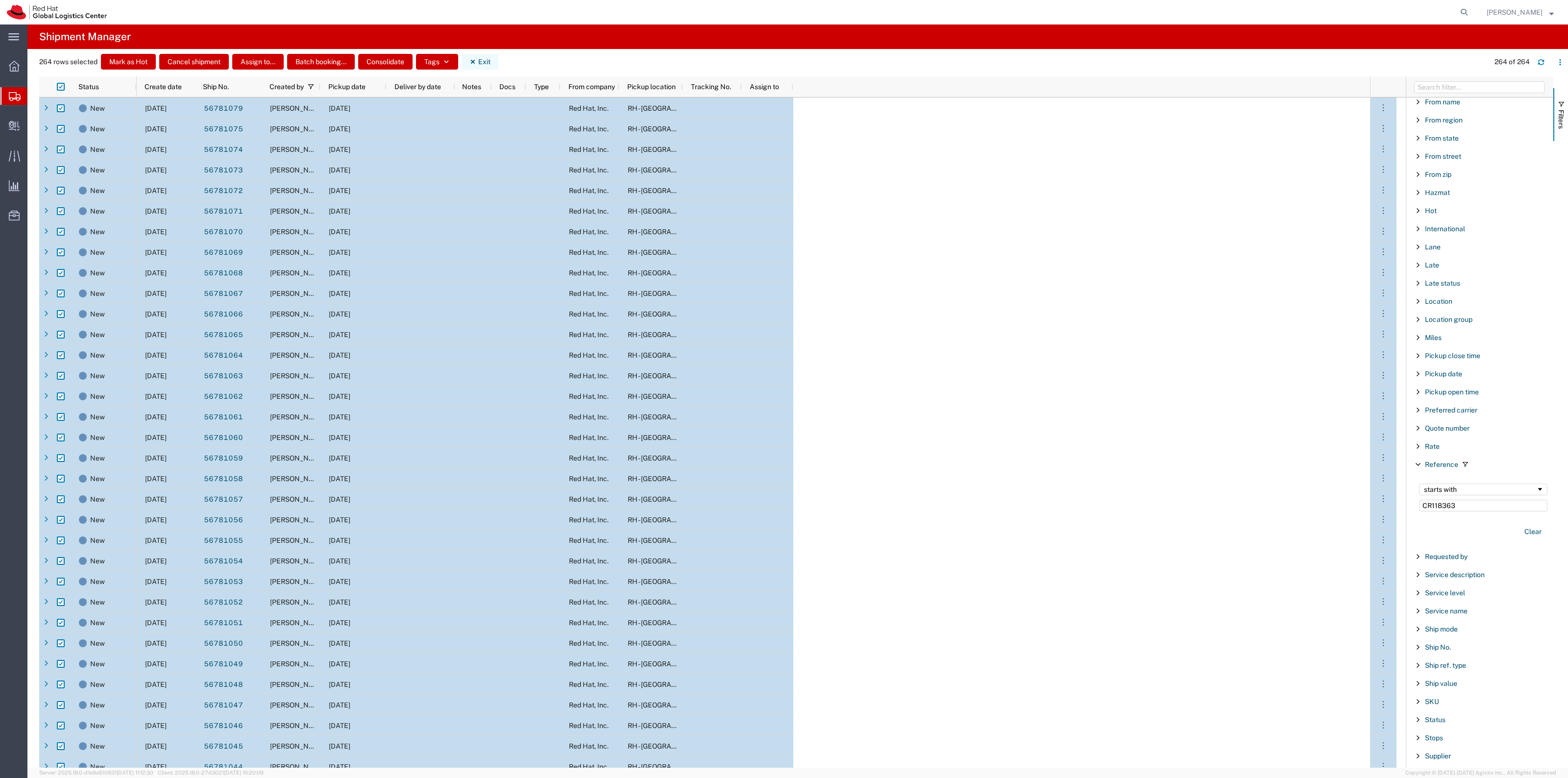
click at [486, 61] on button "Exit" at bounding box center [480, 62] width 37 height 16
checkbox input "false"
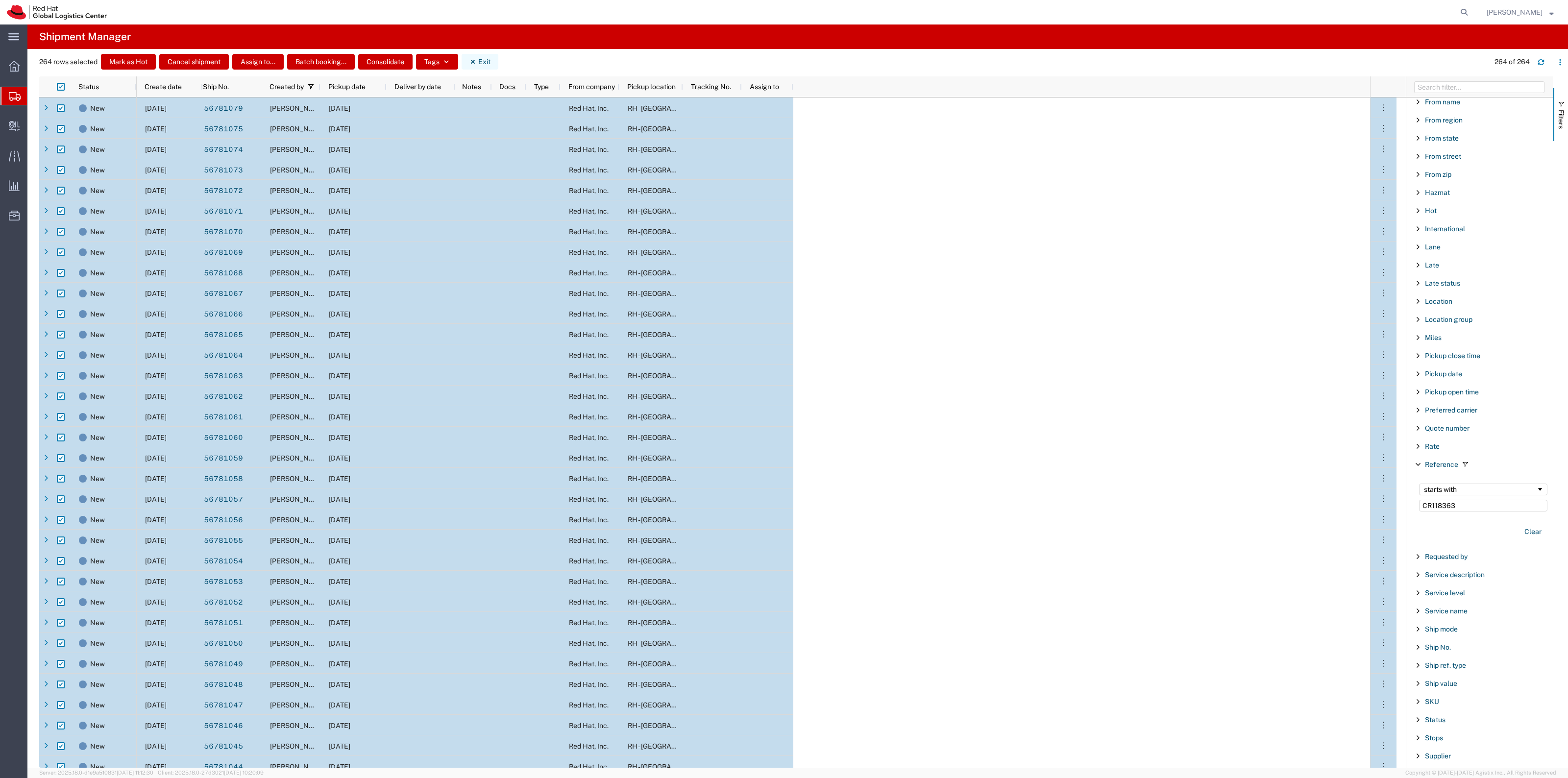
checkbox input "false"
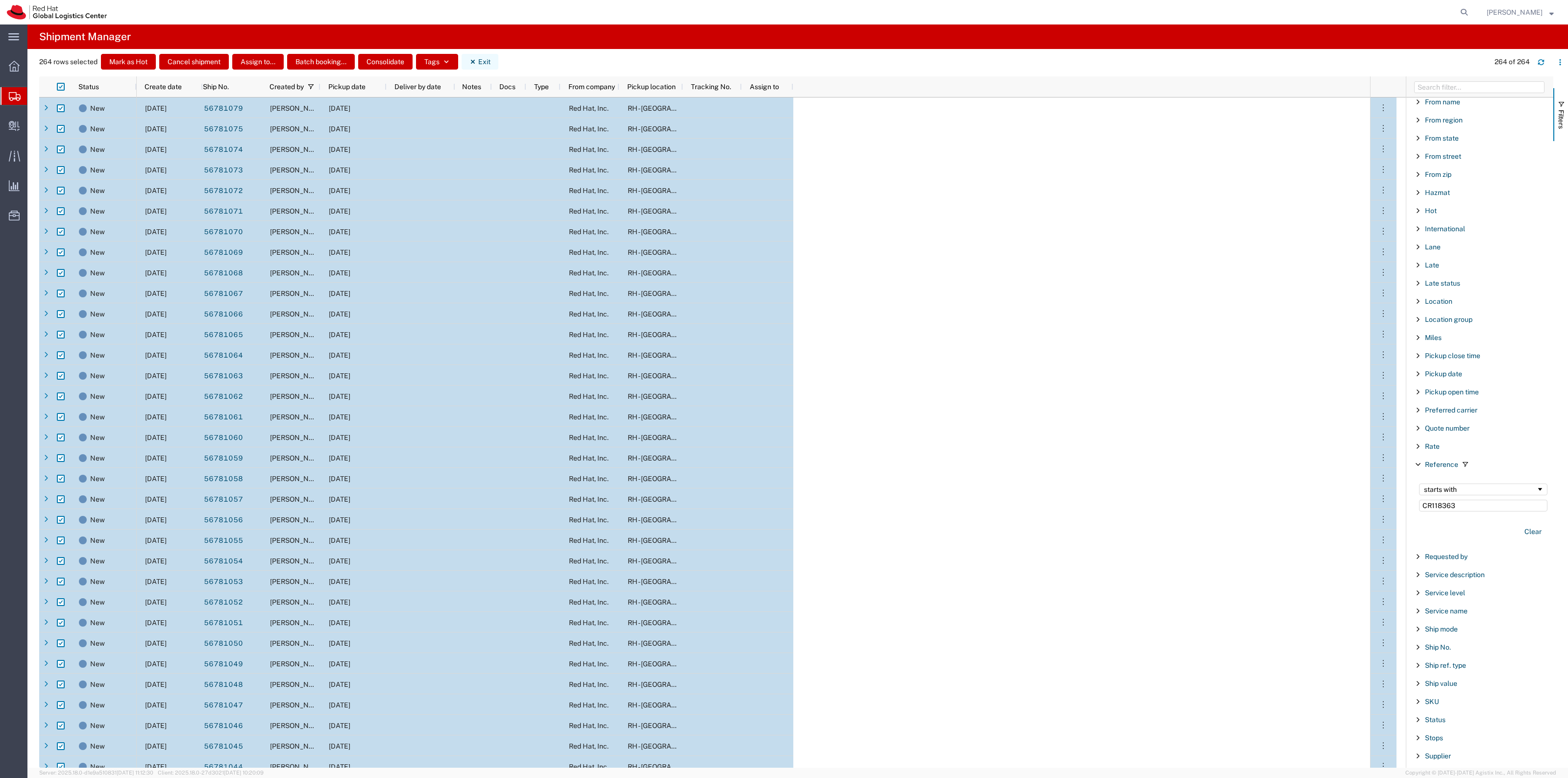
checkbox input "false"
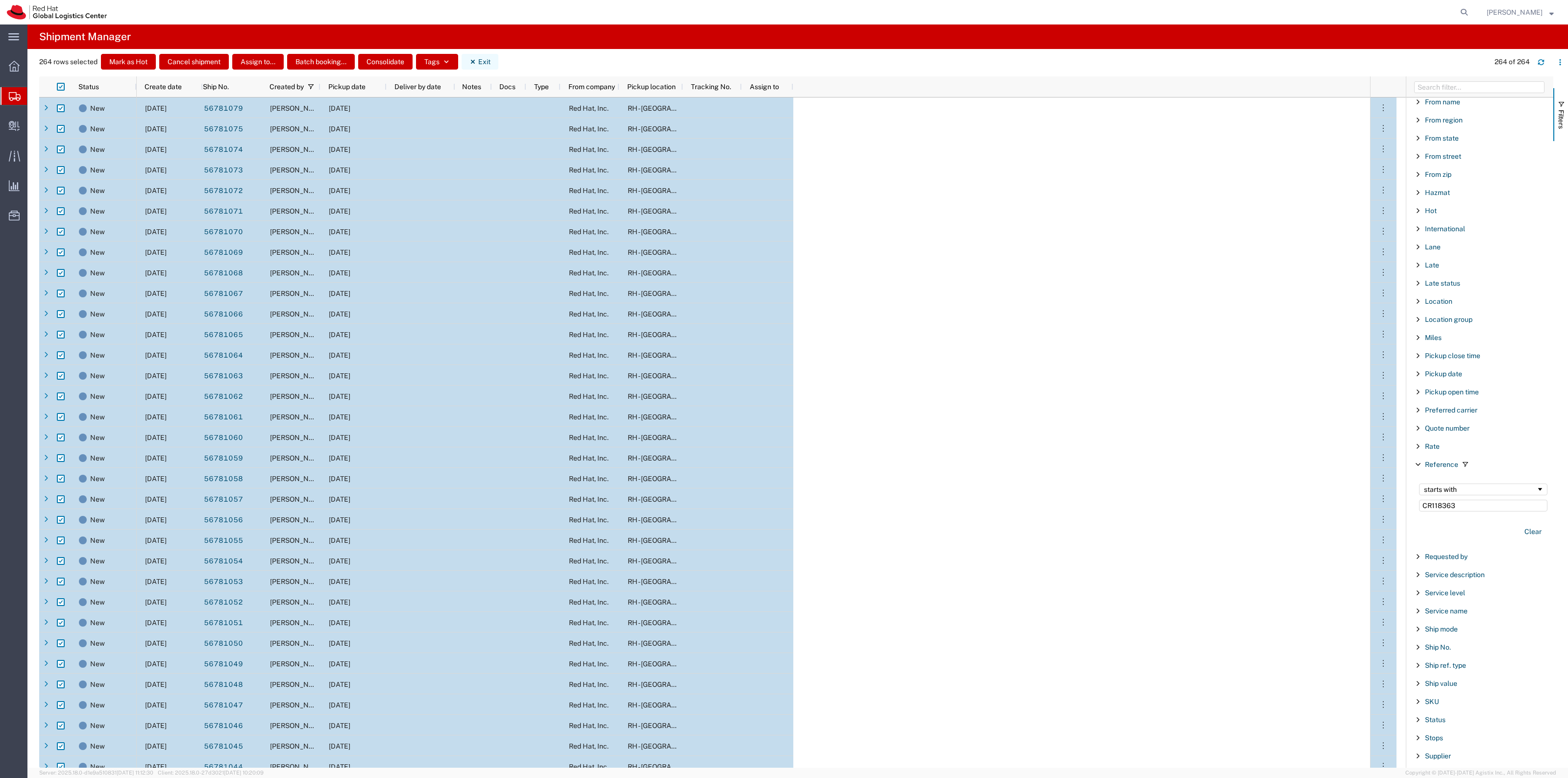
checkbox input "false"
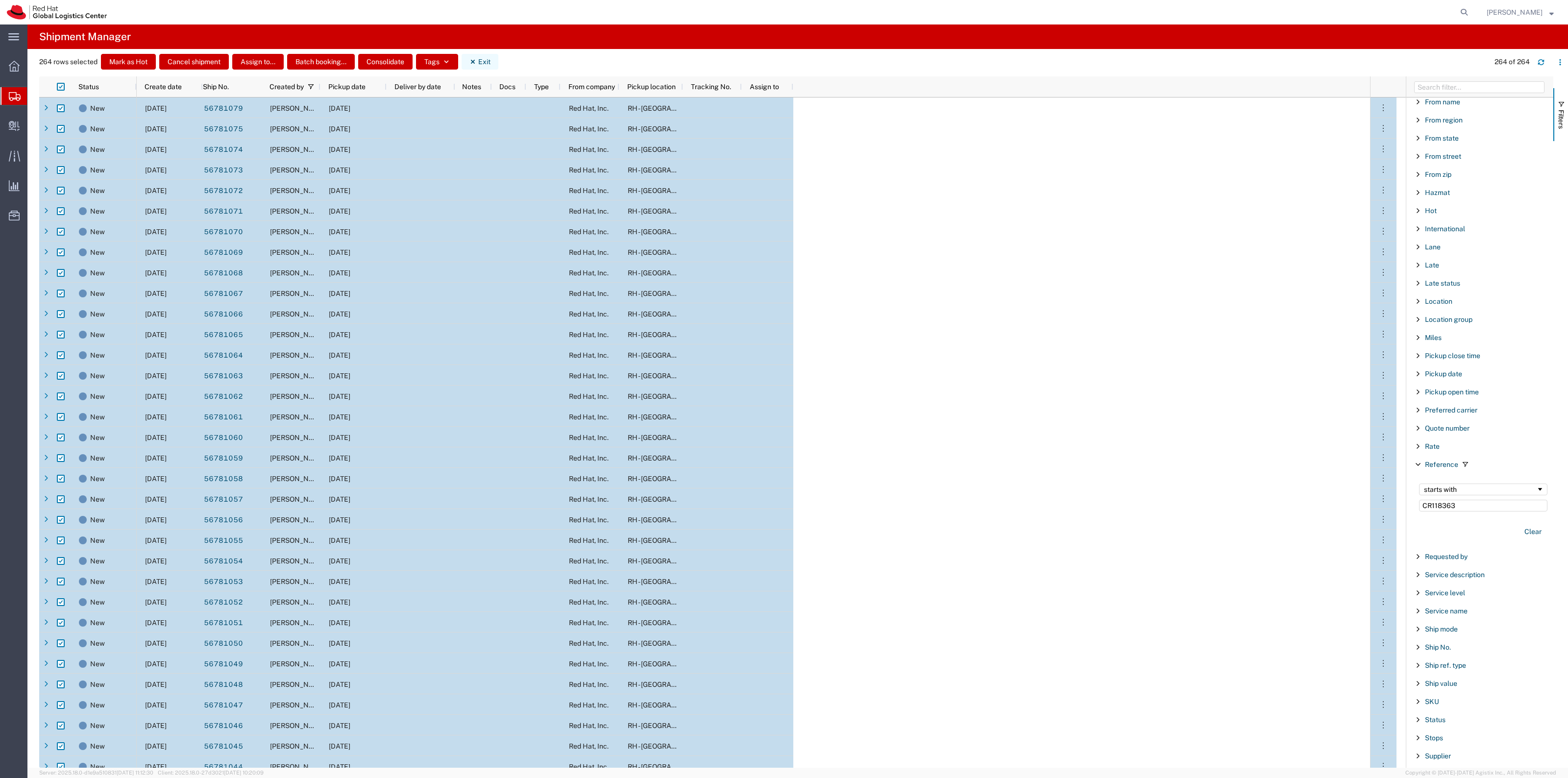
checkbox input "false"
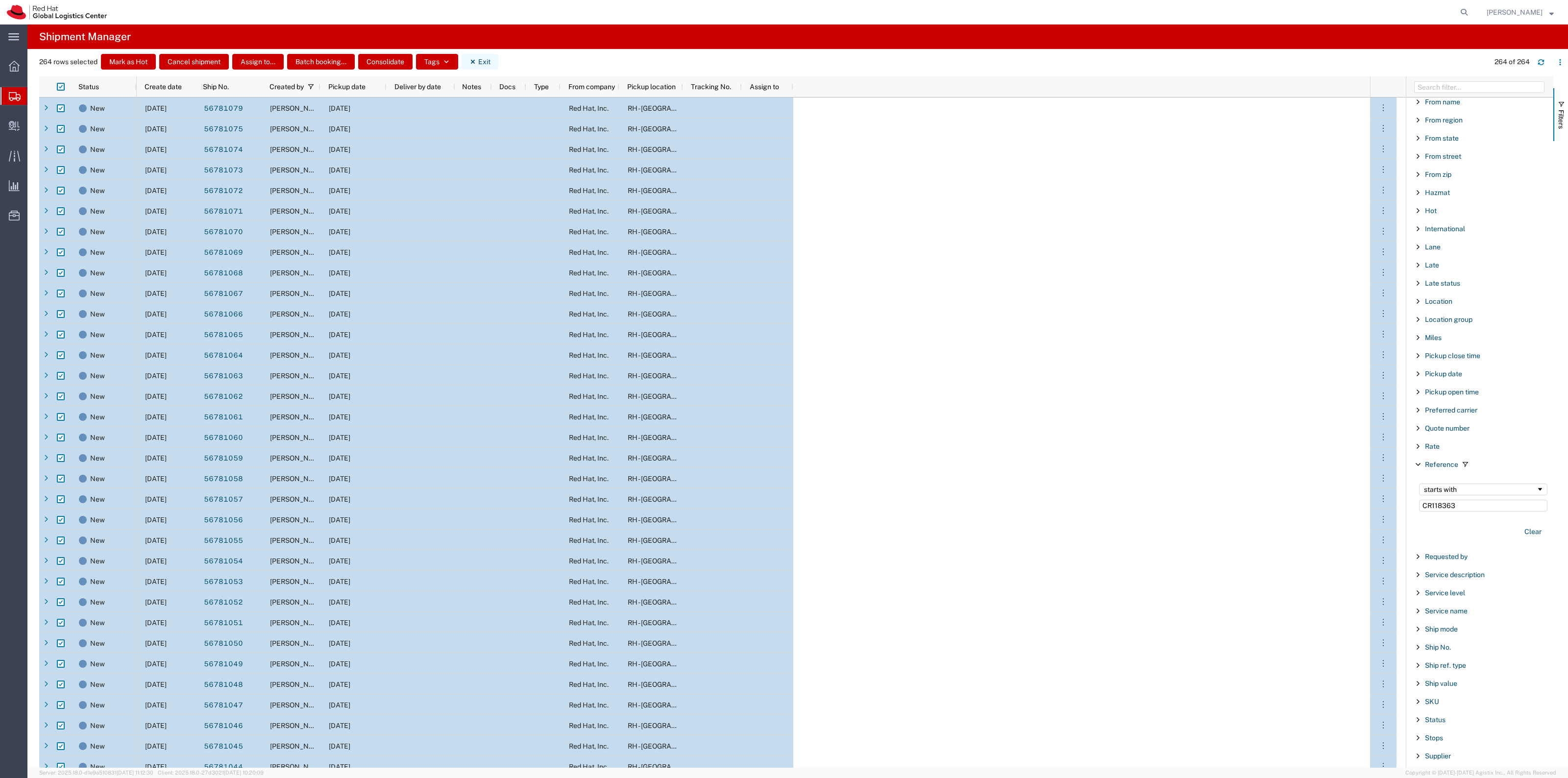
checkbox input "false"
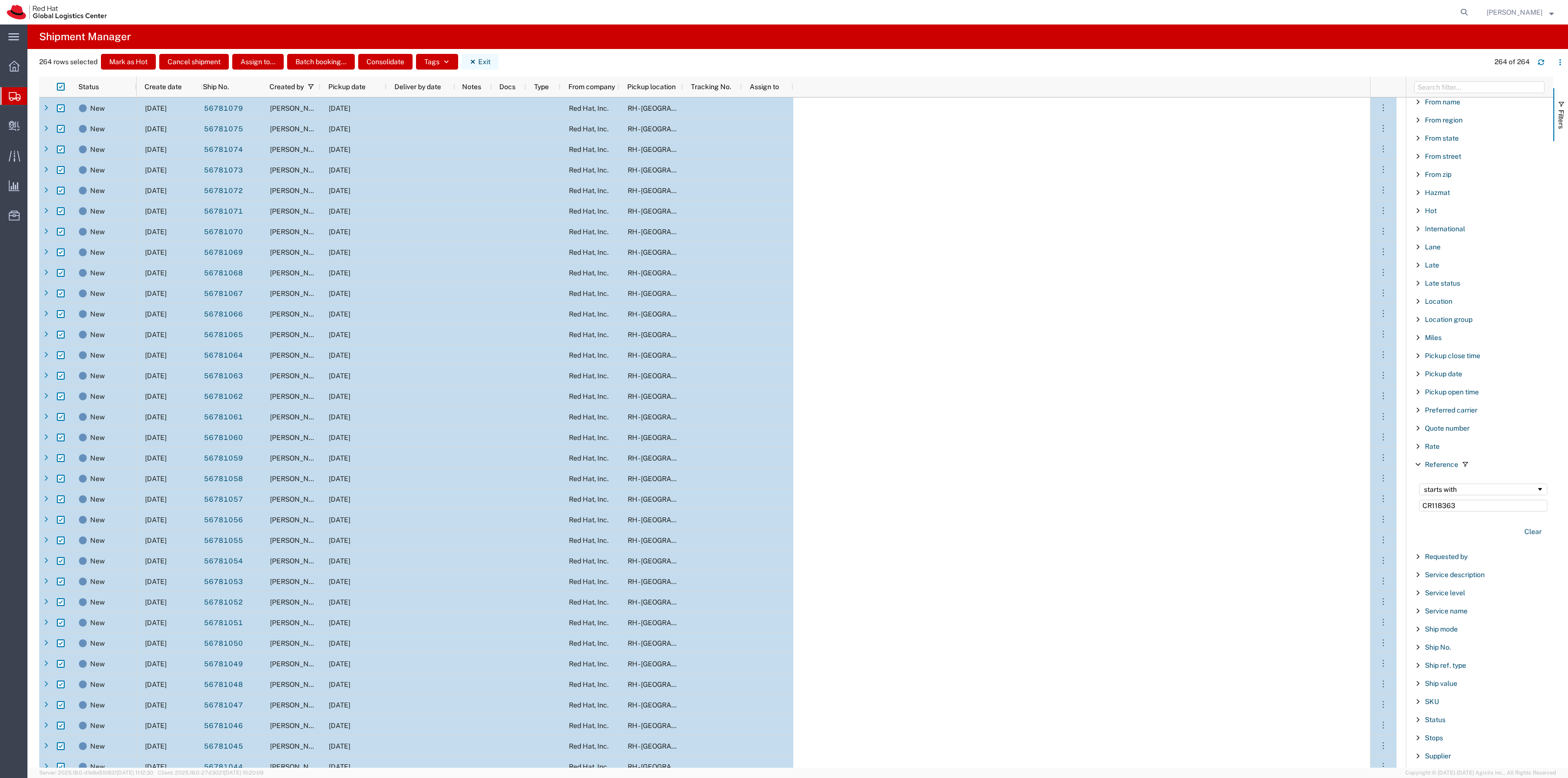
checkbox input "false"
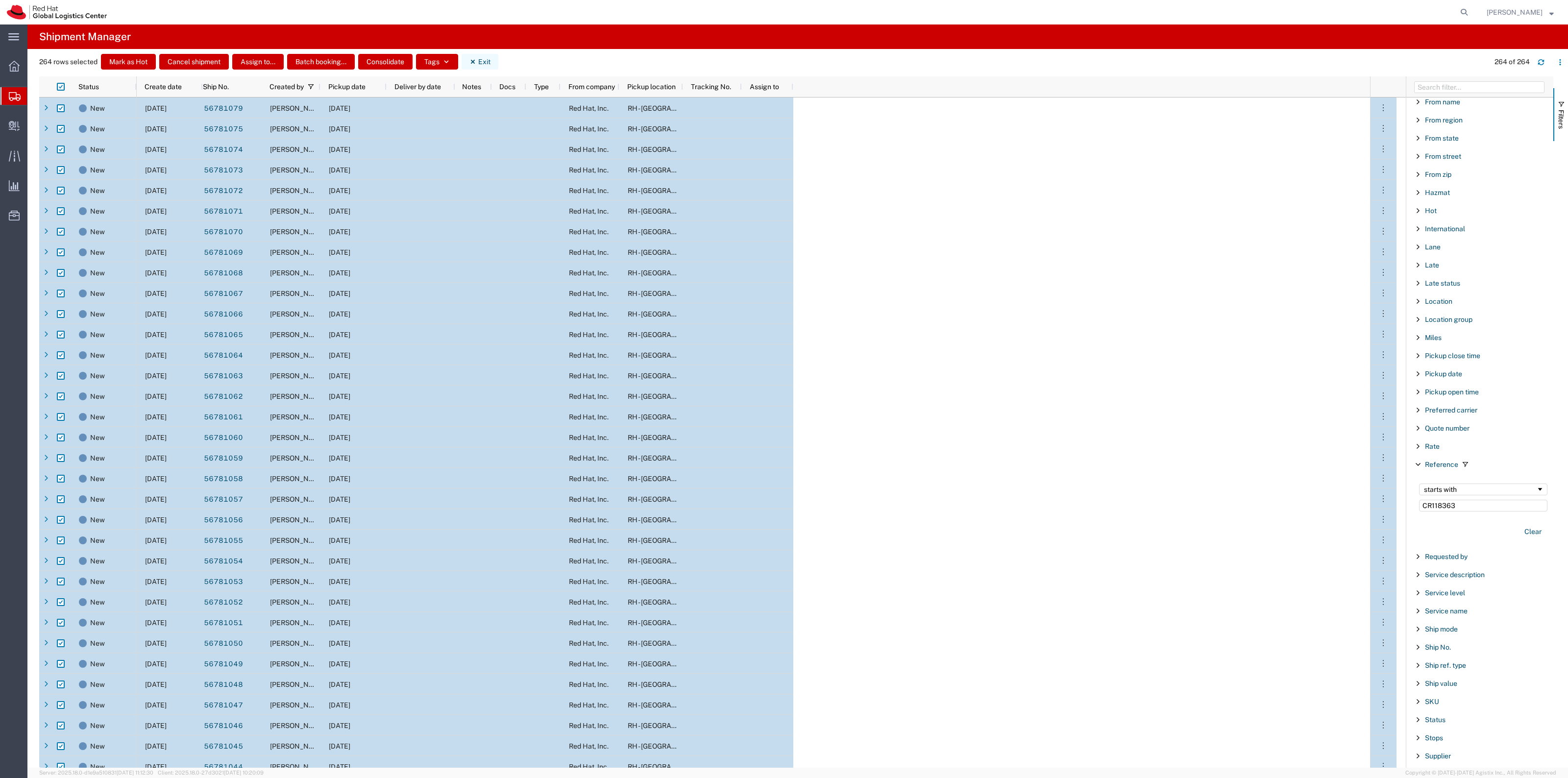
checkbox input "false"
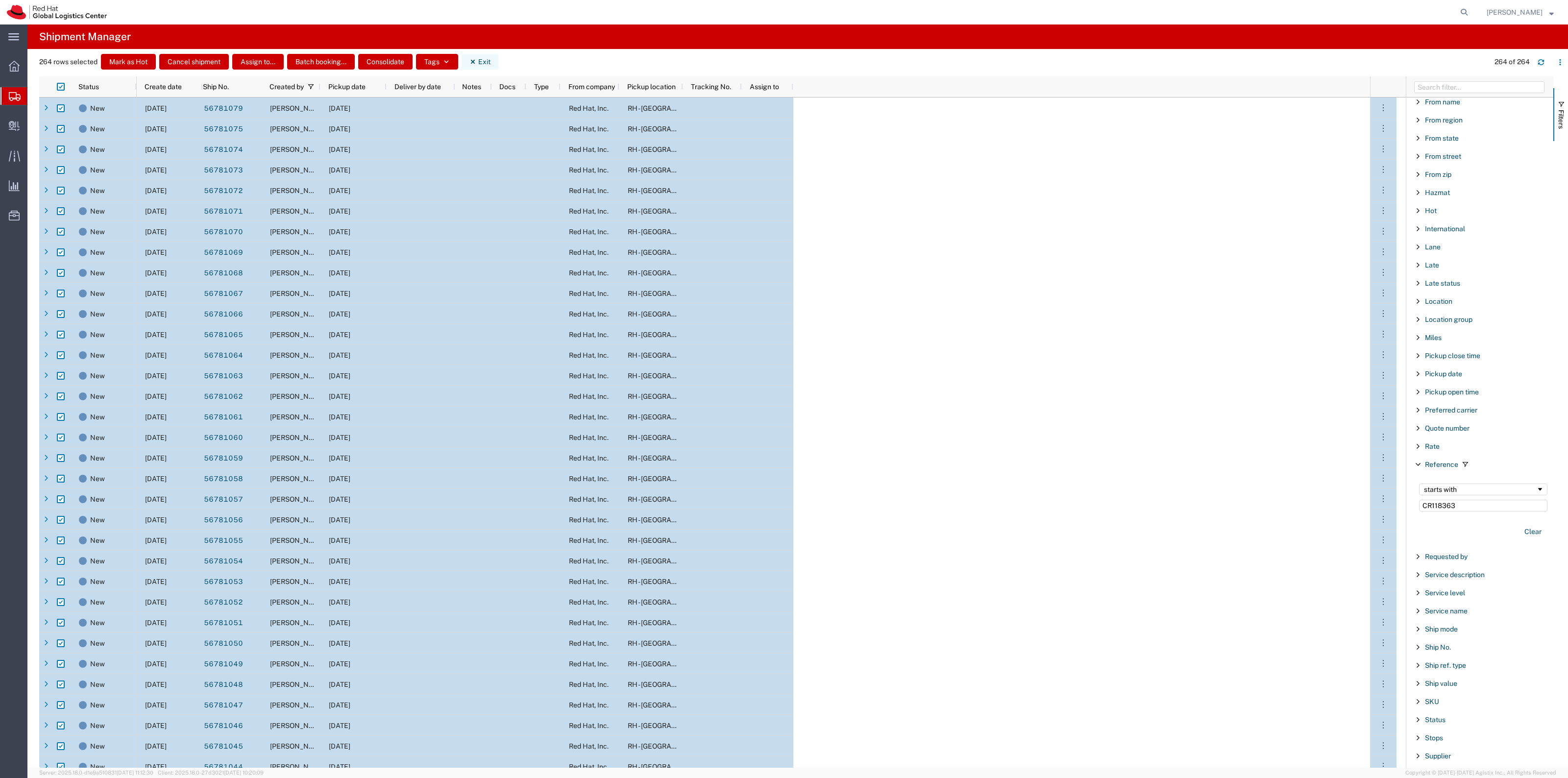
checkbox input "false"
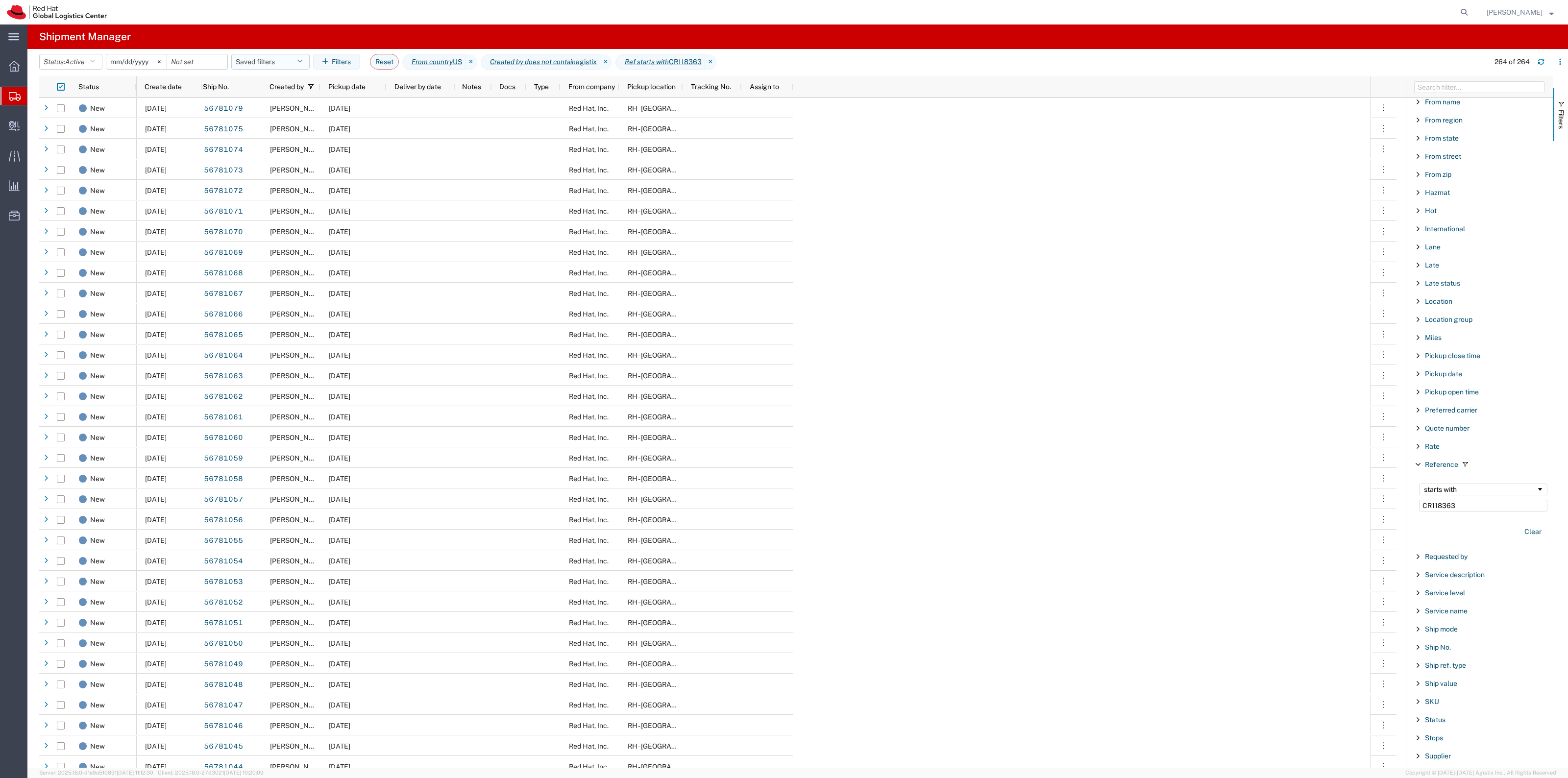
click at [256, 65] on button "Saved filters" at bounding box center [270, 62] width 79 height 16
click at [272, 105] on span "New filter save" at bounding box center [296, 105] width 128 height 18
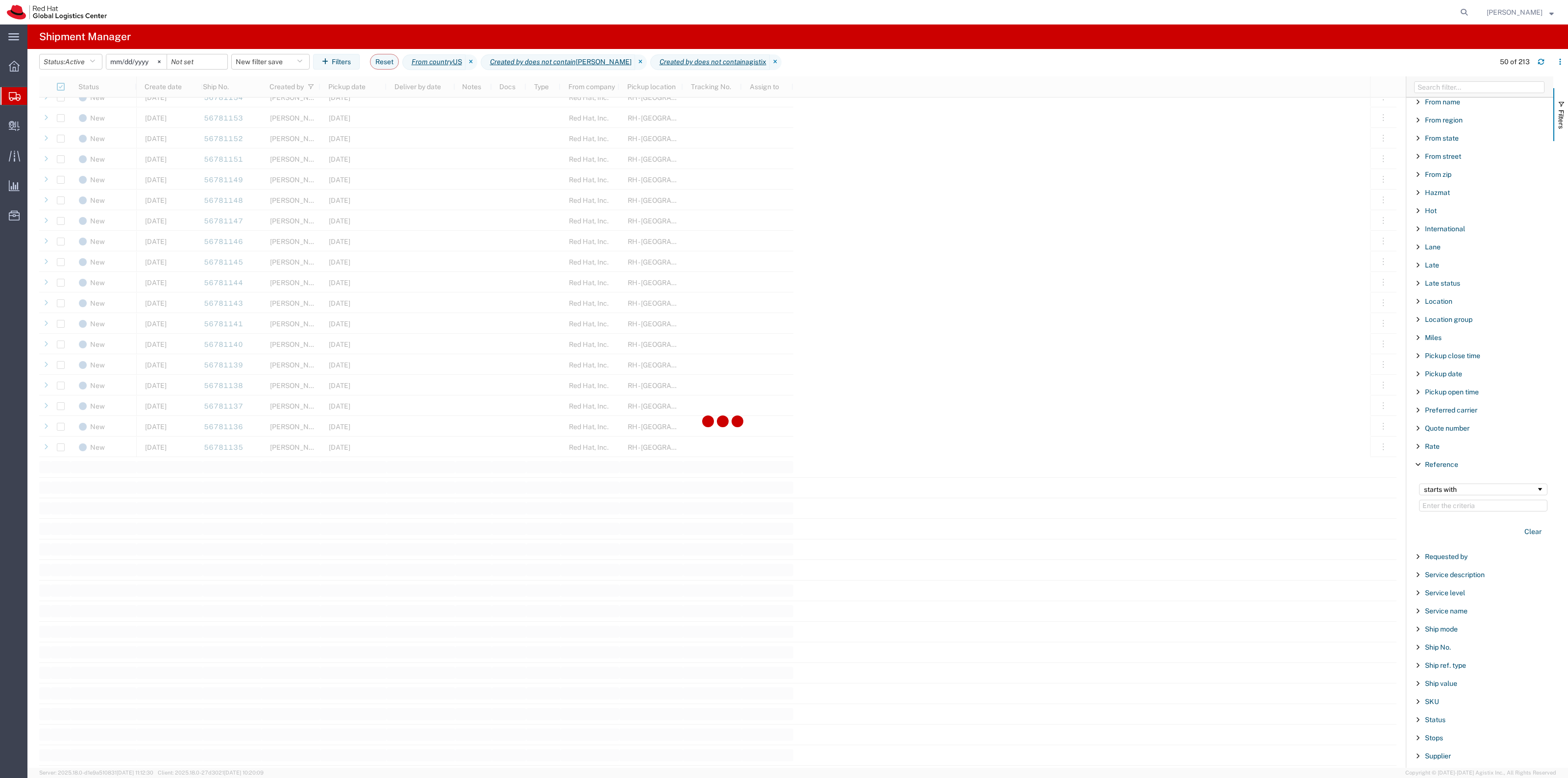
scroll to position [980, 0]
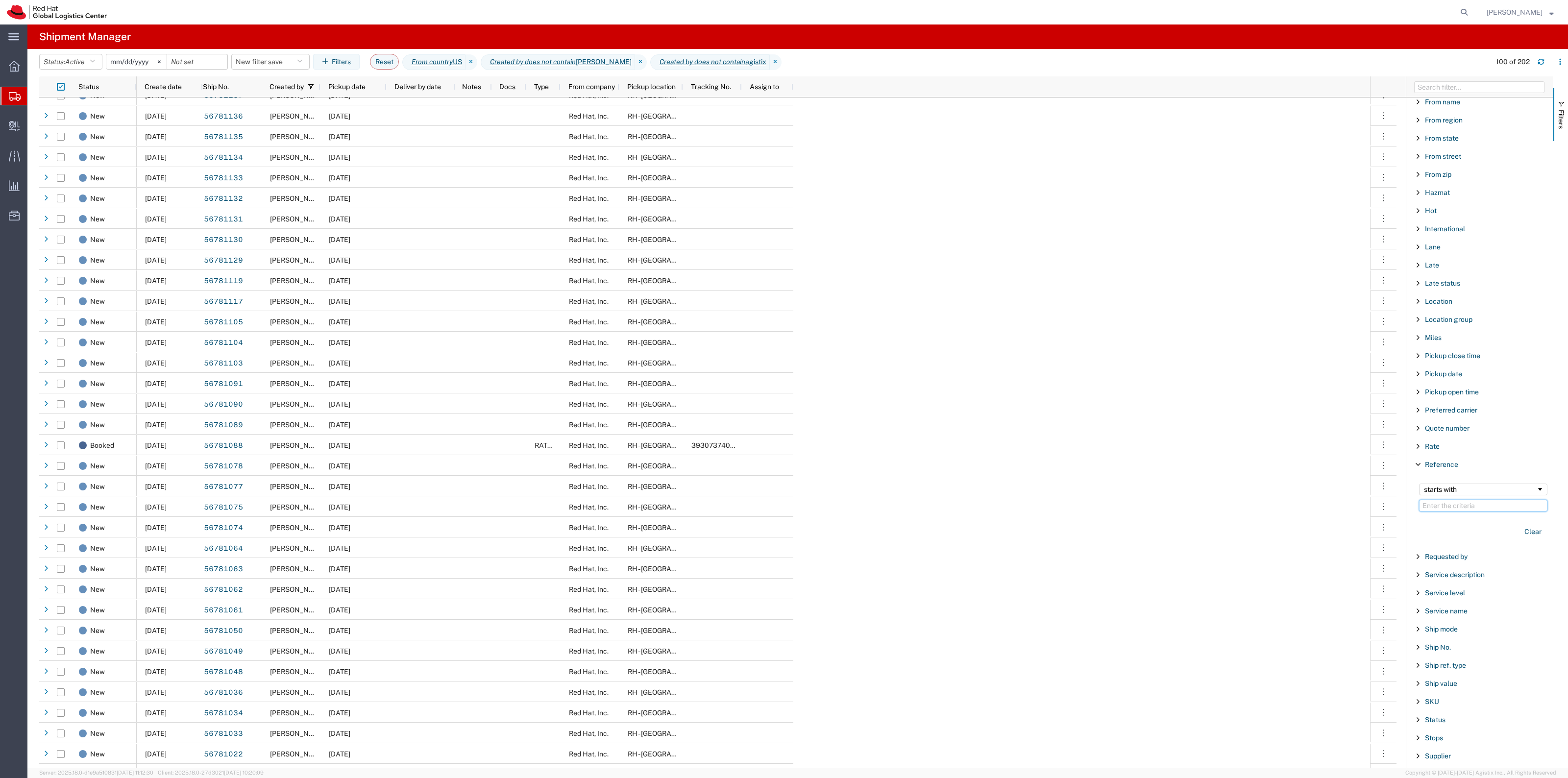
click at [1490, 505] on input "Filter Value" at bounding box center [1483, 505] width 128 height 12
paste input "CR118363"
type input "CR118363"
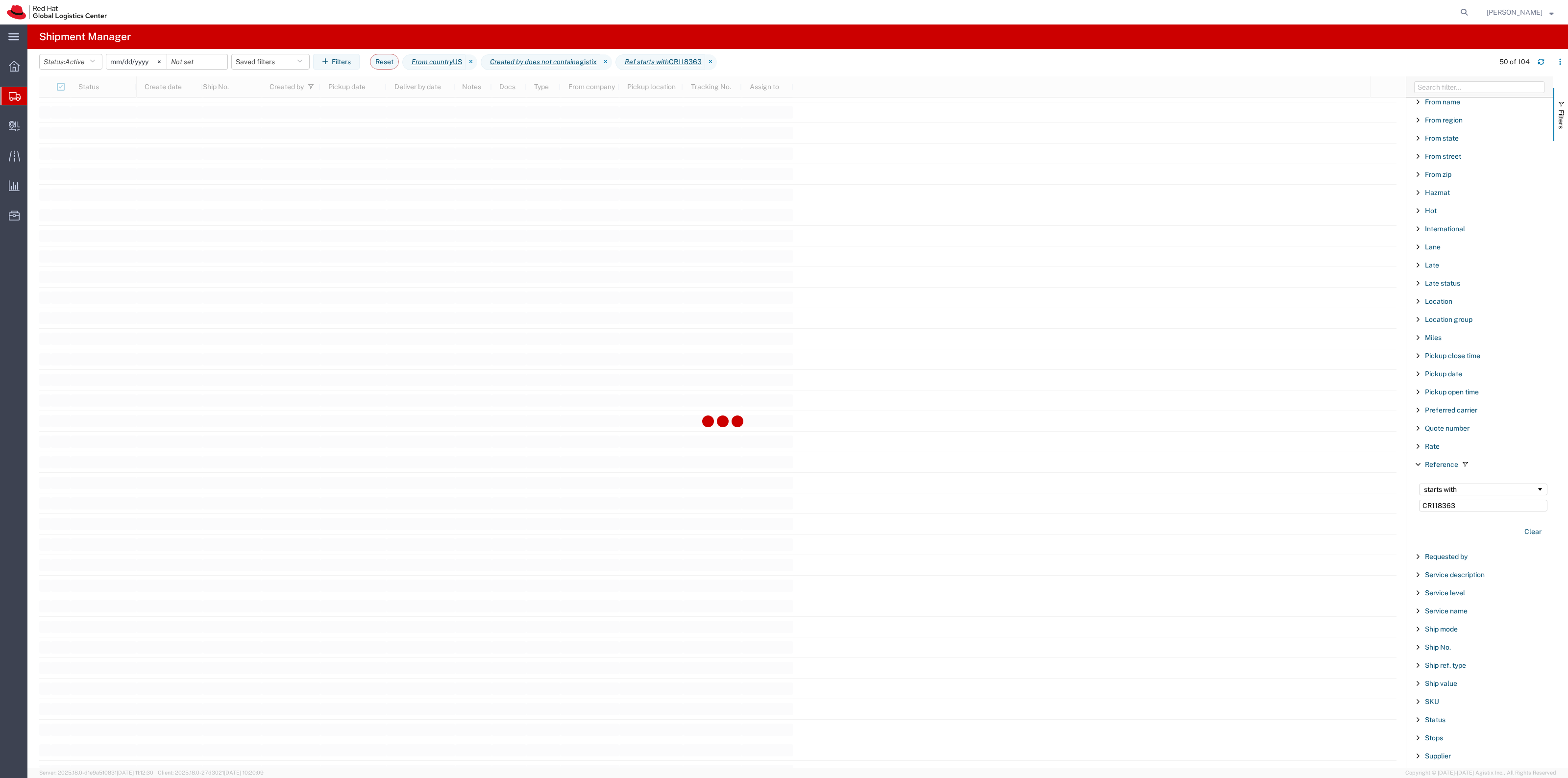
scroll to position [1409, 0]
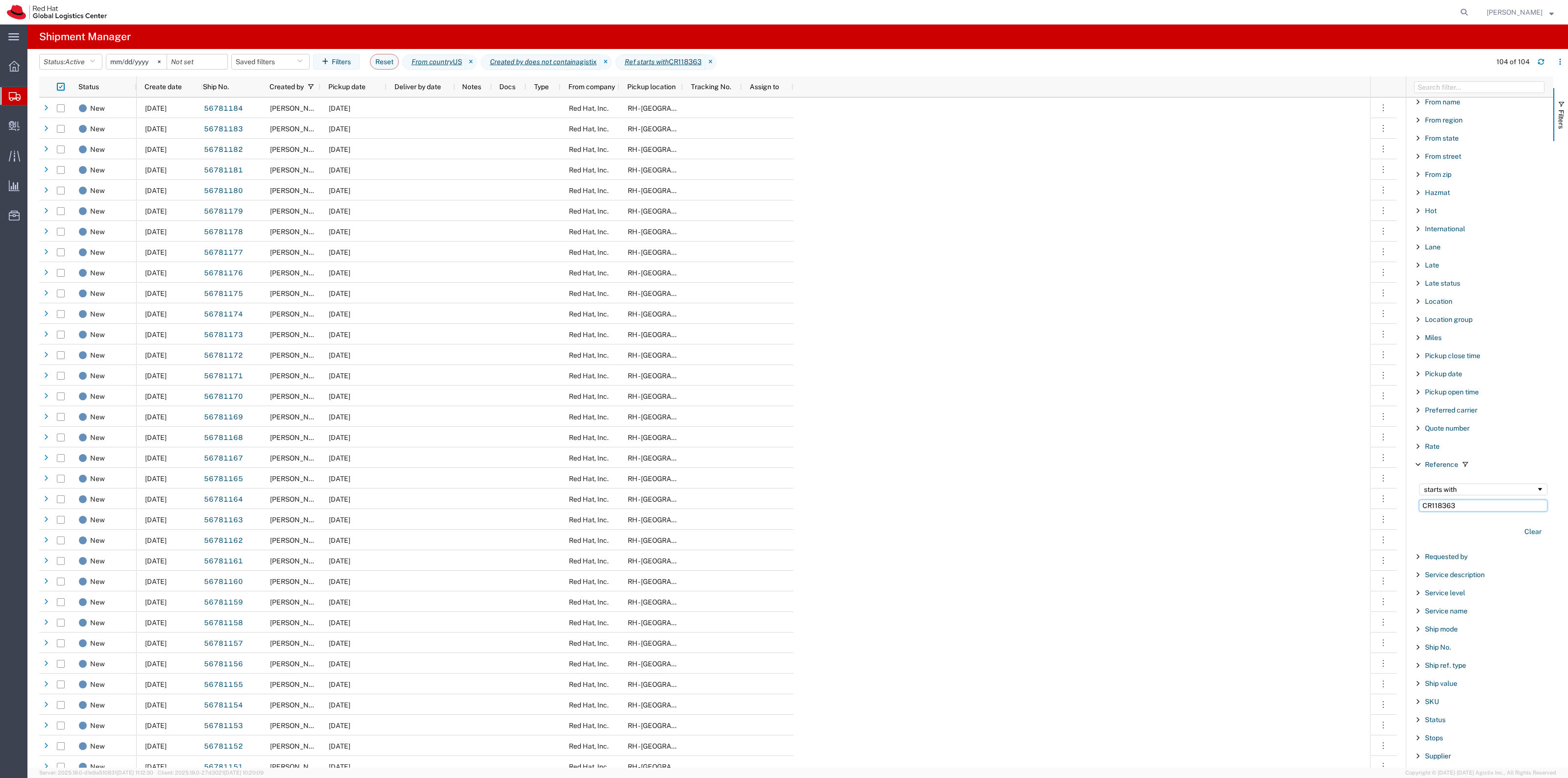
drag, startPoint x: 1454, startPoint y: 510, endPoint x: 1398, endPoint y: 510, distance: 56.0
click at [1401, 510] on div "Status Create date Ship No. Created by Pickup date Deliver by date Notes Docs T…" at bounding box center [803, 422] width 1529 height 692
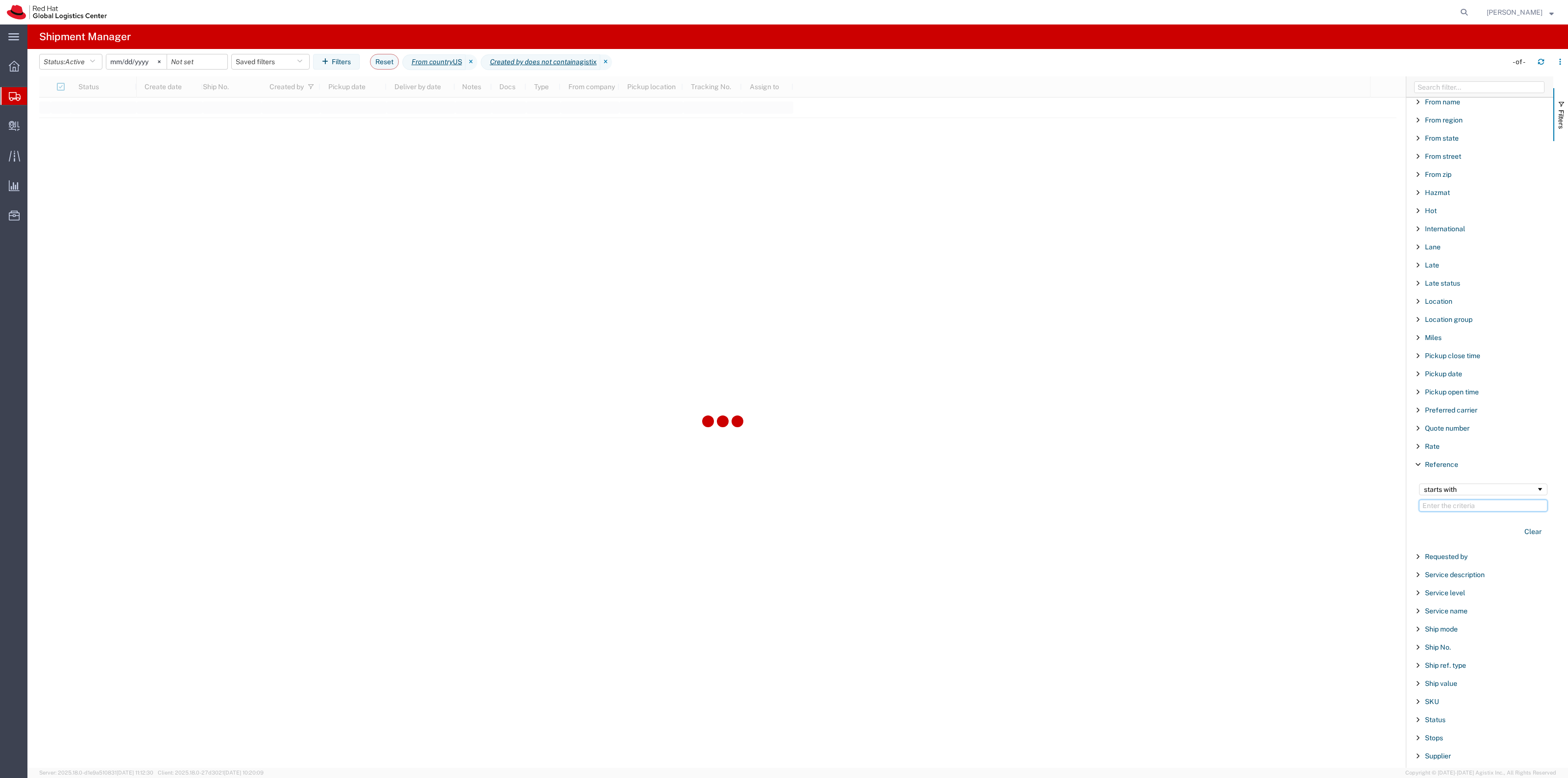
type input "CR118363"
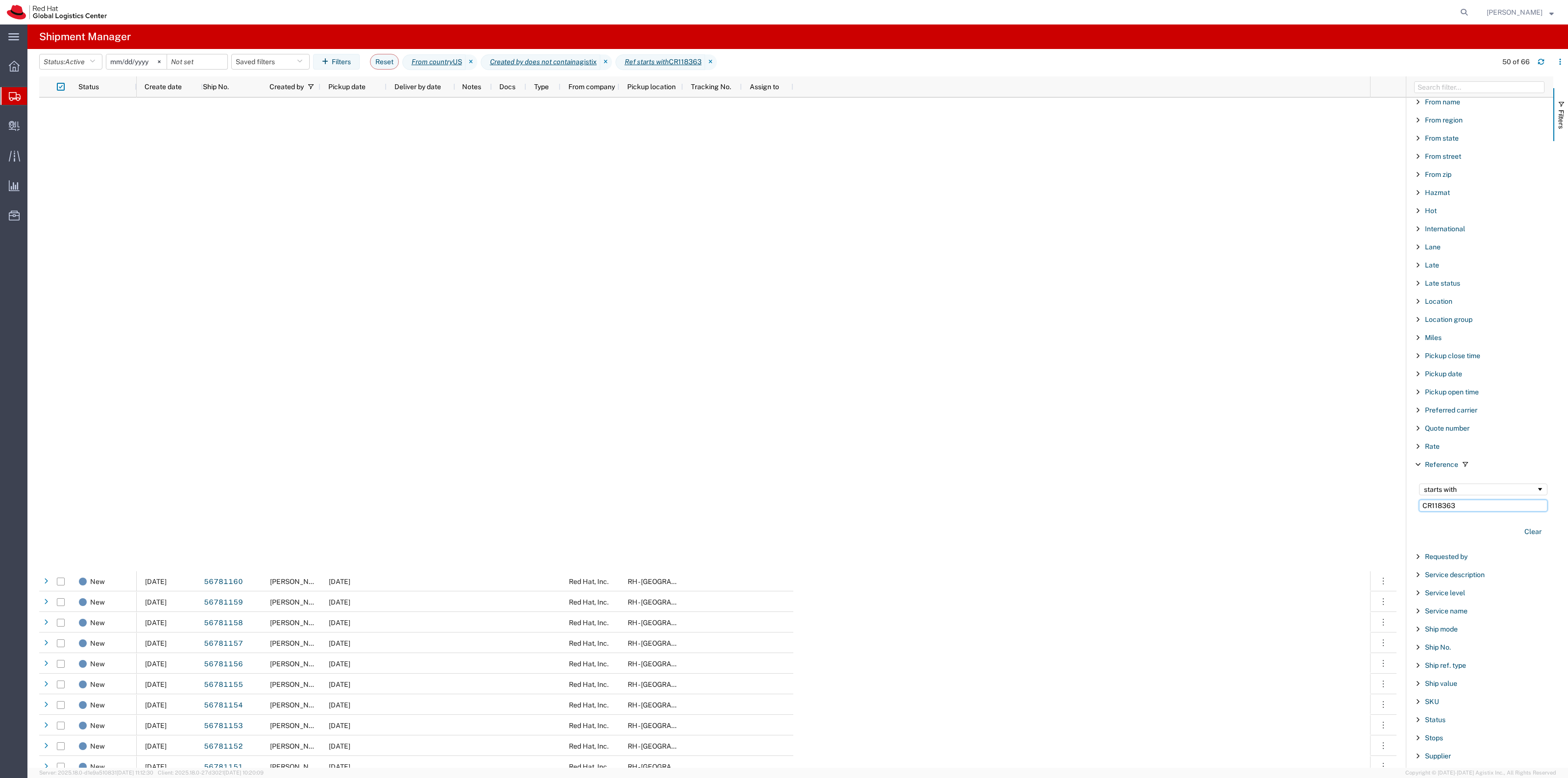
scroll to position [687, 0]
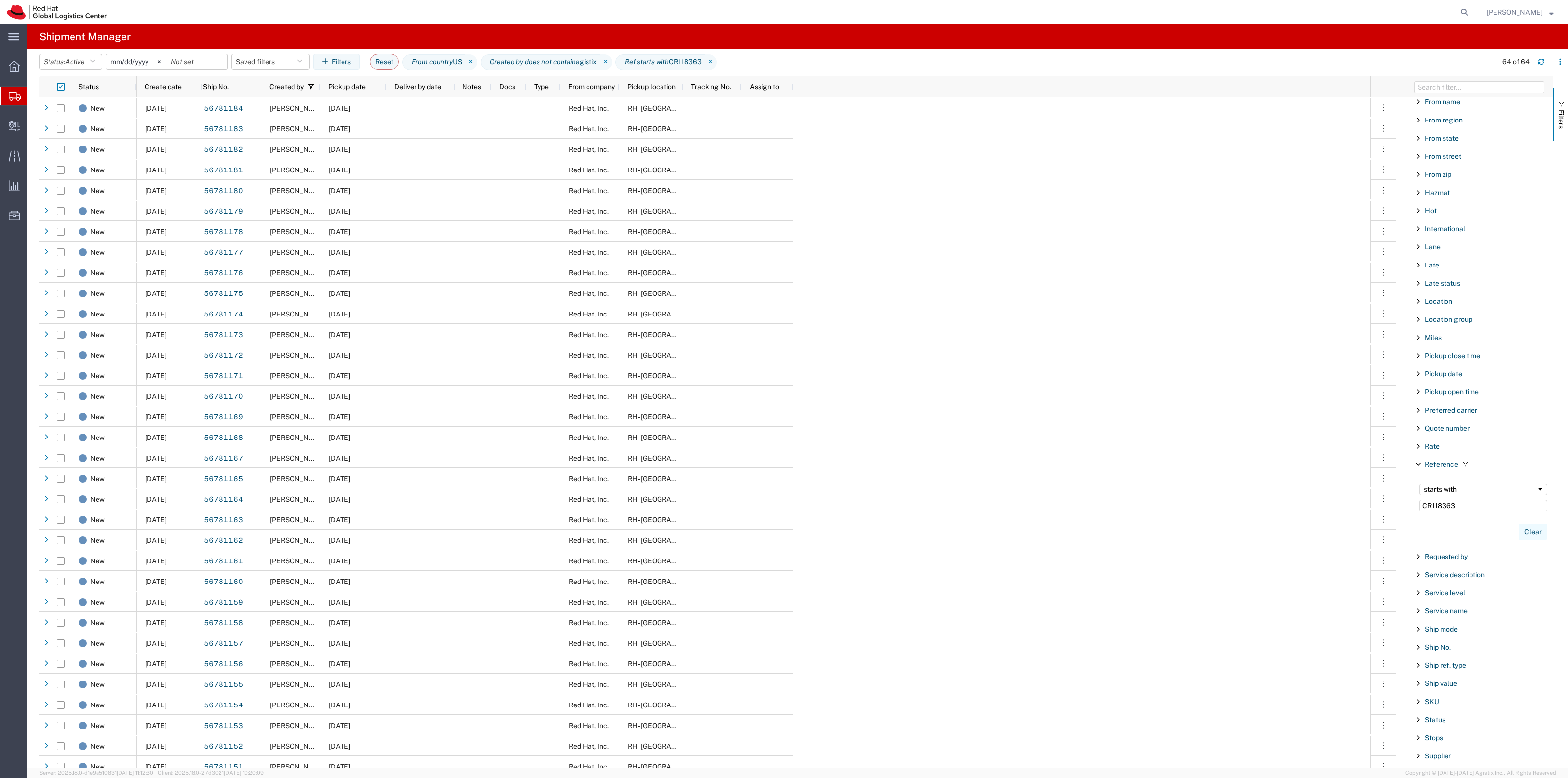
click at [1522, 538] on button "Clear" at bounding box center [1533, 532] width 29 height 16
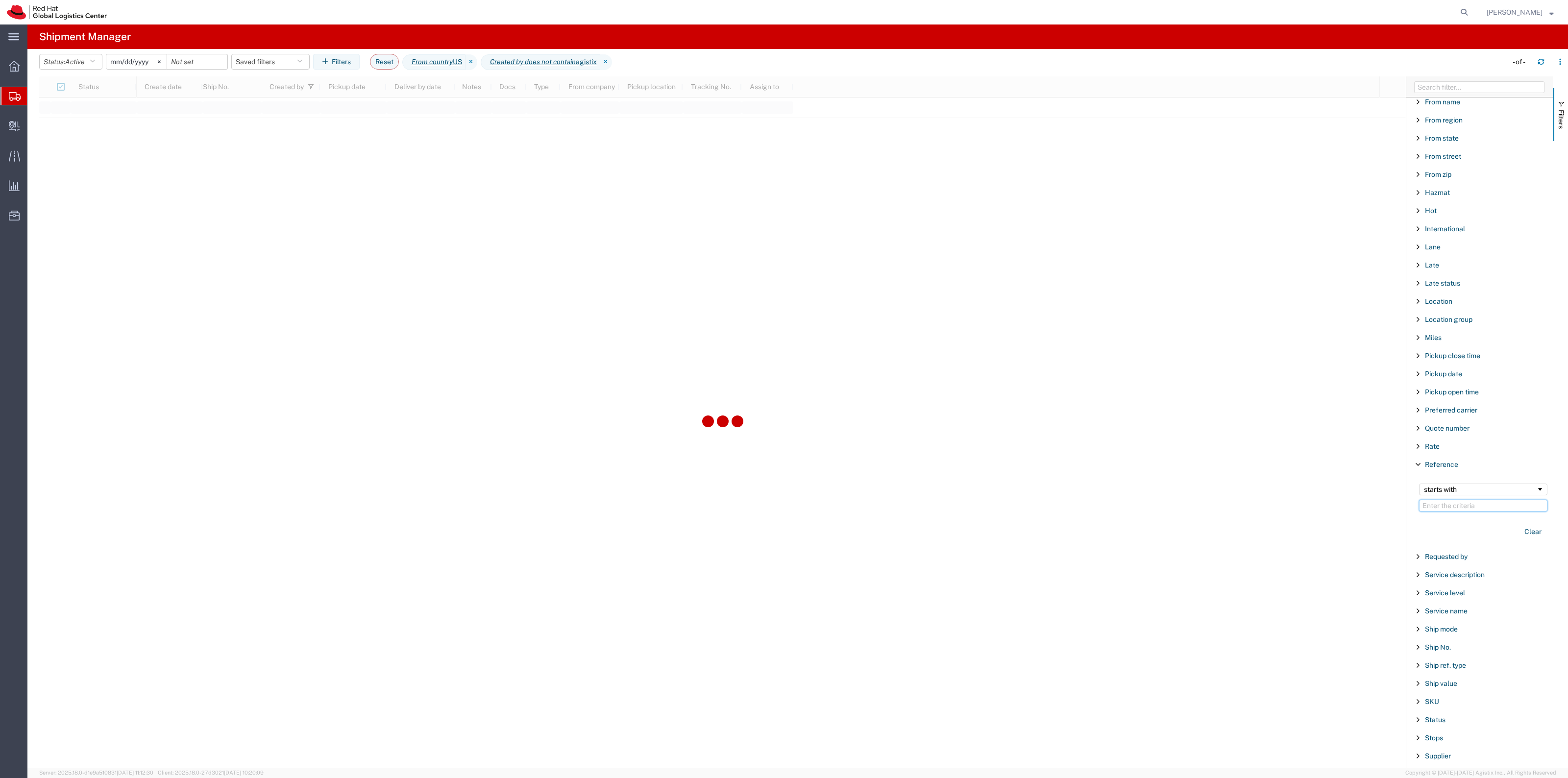
click at [1477, 511] on input "Filter Value" at bounding box center [1483, 505] width 128 height 12
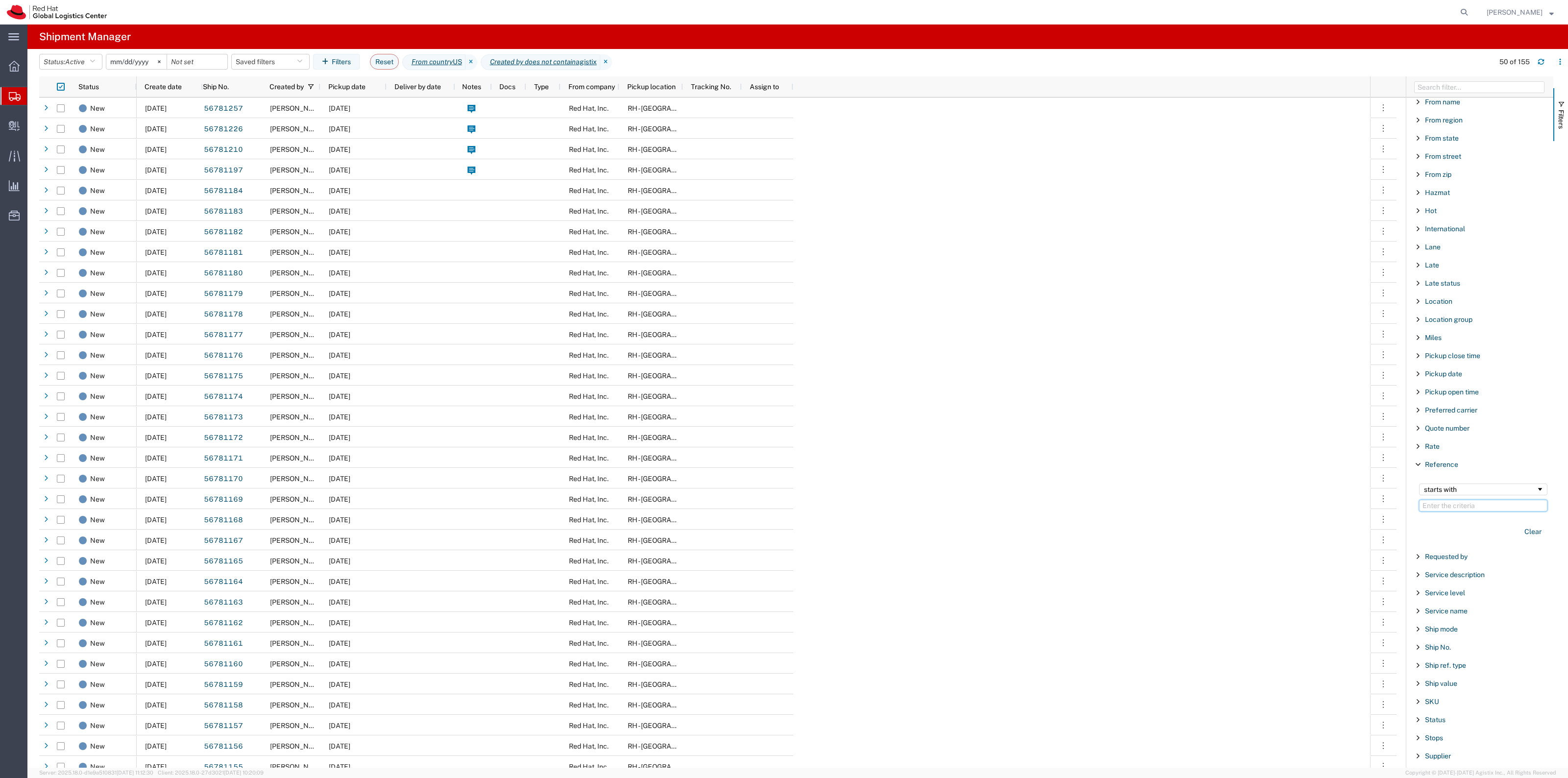
click at [1451, 508] on input "Filter Value" at bounding box center [1483, 505] width 128 height 12
paste input "CR118363"
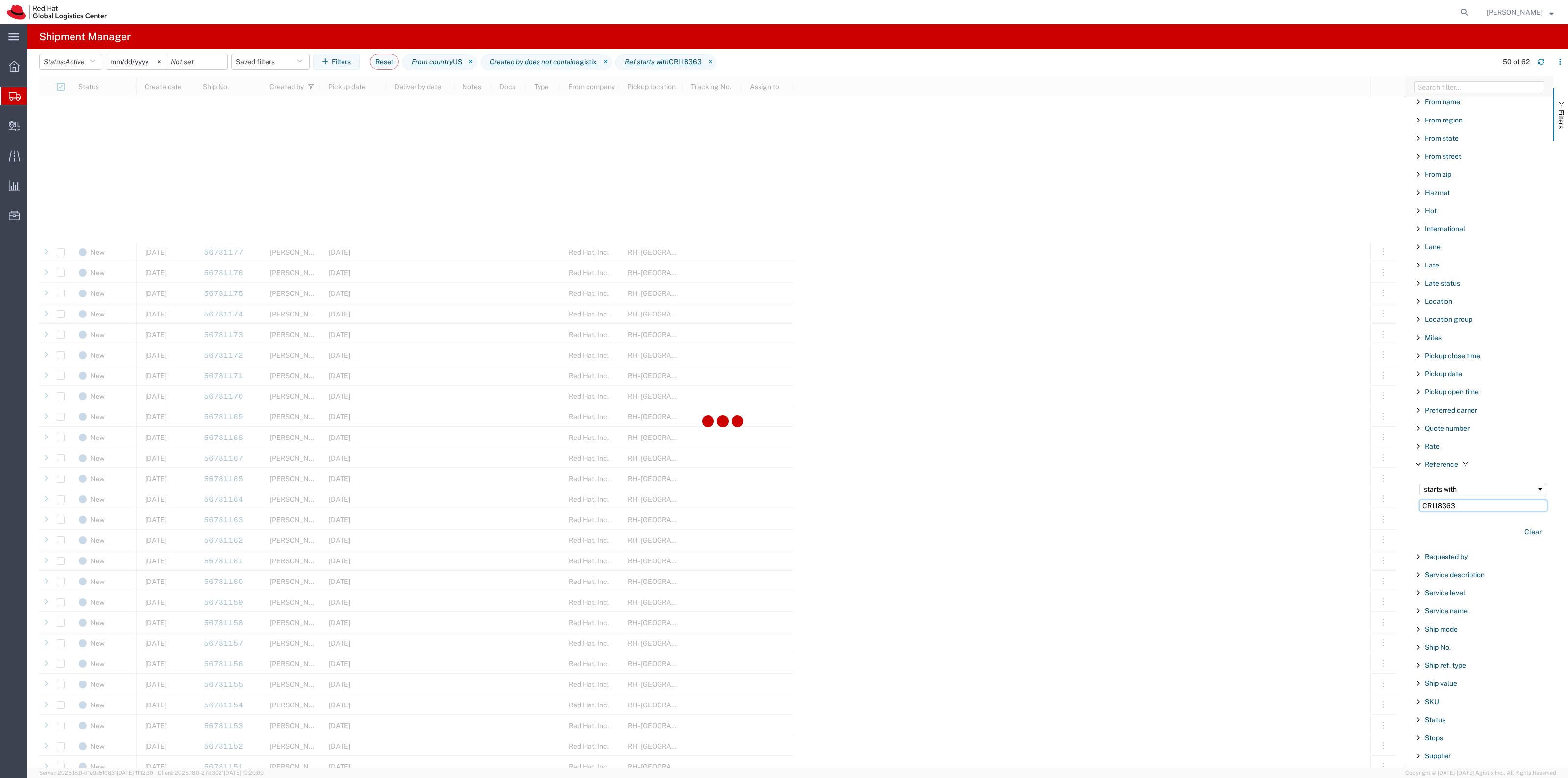
scroll to position [368, 0]
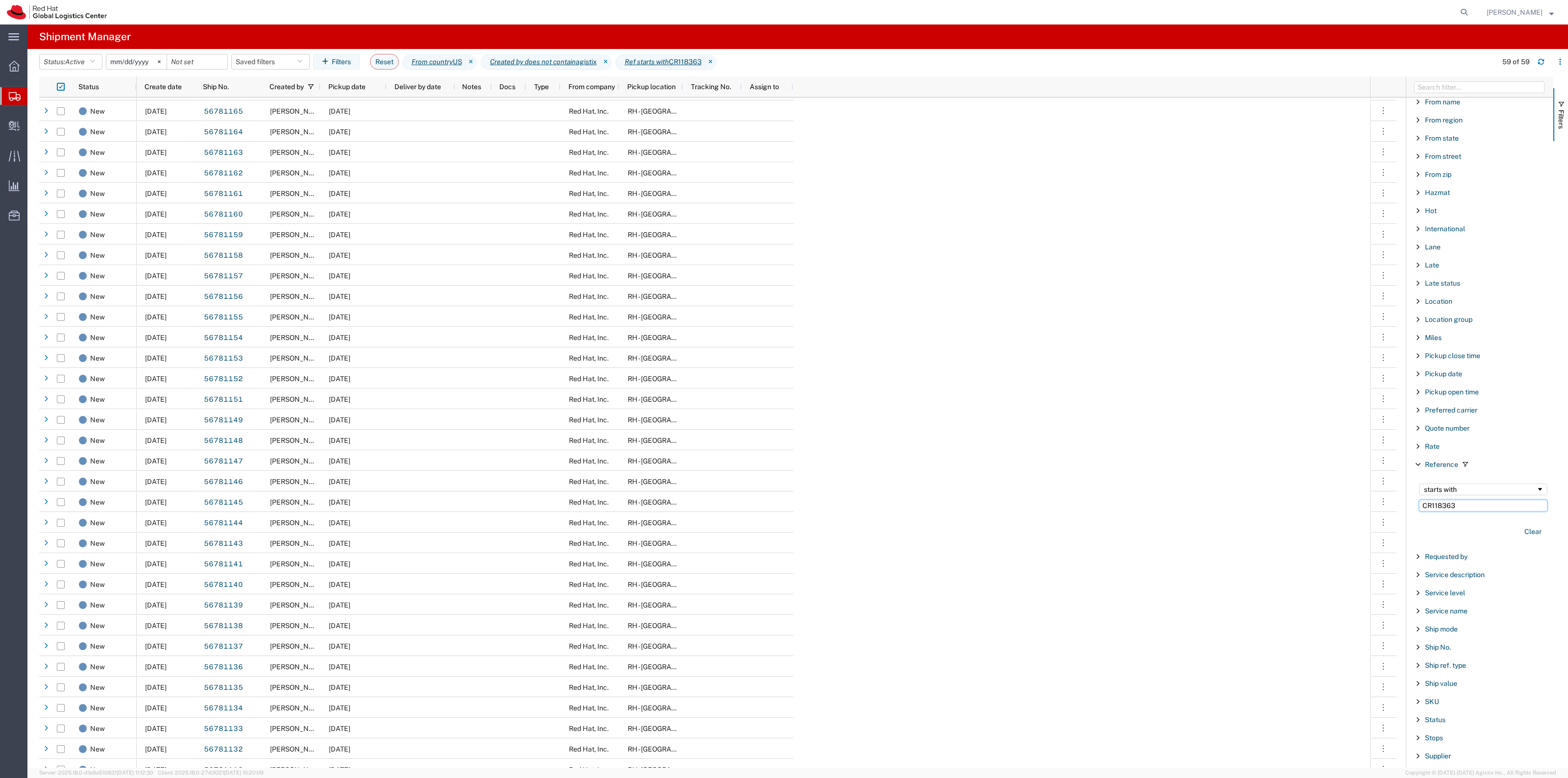
scroll to position [122, 0]
type input "CR118363"
click at [1515, 526] on div "Clear" at bounding box center [1483, 531] width 140 height 29
click at [1519, 534] on button "Clear" at bounding box center [1533, 532] width 29 height 16
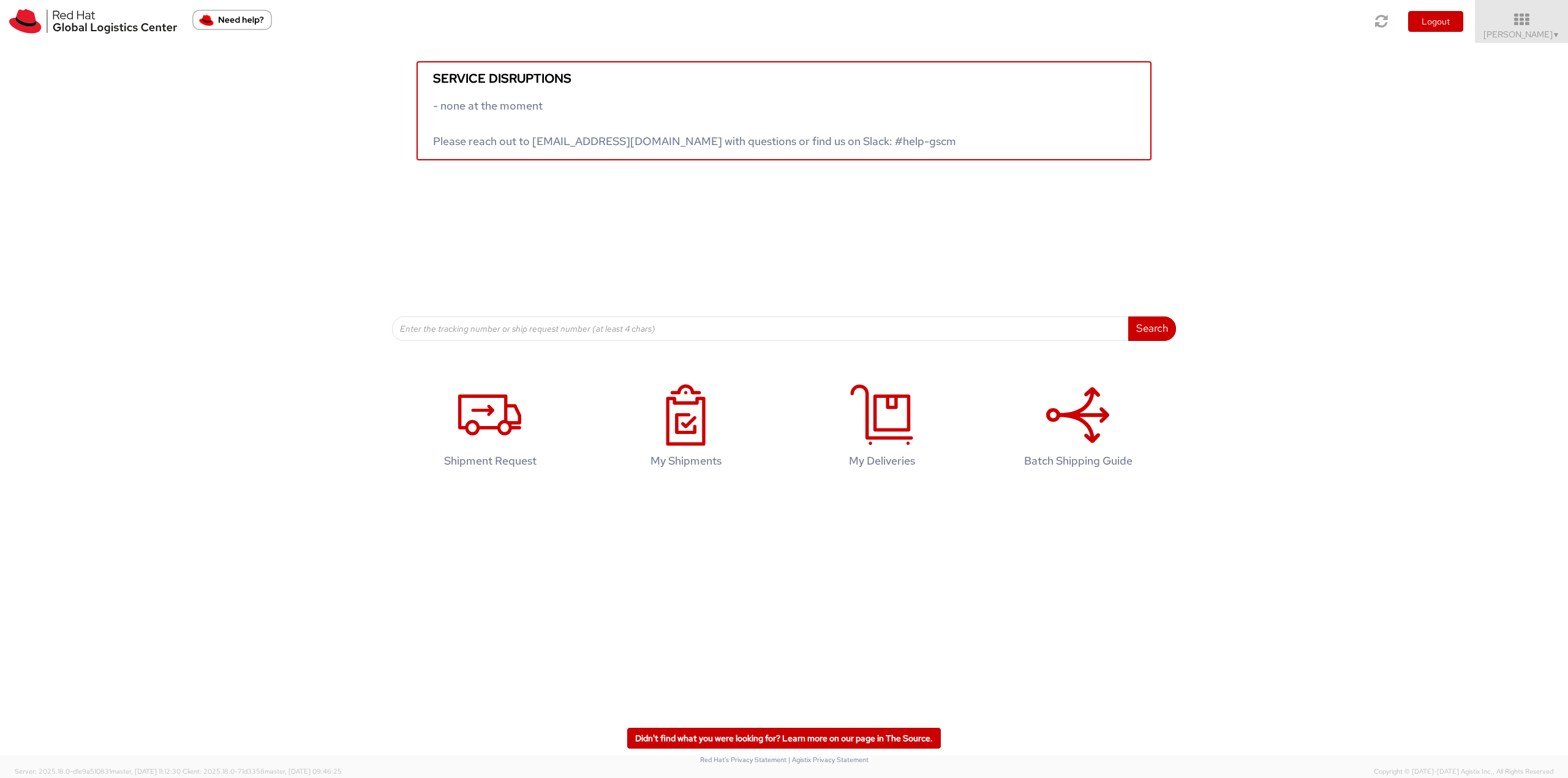
click at [505, 453] on link "Shipment Request" at bounding box center [490, 429] width 184 height 115
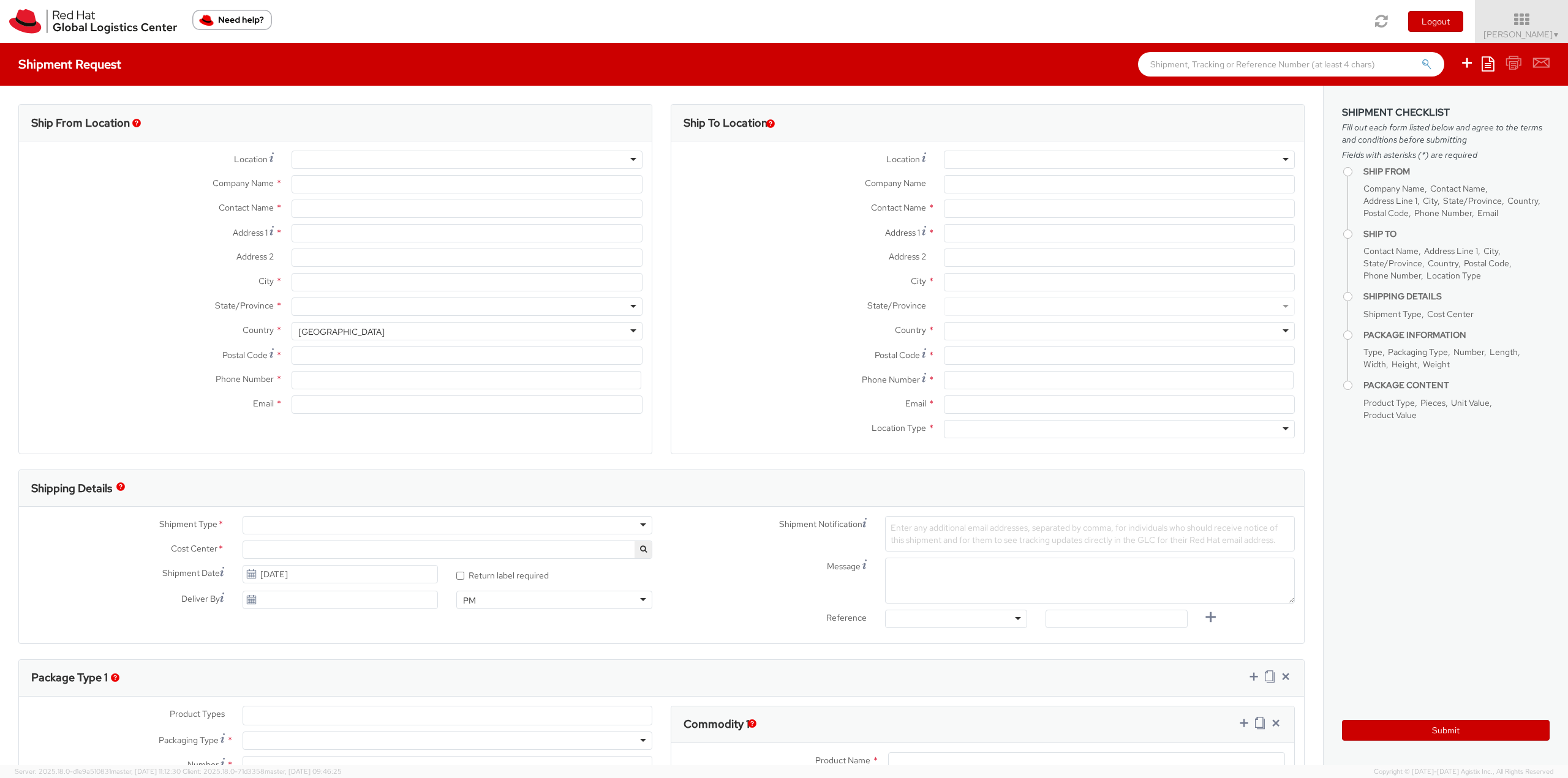
select select "901"
select select
type input "Red Hat, Inc."
type input "[PERSON_NAME]"
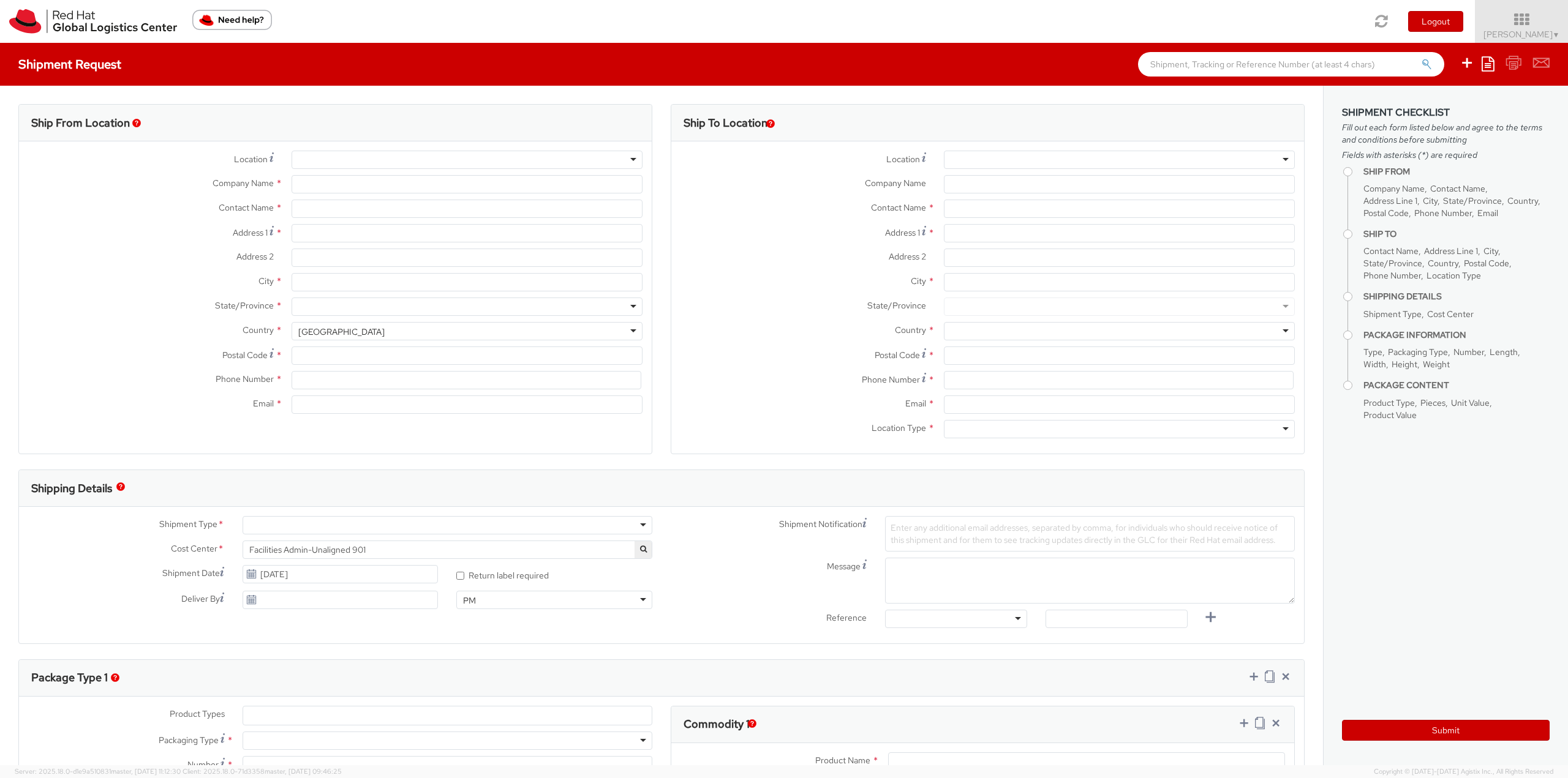
type input "[STREET_ADDRESS]"
type input "RALEIGH"
type input "27601"
type input "19198356701"
type input "[EMAIL_ADDRESS][DOMAIN_NAME]"
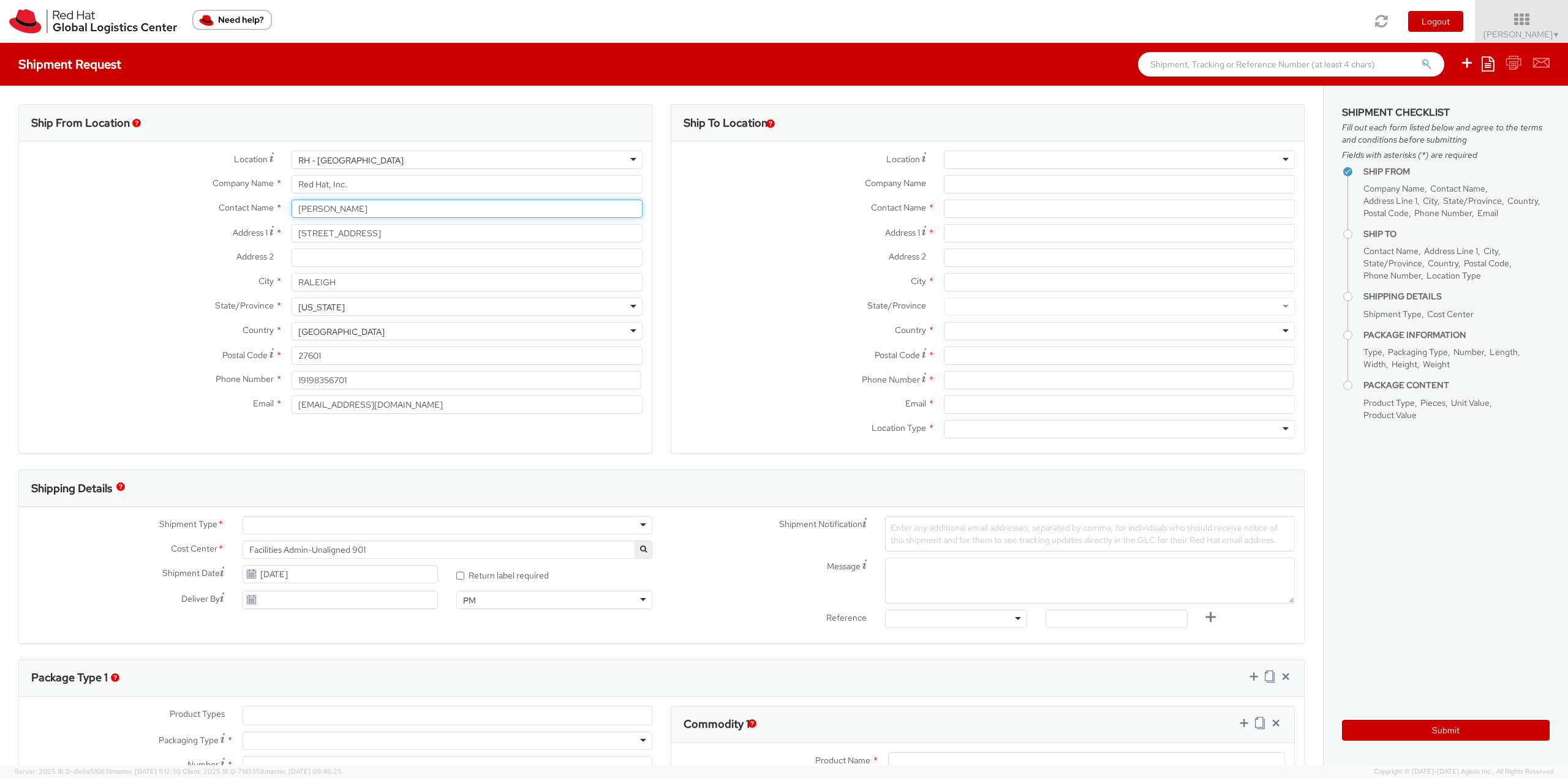
drag, startPoint x: 281, startPoint y: 204, endPoint x: 216, endPoint y: 193, distance: 65.9
click at [221, 194] on div "Location * [GEOGRAPHIC_DATA] - [GEOGRAPHIC_DATA] [GEOGRAPHIC_DATA] - [GEOGRAPHI…" at bounding box center [336, 285] width 633 height 269
type input "[PERSON_NAME]"
drag, startPoint x: 383, startPoint y: 411, endPoint x: 264, endPoint y: 387, distance: 121.4
click at [266, 387] on div "Location * [GEOGRAPHIC_DATA] - [GEOGRAPHIC_DATA] [GEOGRAPHIC_DATA] - [GEOGRAPHI…" at bounding box center [336, 285] width 633 height 269
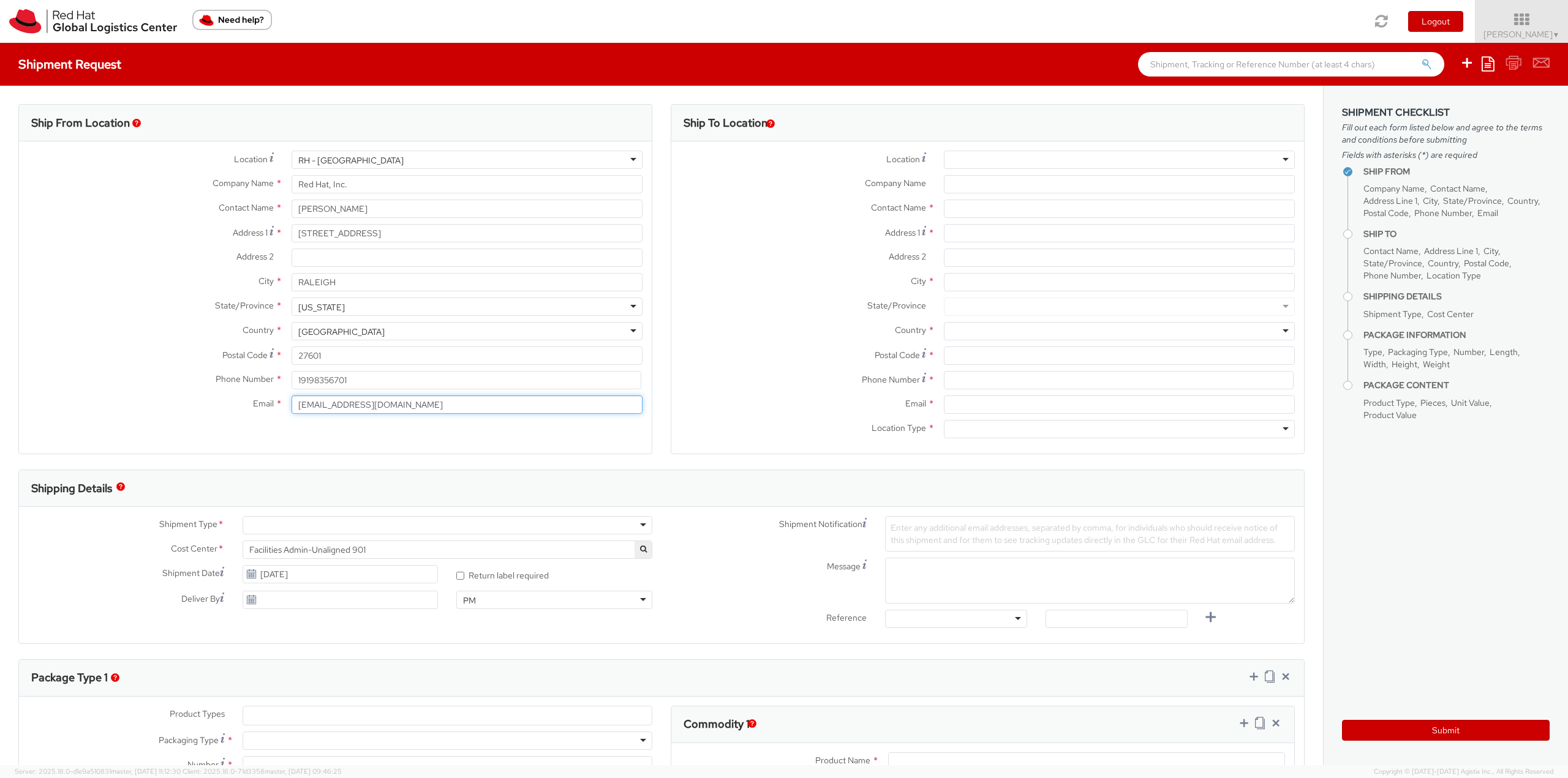
paste input "kstrang"
type input "[EMAIL_ADDRESS][DOMAIN_NAME]"
click at [510, 535] on div "Batch Business Personal" at bounding box center [447, 526] width 410 height 18
click at [508, 548] on span "Facilities Admin-Unaligned 901" at bounding box center [447, 550] width 396 height 11
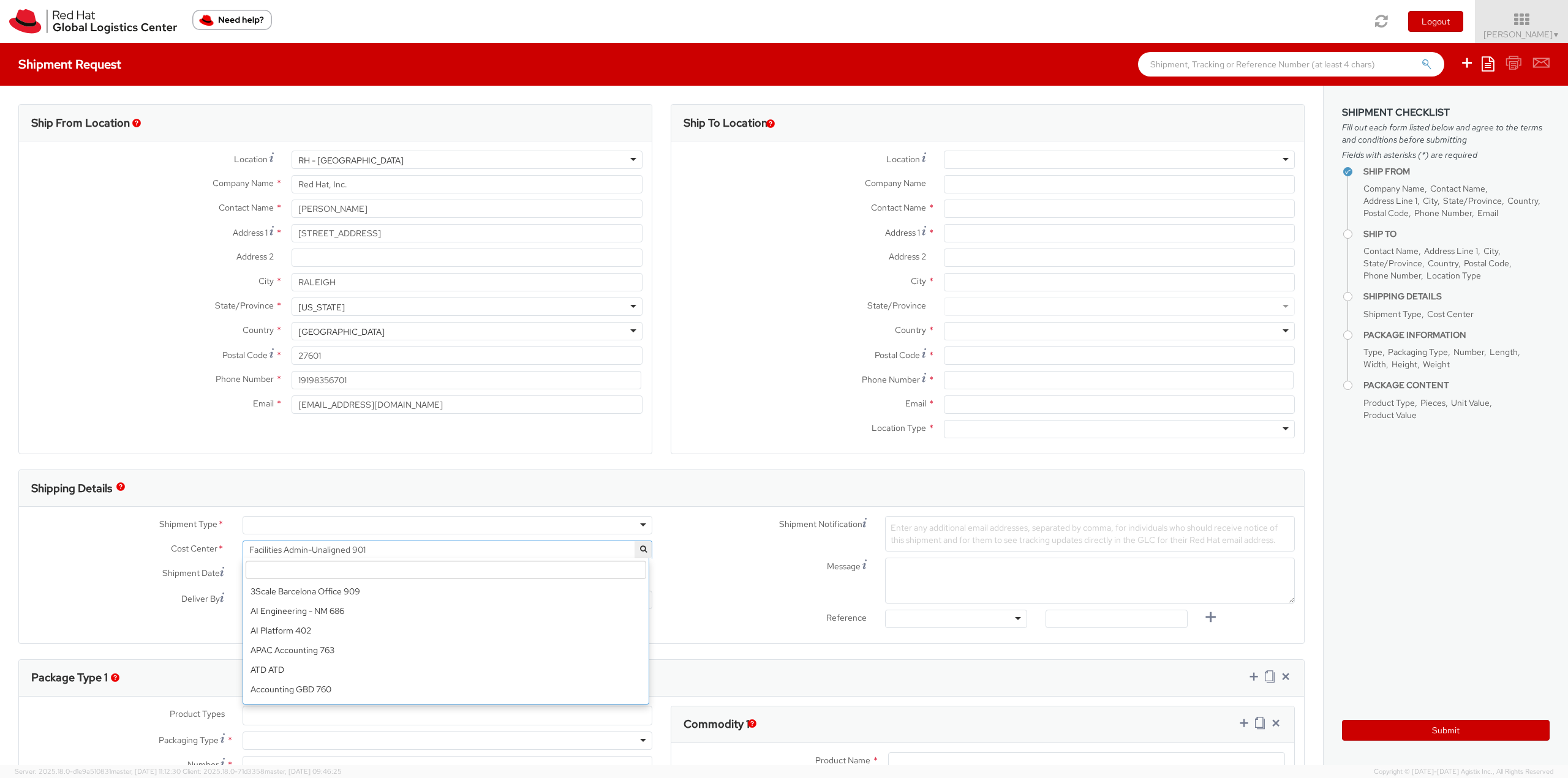
scroll to position [4506, 0]
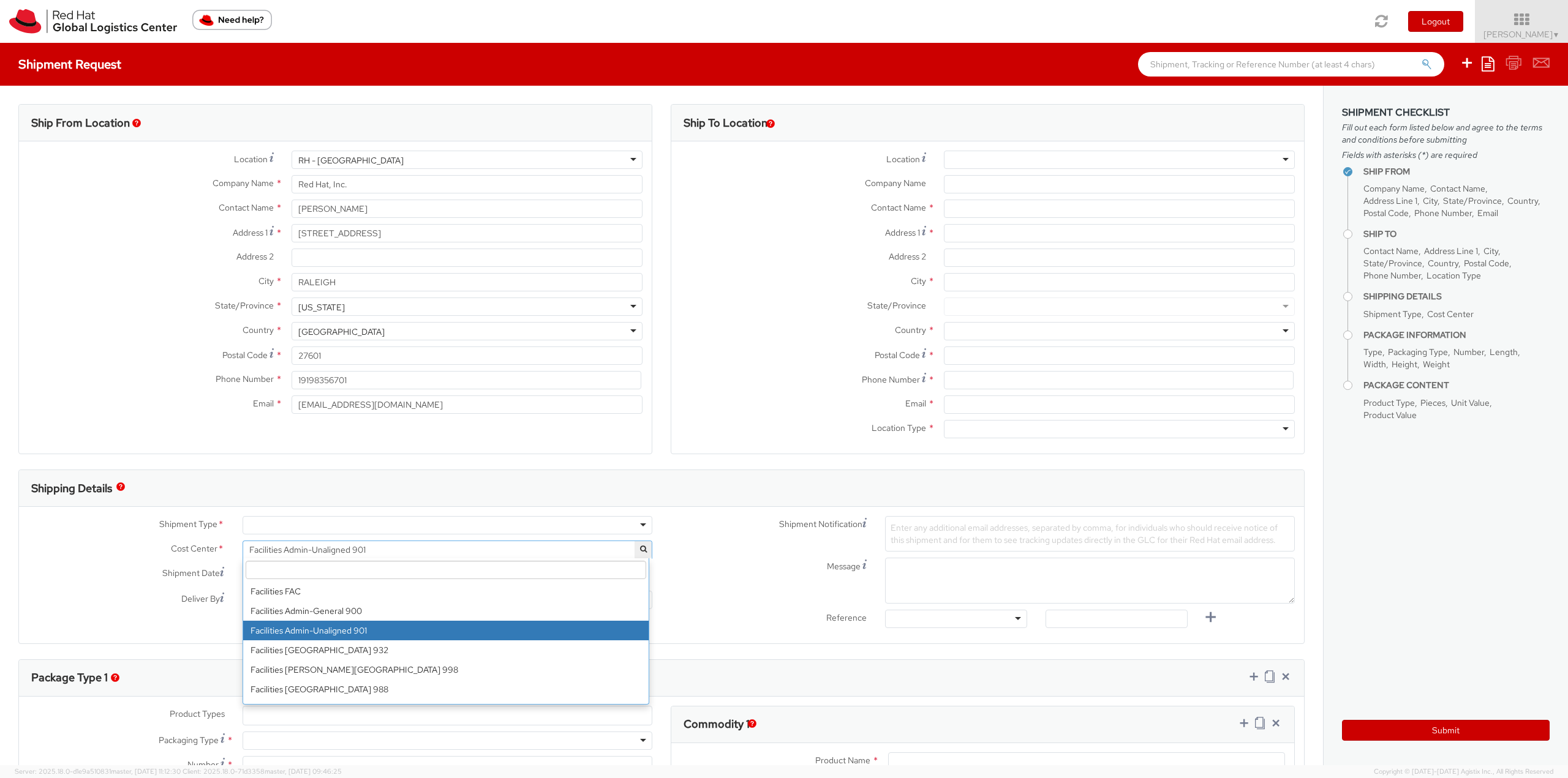
click at [506, 565] on input "search" at bounding box center [446, 570] width 400 height 18
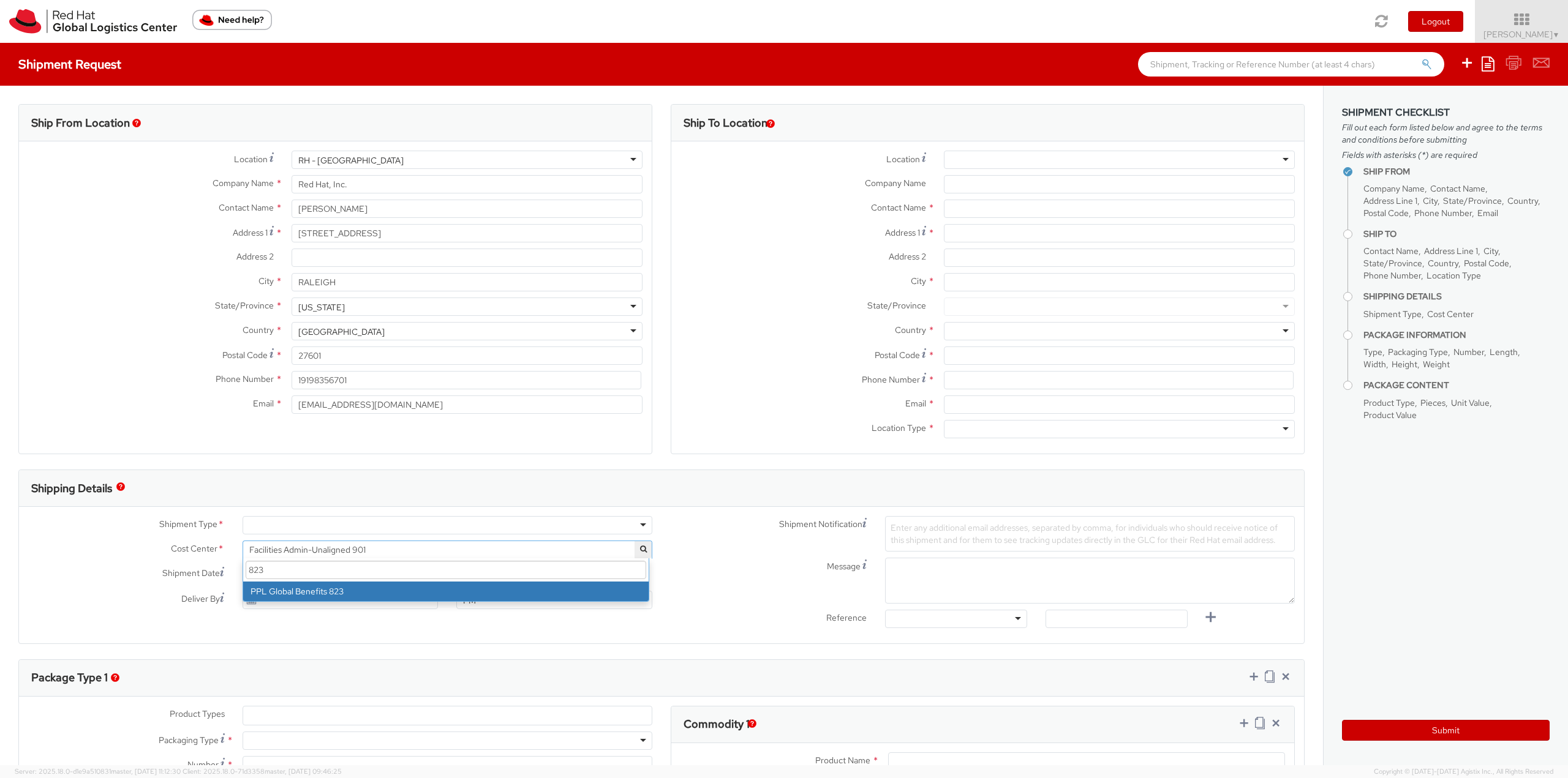
type input "823"
select select "823"
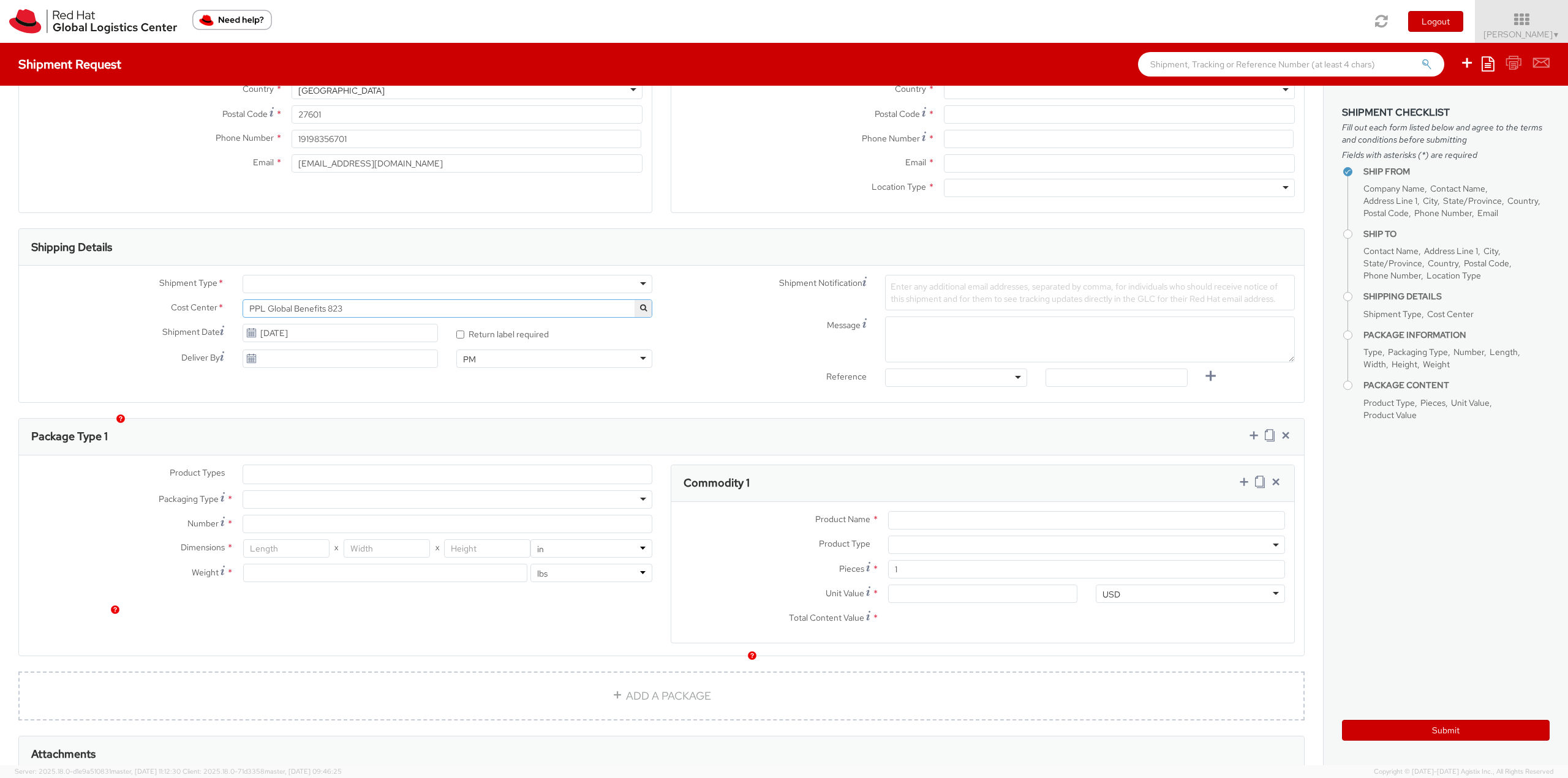
scroll to position [245, 0]
click at [458, 275] on div at bounding box center [447, 281] width 410 height 18
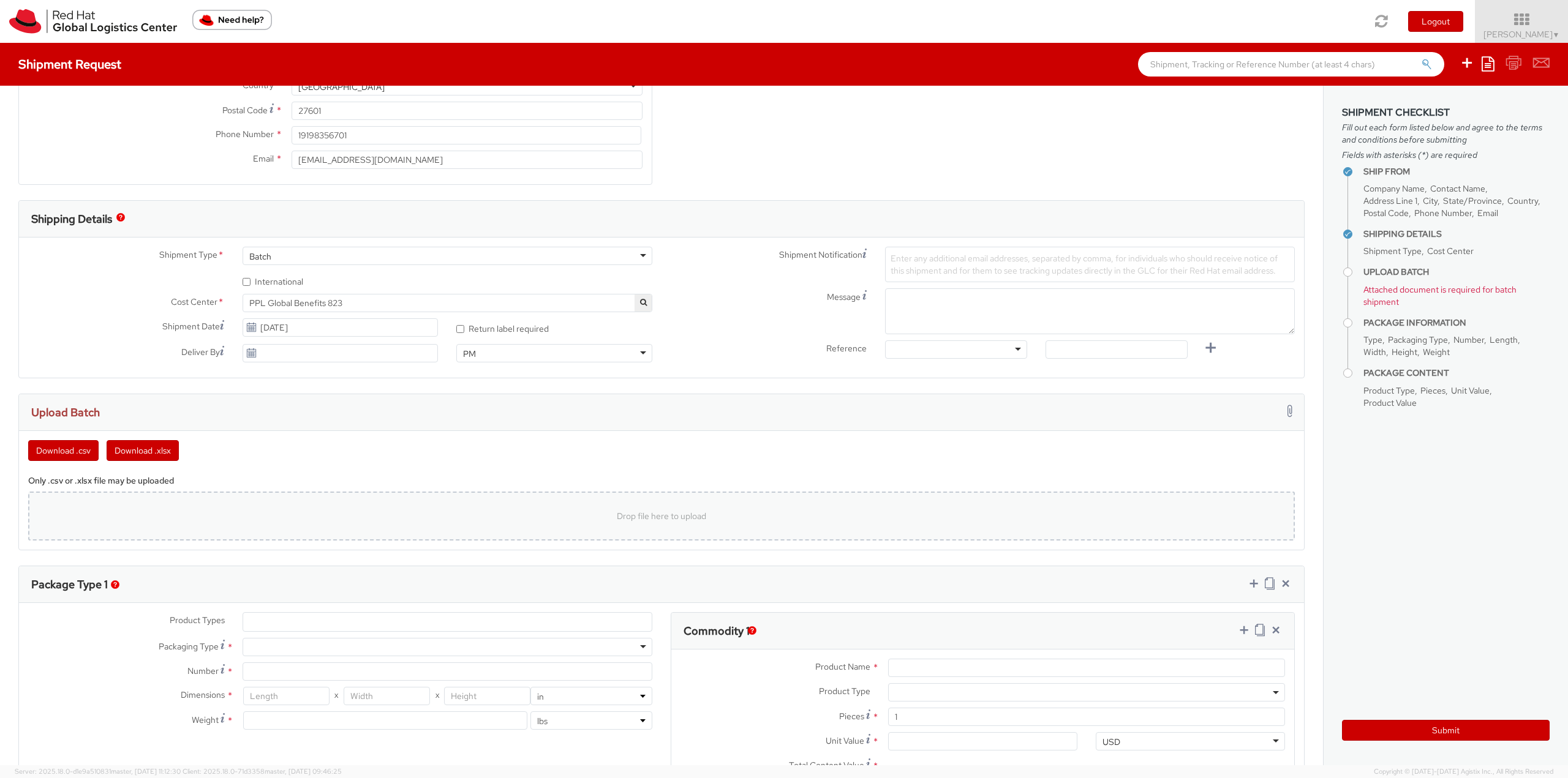
click at [447, 513] on div "Drop file here to upload" at bounding box center [661, 516] width 1247 height 30
type input "C:\fakepath\Pucks.csv"
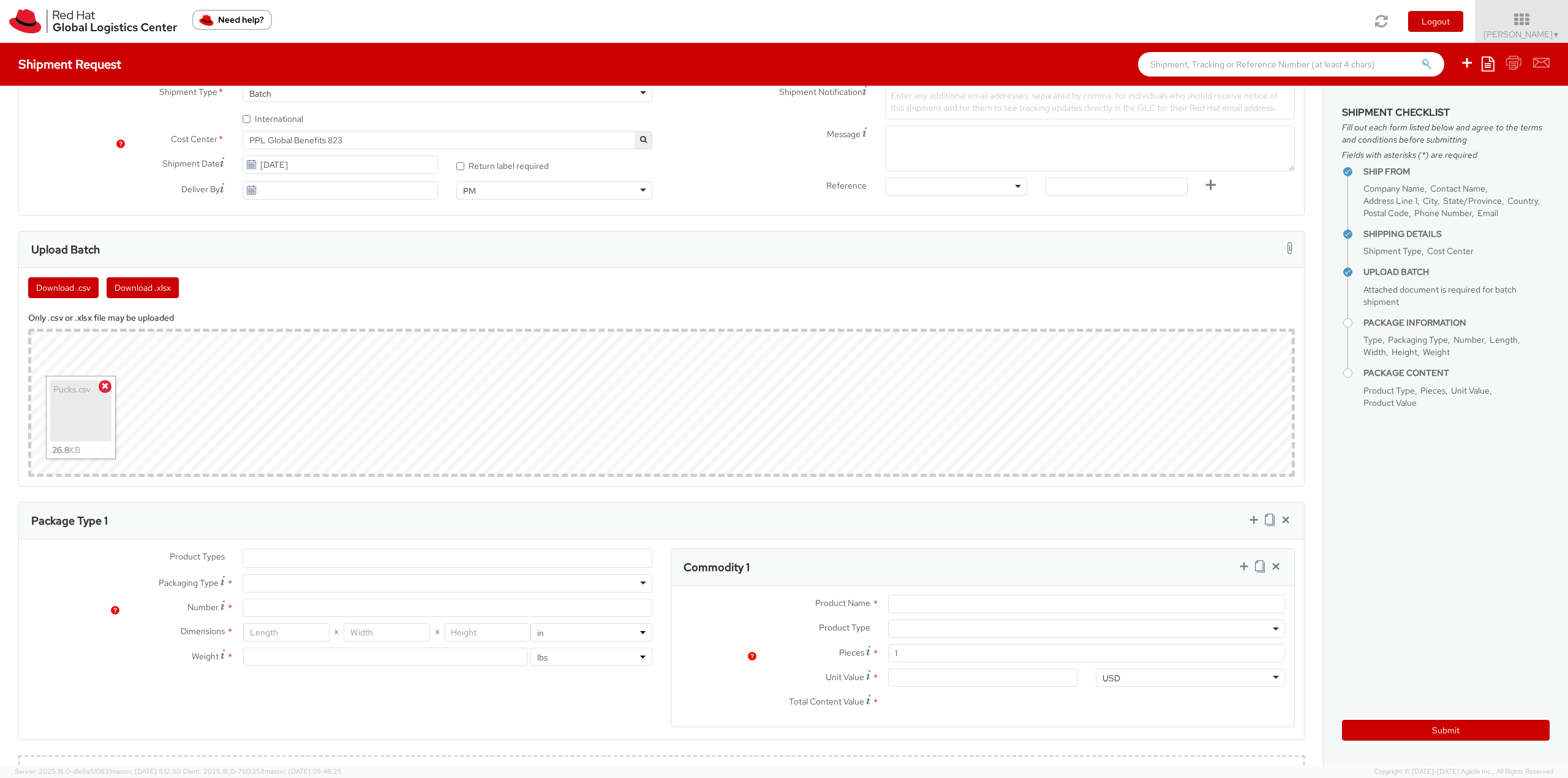
scroll to position [551, 0]
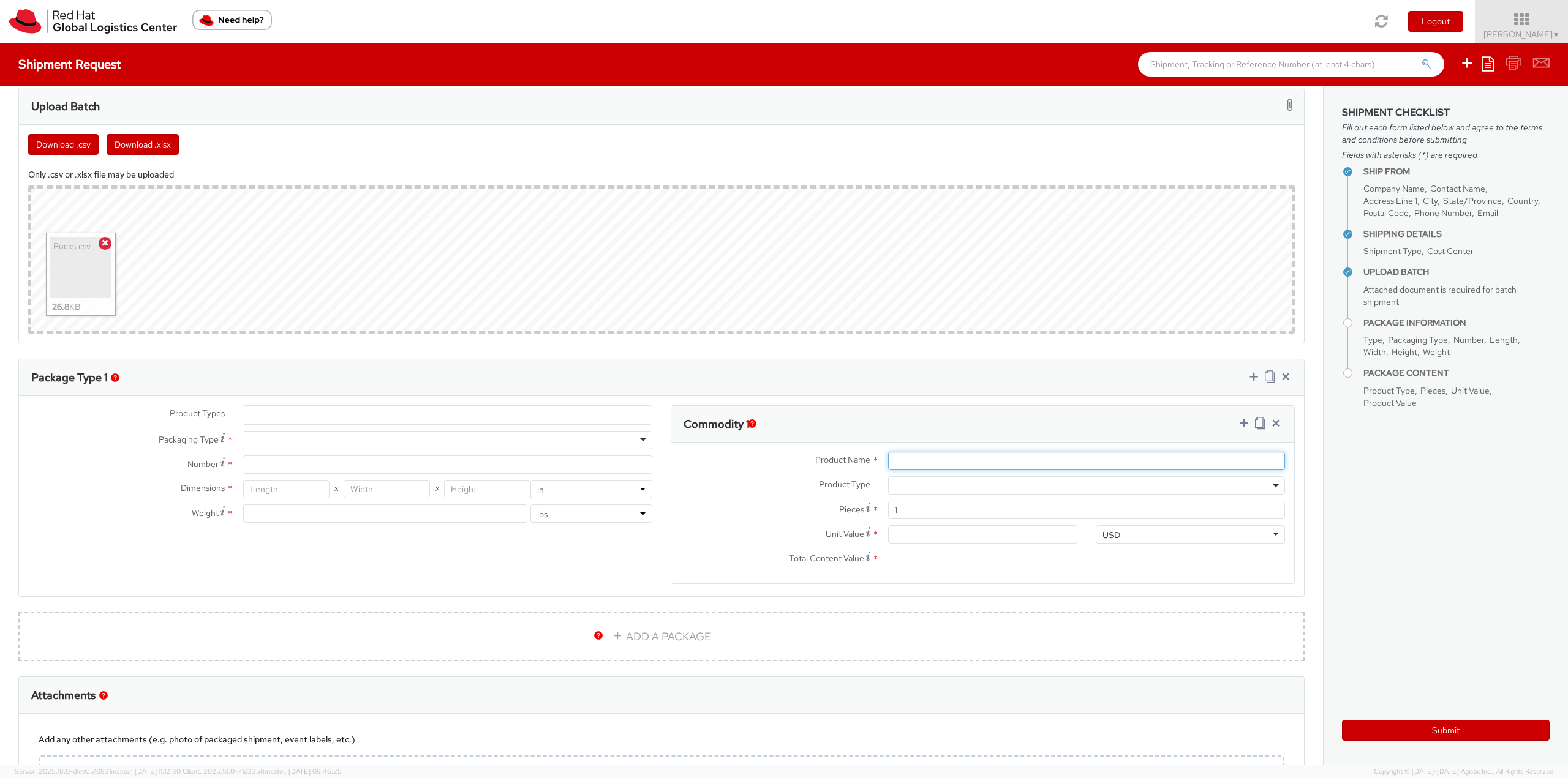
click at [898, 466] on input "Product Name *" at bounding box center [1086, 461] width 397 height 18
type input "Acrylic Puck"
click at [948, 534] on input "Unit Value *" at bounding box center [982, 535] width 189 height 18
type input "5.00"
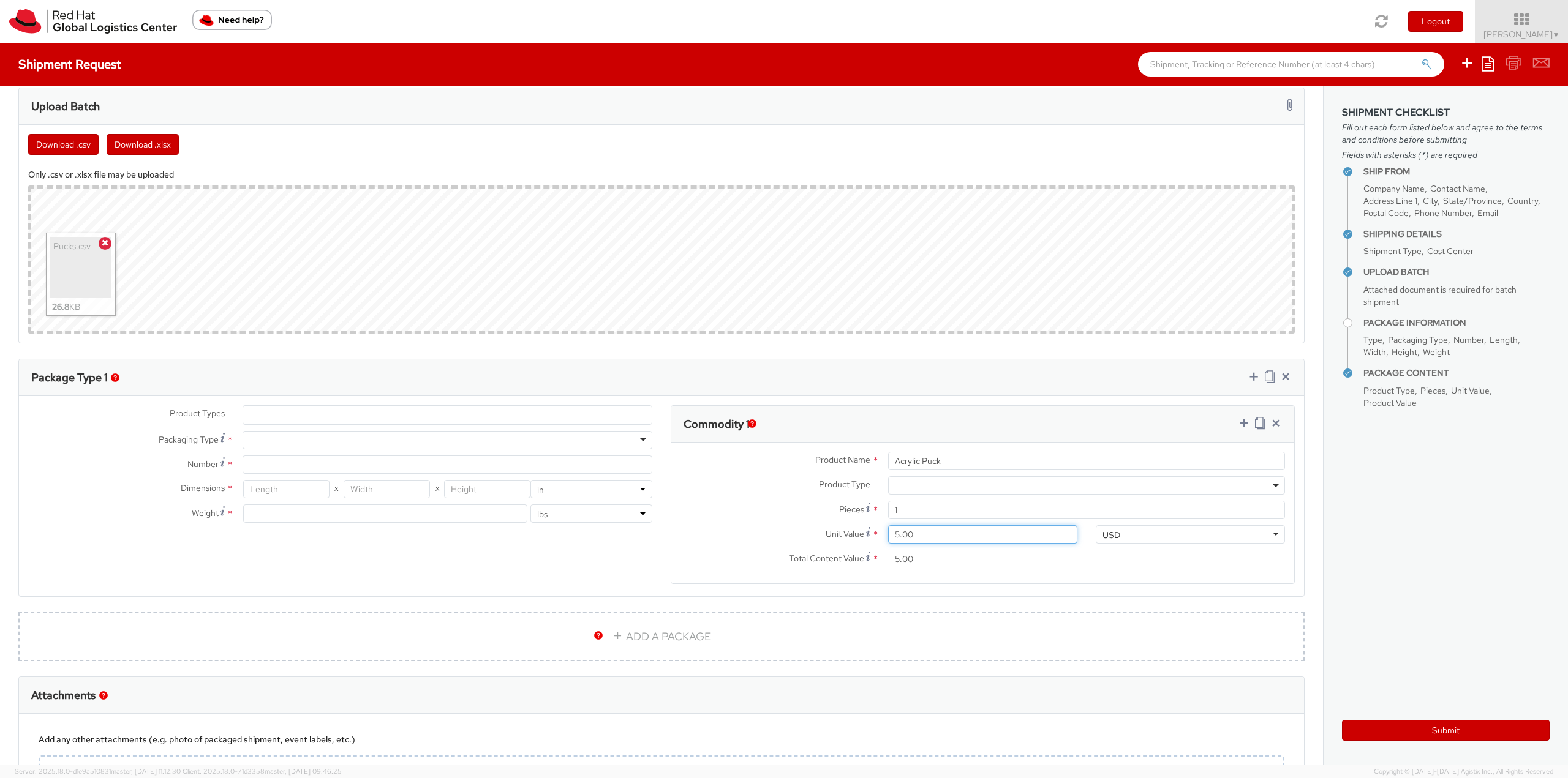
type input "55.00"
click at [408, 432] on div at bounding box center [447, 440] width 410 height 18
click at [351, 444] on div "Your Packaging" at bounding box center [447, 440] width 410 height 18
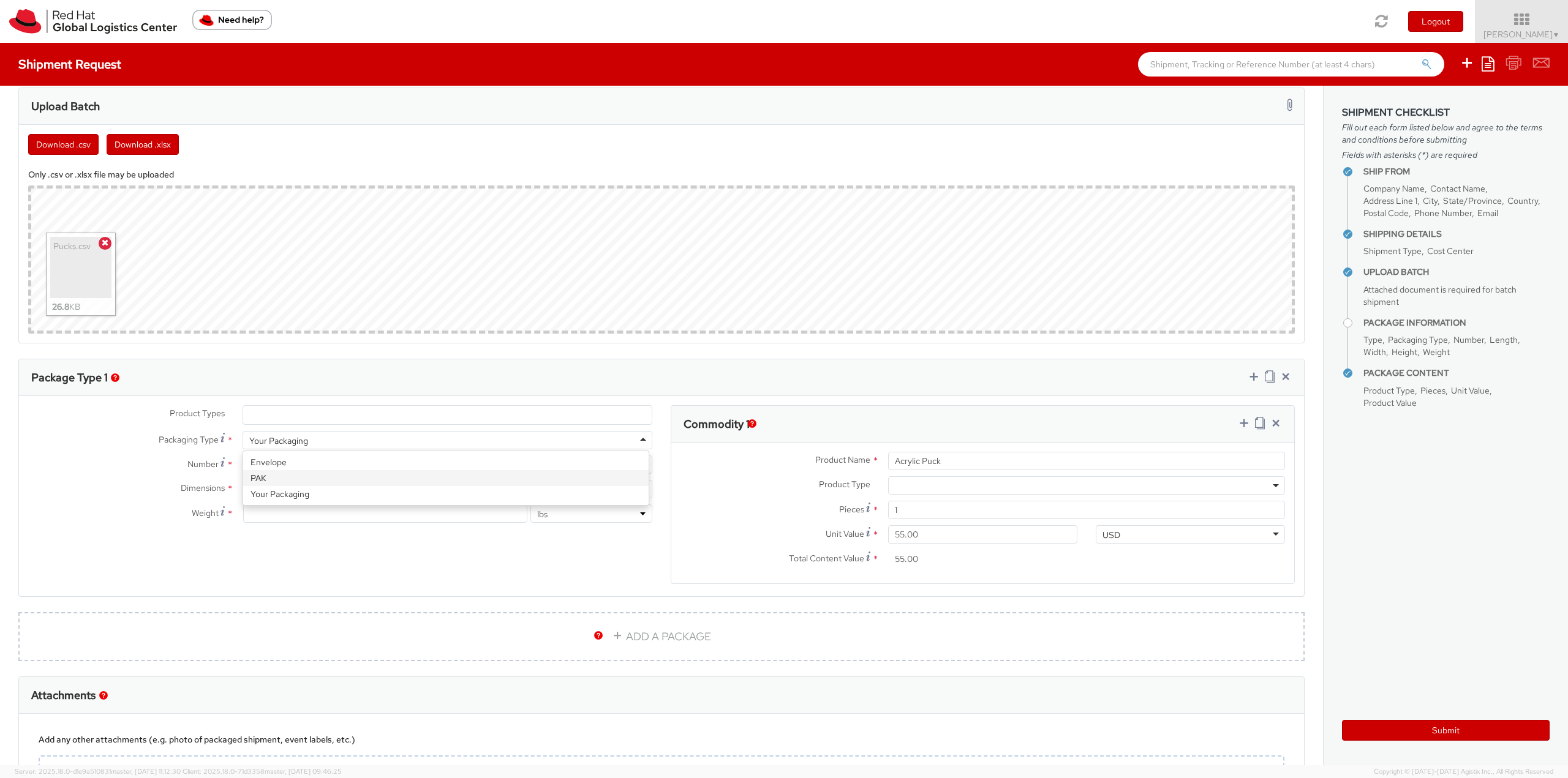
type input "10.25"
type input "12.75"
type input "1"
click at [309, 472] on input "Number *" at bounding box center [447, 465] width 410 height 18
type input "1"
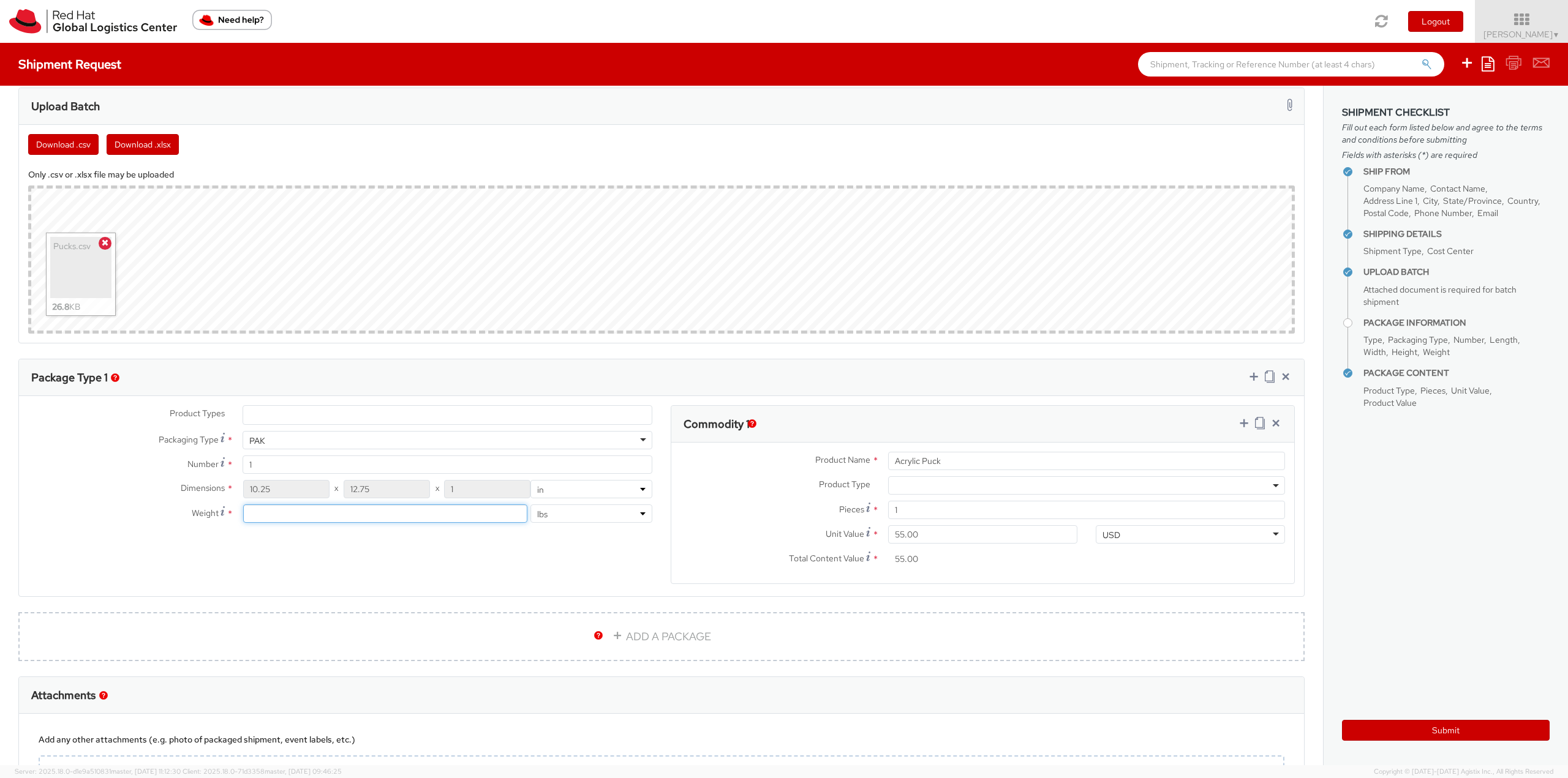
click at [281, 516] on input "number" at bounding box center [386, 513] width 285 height 18
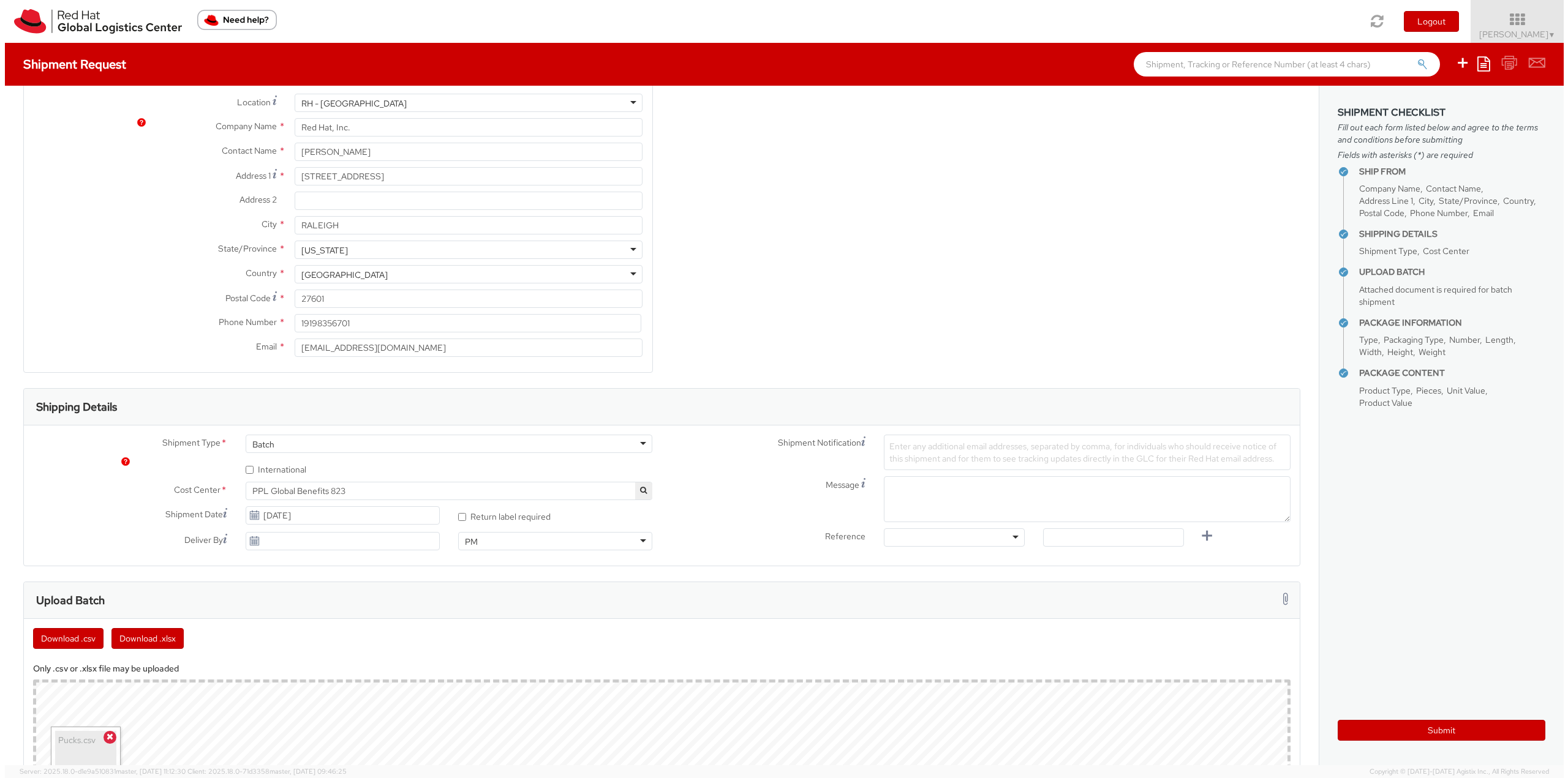
scroll to position [0, 0]
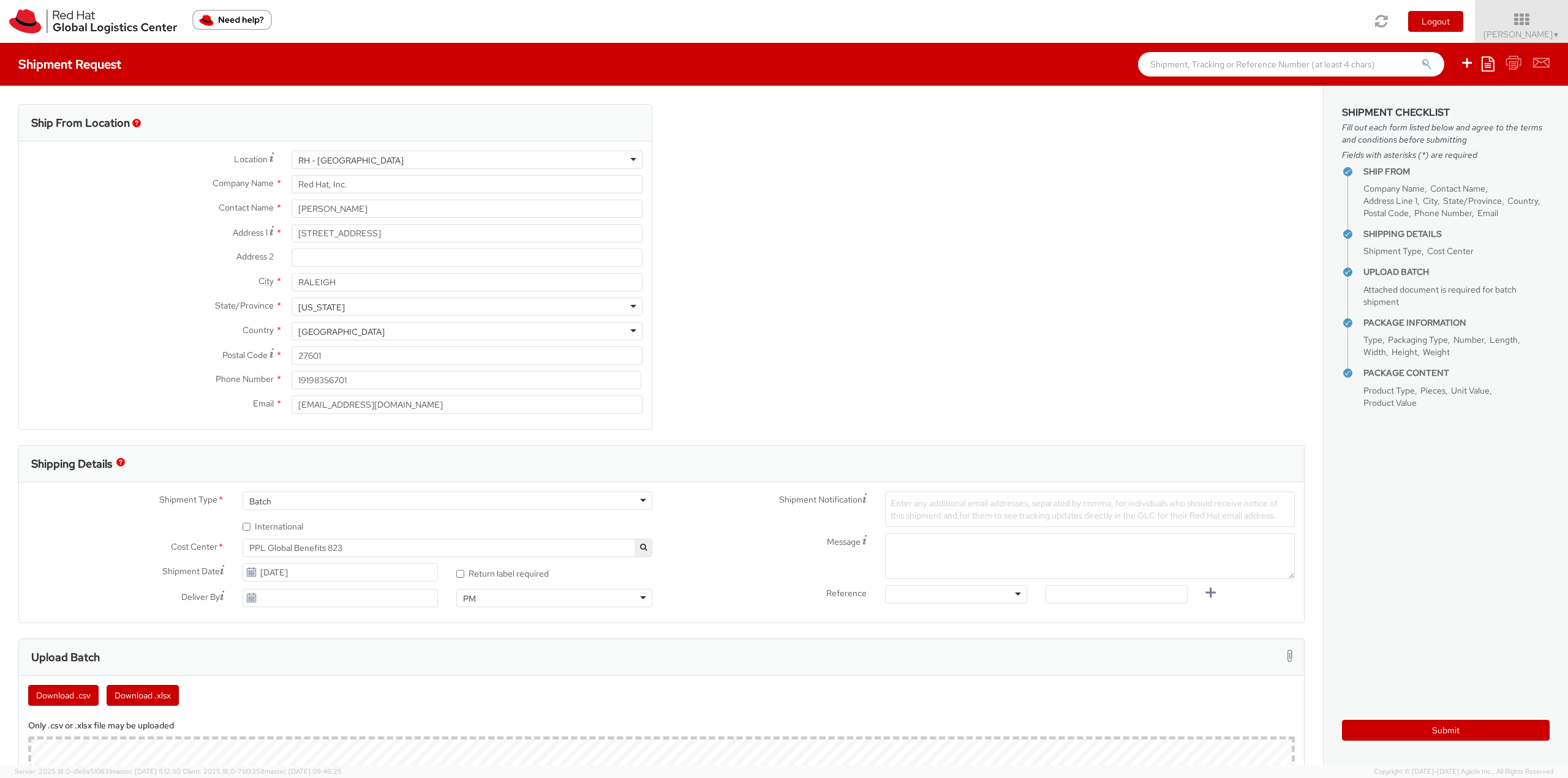
type input "2"
click at [1484, 729] on button "Submit" at bounding box center [1446, 730] width 208 height 21
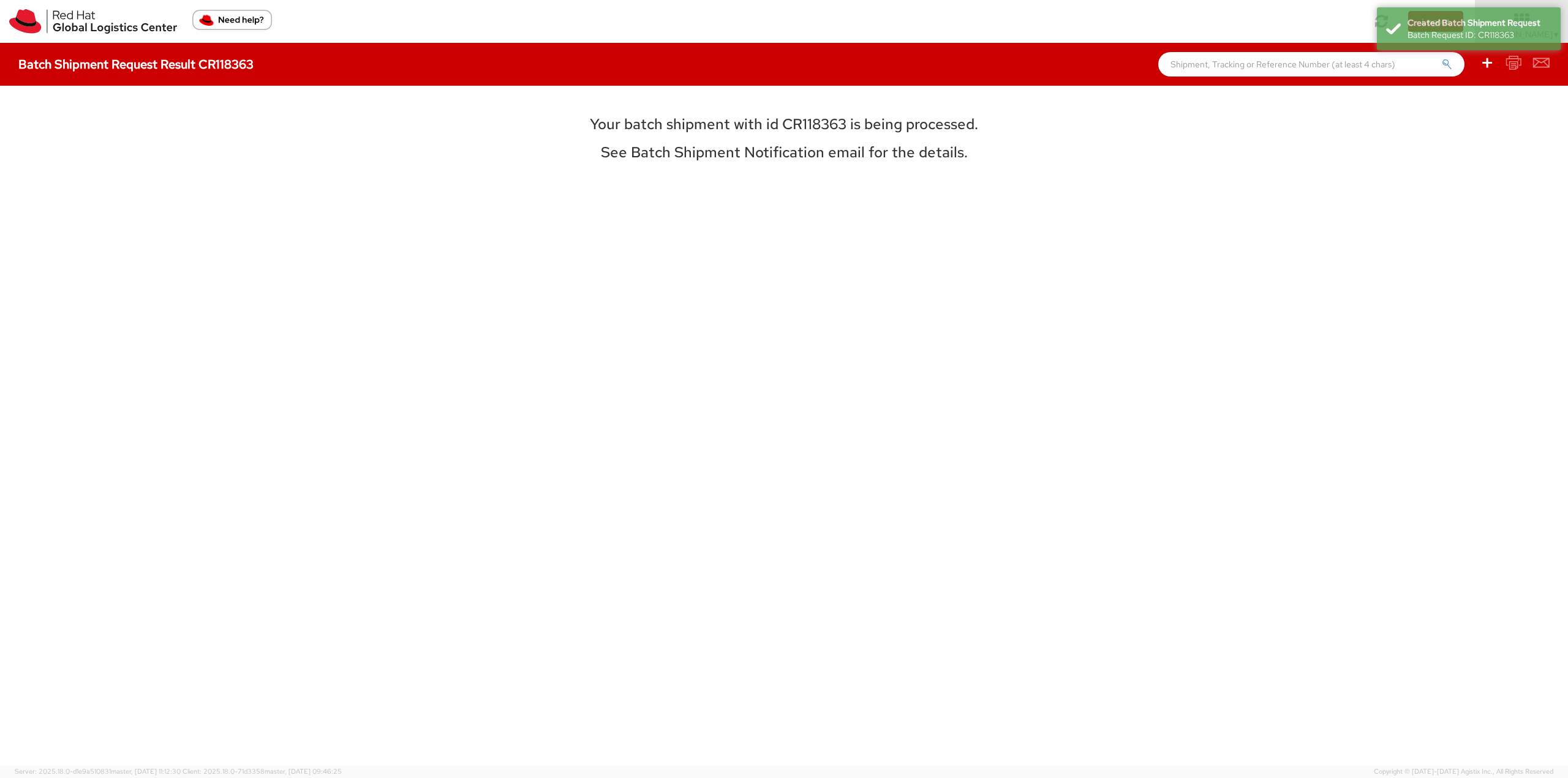
click at [856, 108] on div "Your batch shipment with id CR118363 is being processed. See Batch Shipment Not…" at bounding box center [784, 425] width 548 height 643
click at [825, 127] on h3 "Your batch shipment with id CR118363 is being processed." at bounding box center [784, 124] width 548 height 16
copy h3 "CR118363"
